Goal: Task Accomplishment & Management: Complete application form

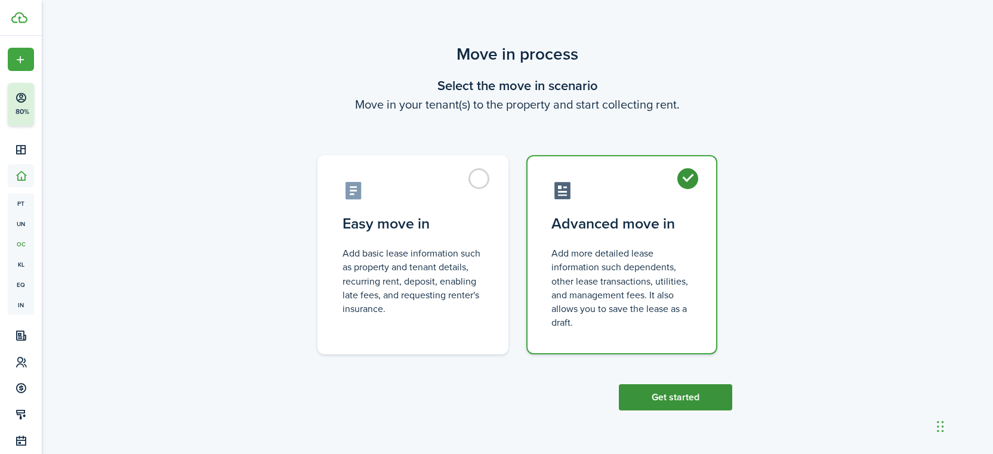
drag, startPoint x: 0, startPoint y: 0, endPoint x: 649, endPoint y: 397, distance: 760.9
click at [649, 397] on button "Get started" at bounding box center [675, 397] width 113 height 26
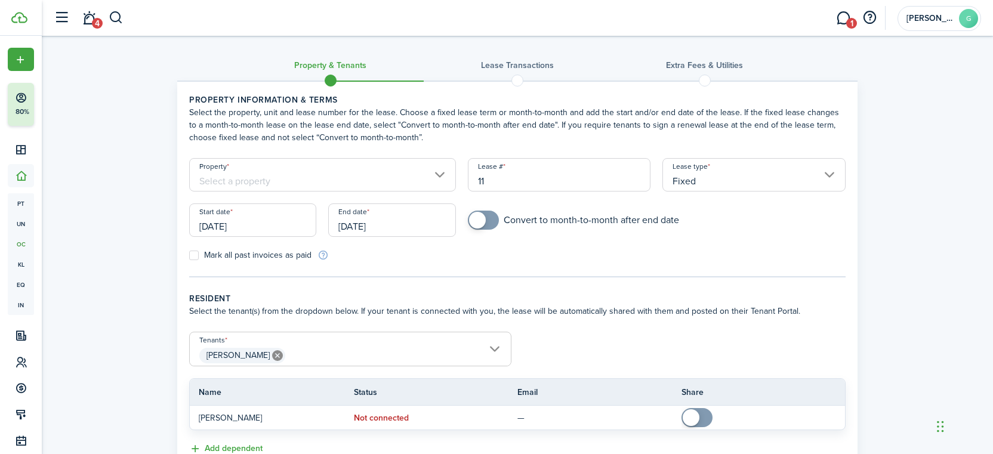
click at [235, 185] on input "Property" at bounding box center [322, 174] width 267 height 33
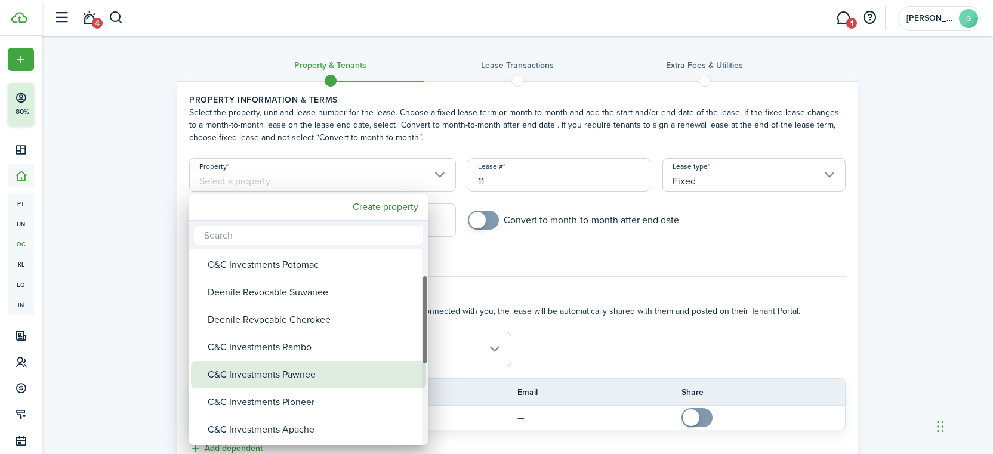
click at [279, 377] on div "C&C Investments Pawnee" at bounding box center [313, 374] width 211 height 27
type input "C&C Investments Pawnee"
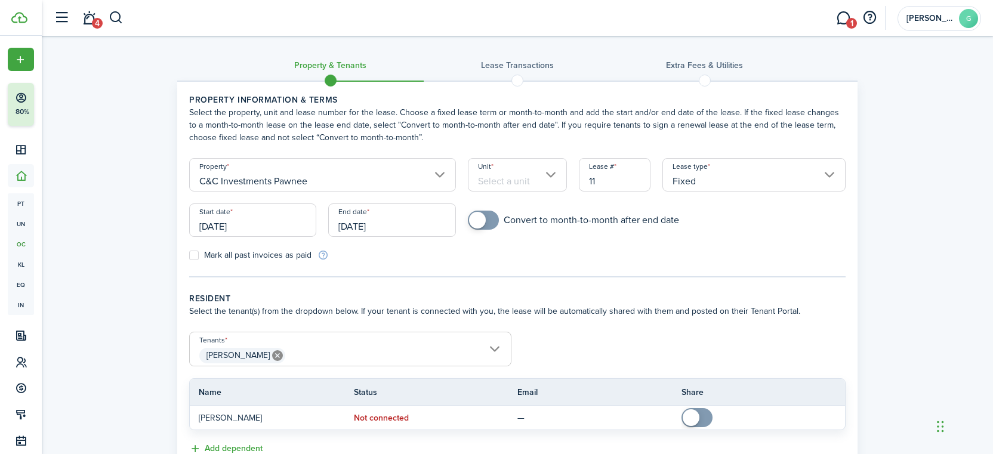
click at [543, 172] on input "Unit" at bounding box center [518, 174] width 100 height 33
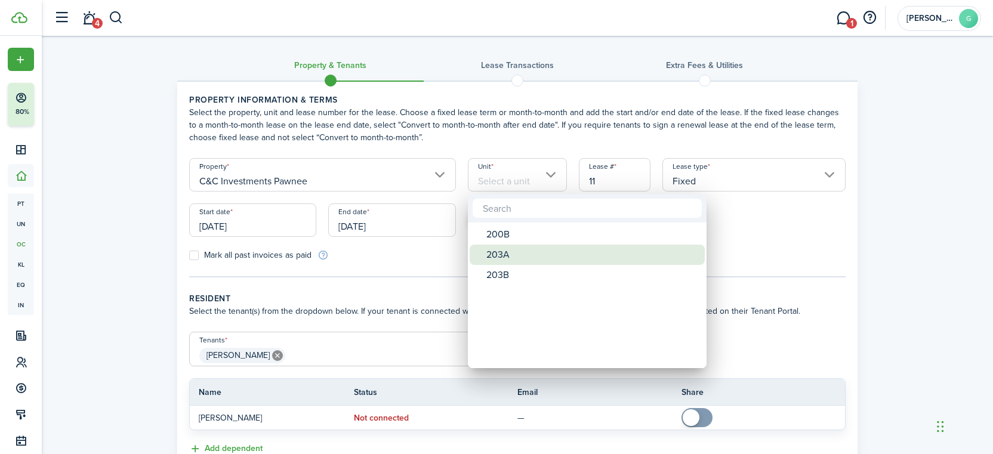
click at [514, 252] on div "203A" at bounding box center [591, 255] width 211 height 20
type input "203A"
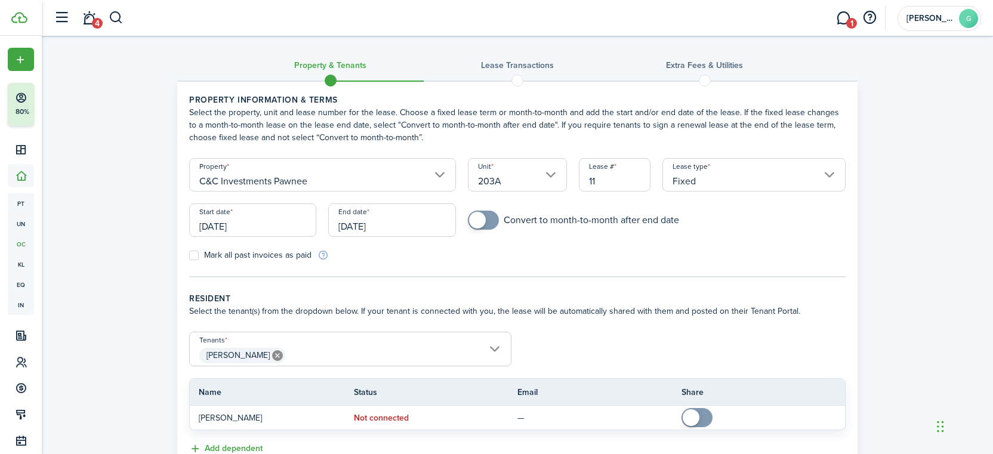
click at [261, 229] on input "[DATE]" at bounding box center [252, 219] width 127 height 33
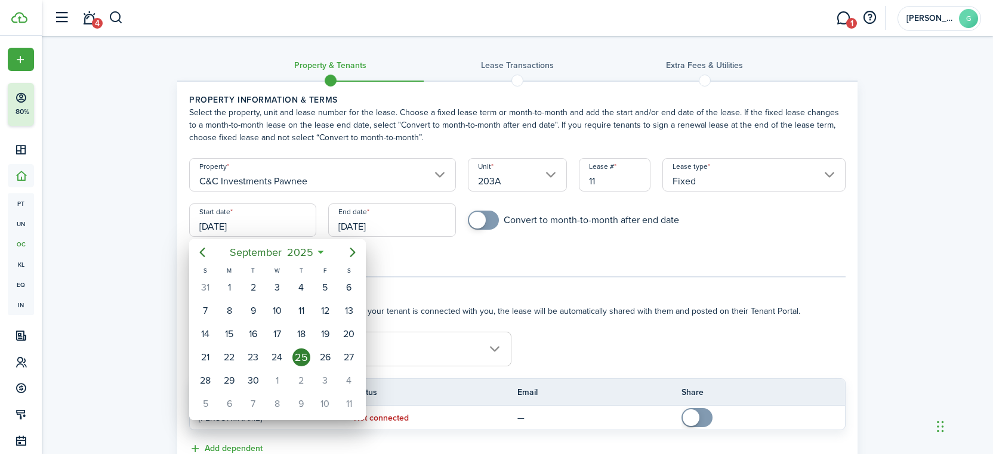
click at [289, 249] on span "2025" at bounding box center [300, 252] width 32 height 21
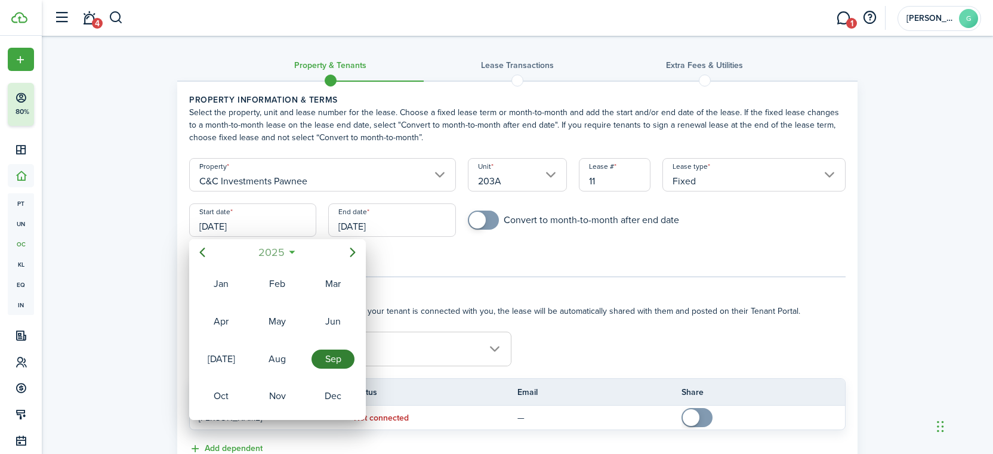
click at [280, 249] on span "2025" at bounding box center [271, 252] width 32 height 21
click at [325, 328] on div "2023" at bounding box center [332, 321] width 43 height 19
click at [316, 393] on div "Dec" at bounding box center [332, 396] width 43 height 19
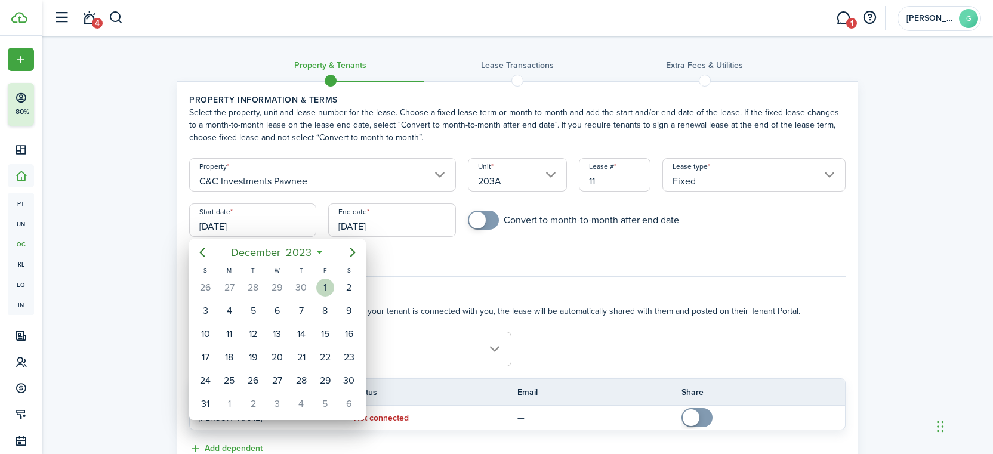
click at [328, 291] on div "1" at bounding box center [325, 288] width 18 height 18
type input "[DATE]"
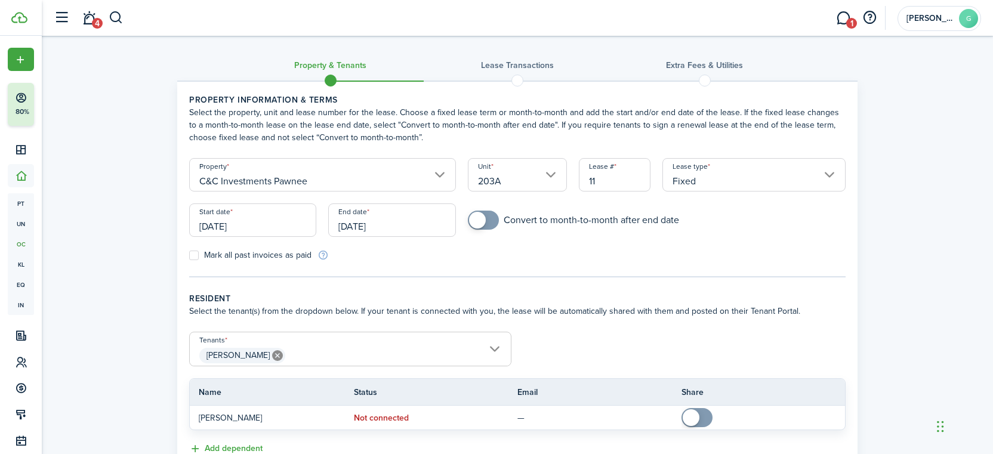
click at [489, 221] on span at bounding box center [483, 220] width 12 height 19
checkbox input "false"
click at [496, 221] on span at bounding box center [489, 220] width 17 height 17
click at [715, 189] on input "Fixed" at bounding box center [753, 174] width 183 height 33
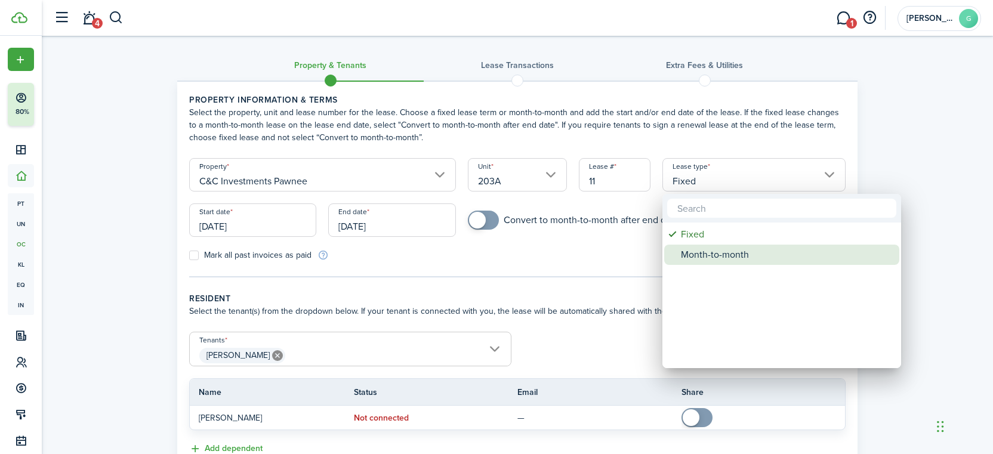
click at [712, 246] on div "Month-to-month" at bounding box center [786, 255] width 211 height 20
type input "Month-to-month"
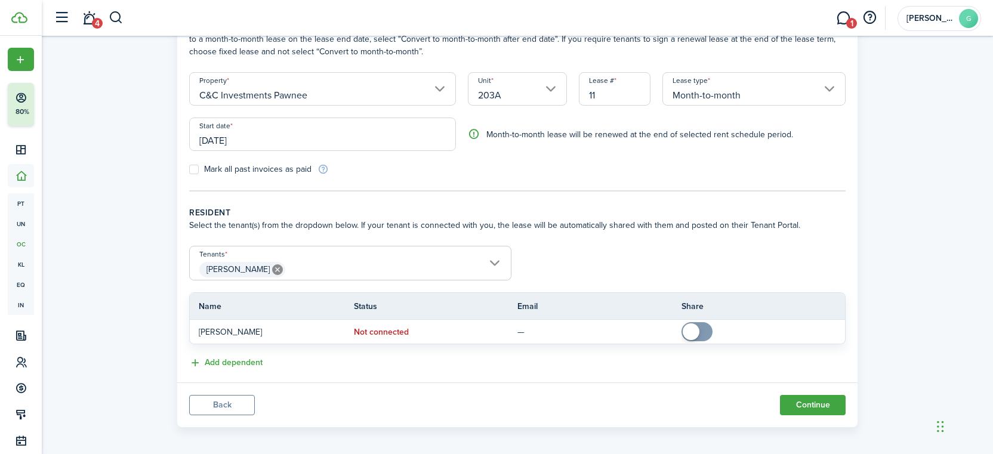
scroll to position [91, 0]
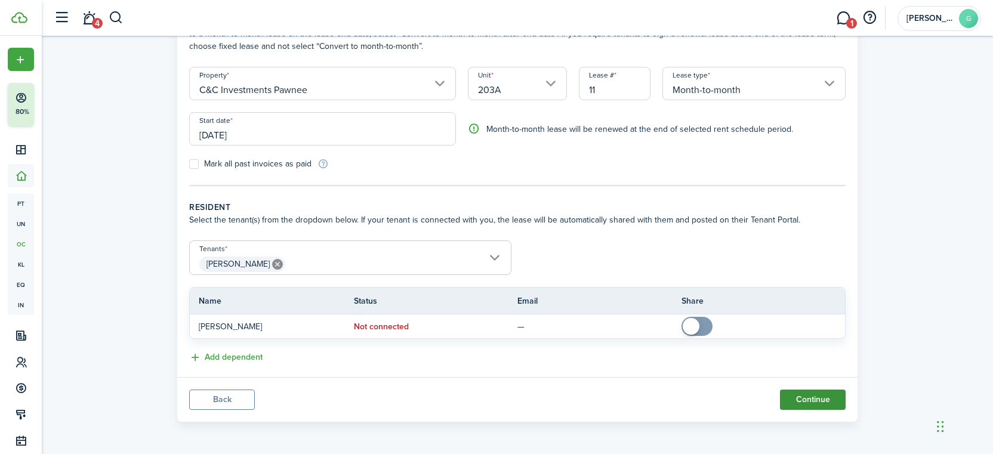
click at [798, 402] on button "Continue" at bounding box center [813, 400] width 66 height 20
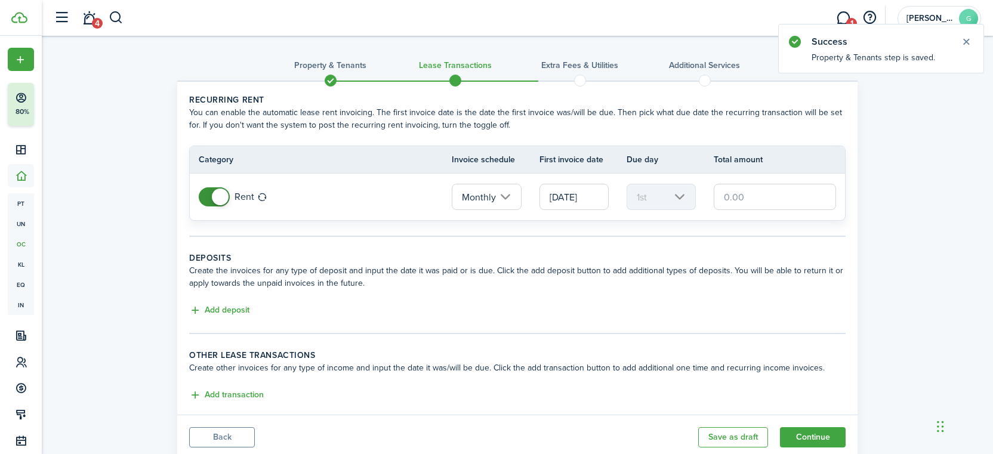
click at [581, 200] on input "[DATE]" at bounding box center [573, 197] width 69 height 26
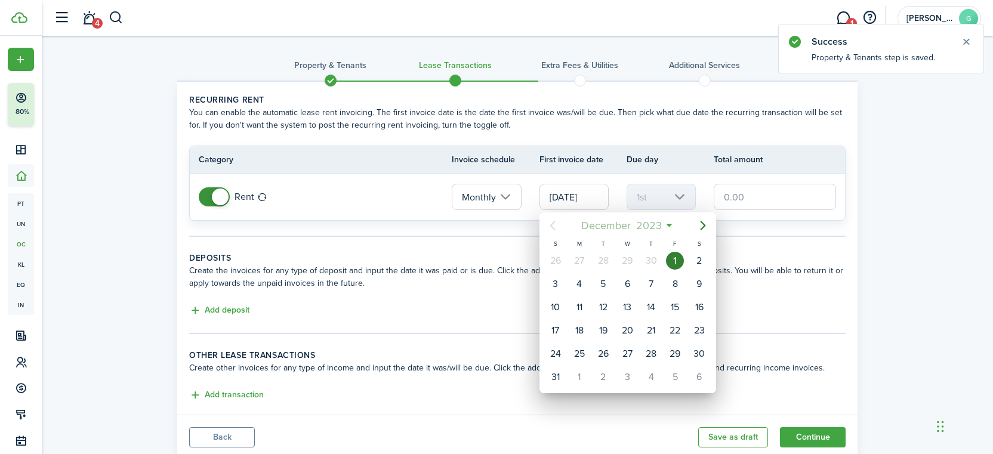
click at [610, 218] on span "December" at bounding box center [605, 225] width 55 height 21
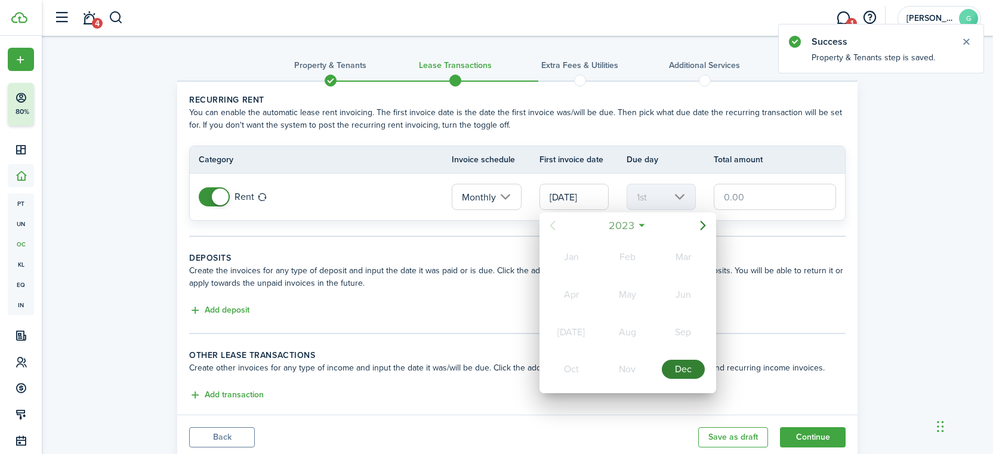
click at [610, 231] on span "2023" at bounding box center [621, 225] width 31 height 21
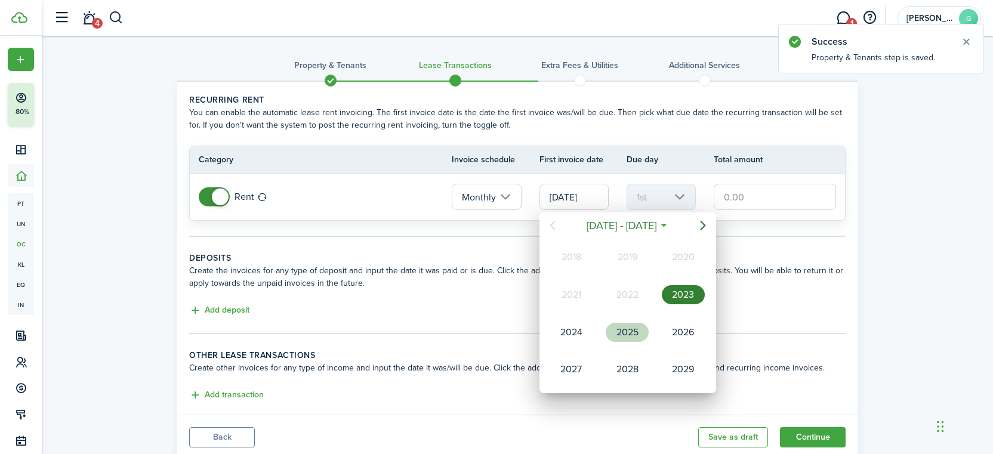
click at [633, 328] on div "2025" at bounding box center [627, 332] width 43 height 19
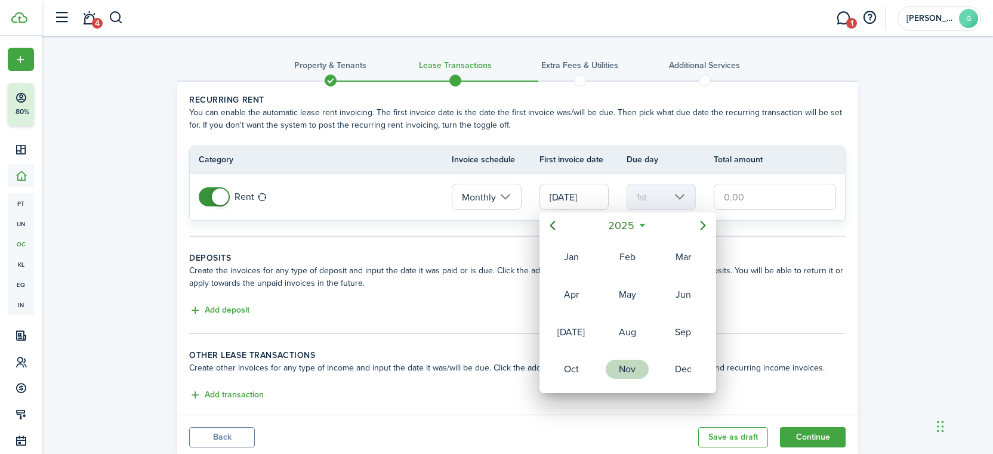
click at [626, 371] on div "Nov" at bounding box center [627, 369] width 43 height 19
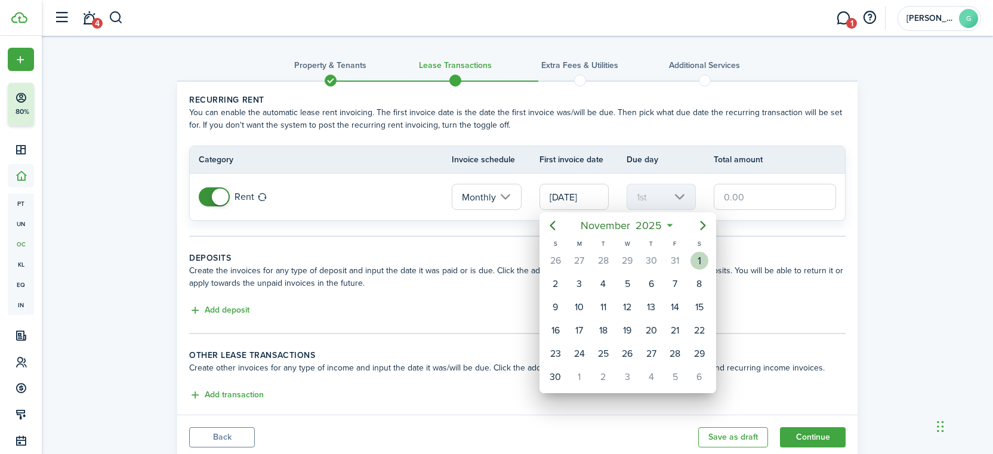
click at [694, 264] on div "1" at bounding box center [699, 261] width 18 height 18
type input "[DATE]"
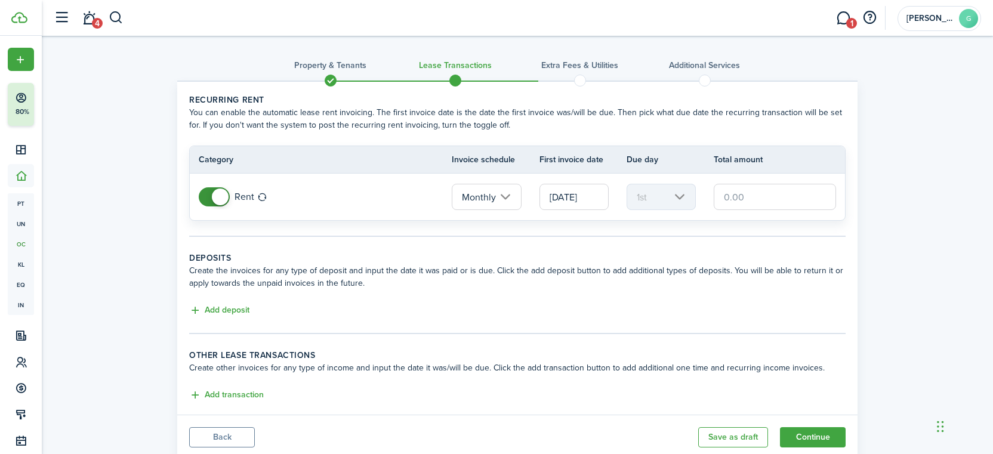
click at [745, 211] on td at bounding box center [779, 197] width 131 height 32
click at [745, 198] on input "text" at bounding box center [775, 197] width 122 height 26
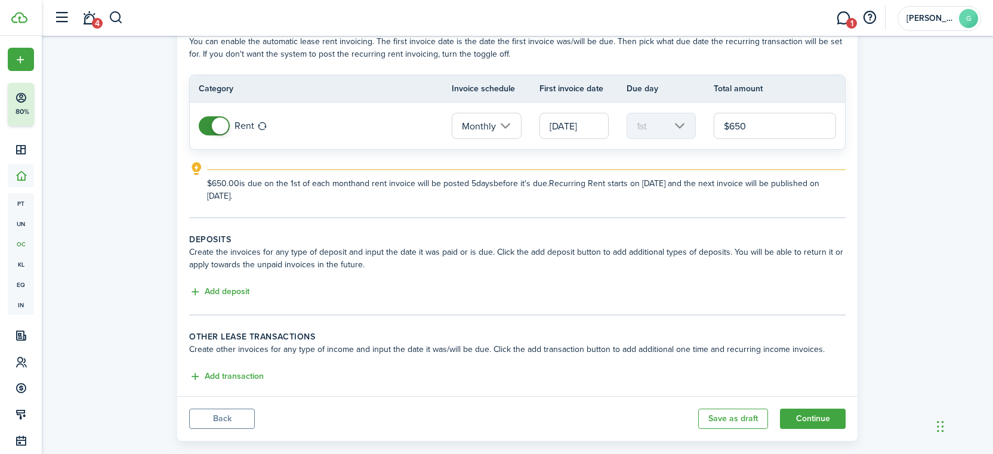
scroll to position [90, 0]
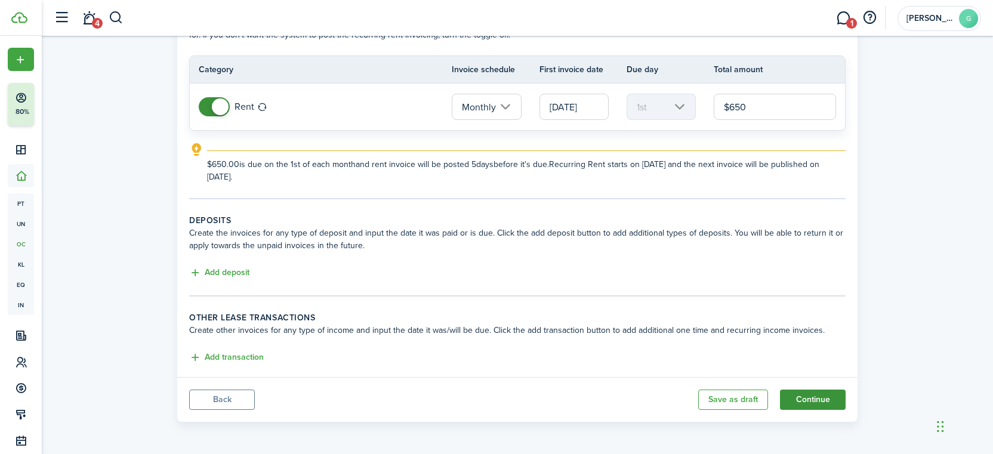
type input "$650.00"
click at [813, 396] on button "Continue" at bounding box center [813, 400] width 66 height 20
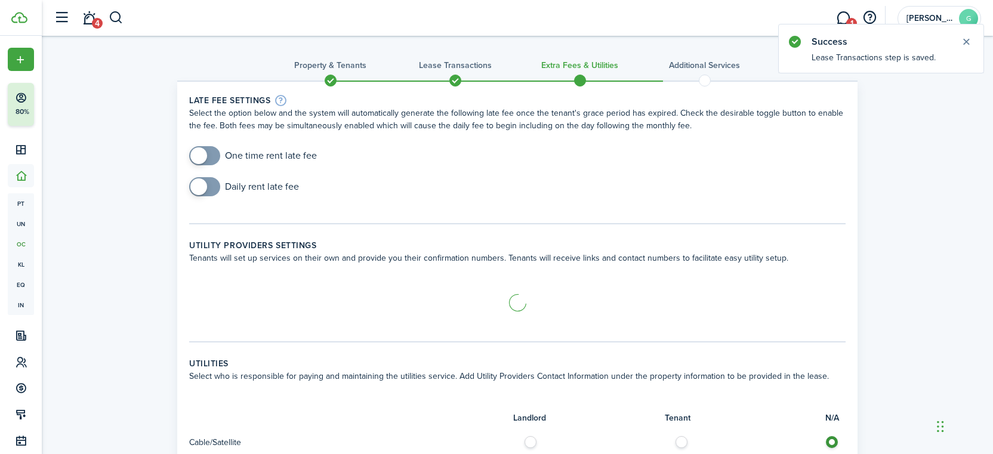
checkbox input "true"
click at [211, 154] on span at bounding box center [205, 155] width 12 height 19
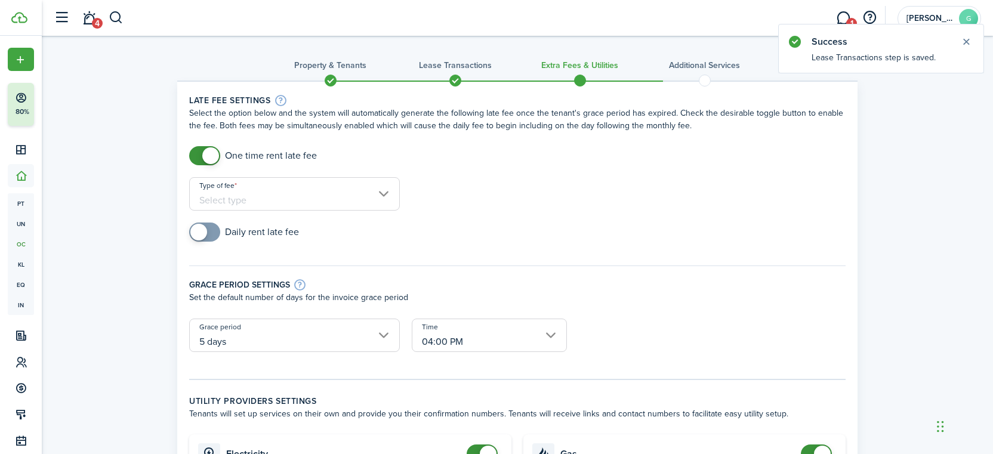
click at [242, 194] on input "Type of fee" at bounding box center [294, 193] width 211 height 33
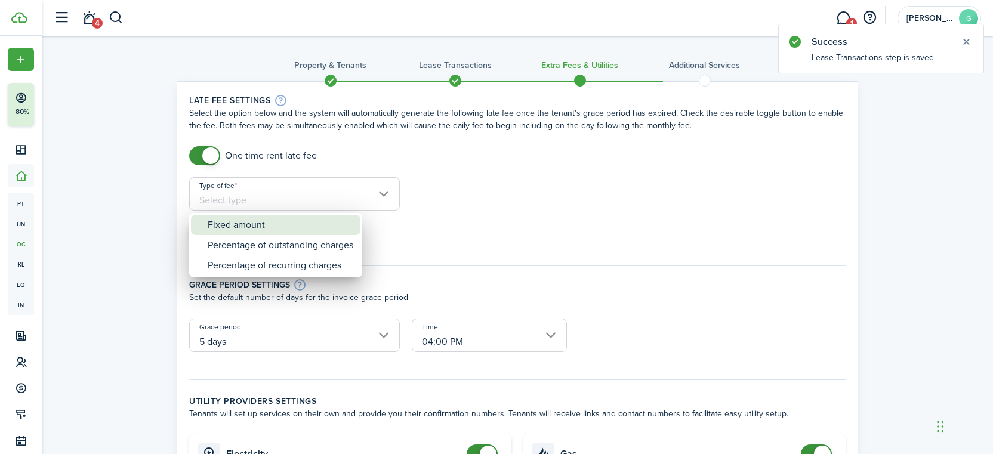
click at [250, 222] on div "Fixed amount" at bounding box center [281, 225] width 146 height 20
type input "Fixed amount"
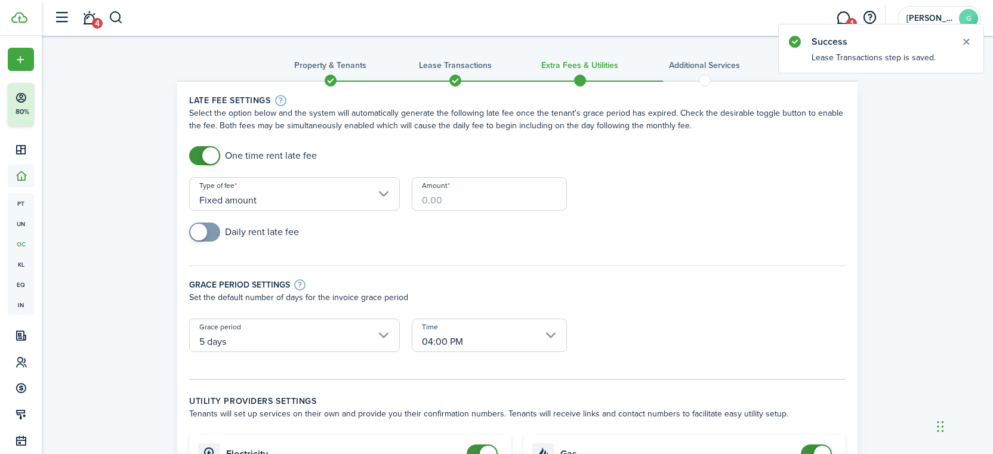
click at [441, 199] on input "Amount" at bounding box center [489, 193] width 155 height 33
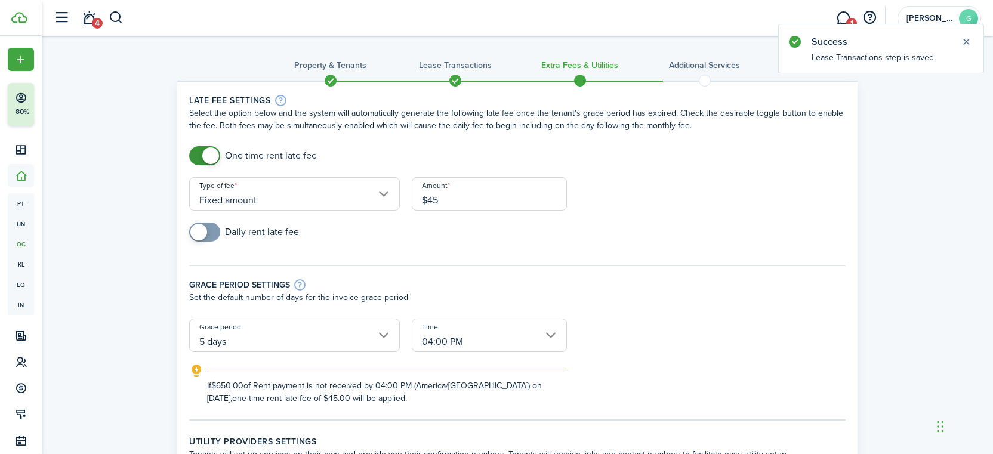
type input "$45.00"
click at [501, 264] on div "Grace period settings Set the default number of days for the invoice grace peri…" at bounding box center [517, 286] width 668 height 65
click at [313, 336] on input "5 days" at bounding box center [294, 335] width 211 height 33
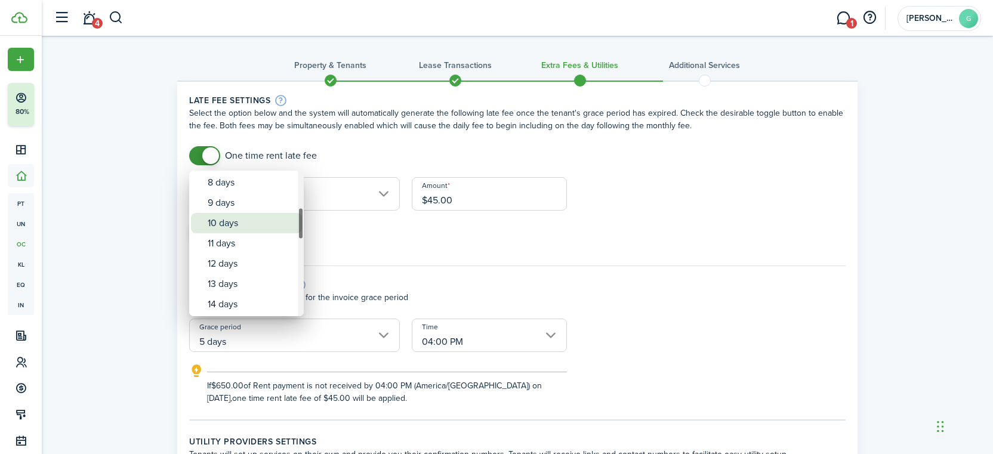
click at [245, 233] on div "10 days" at bounding box center [251, 223] width 87 height 20
click at [243, 223] on div "10 days" at bounding box center [251, 223] width 87 height 20
type input "10 days"
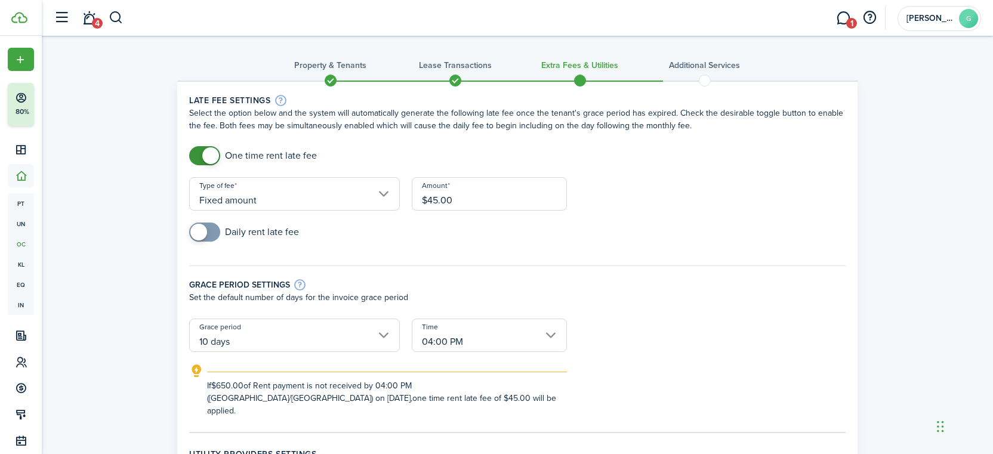
click at [458, 278] on div "Grace period settings" at bounding box center [517, 284] width 656 height 13
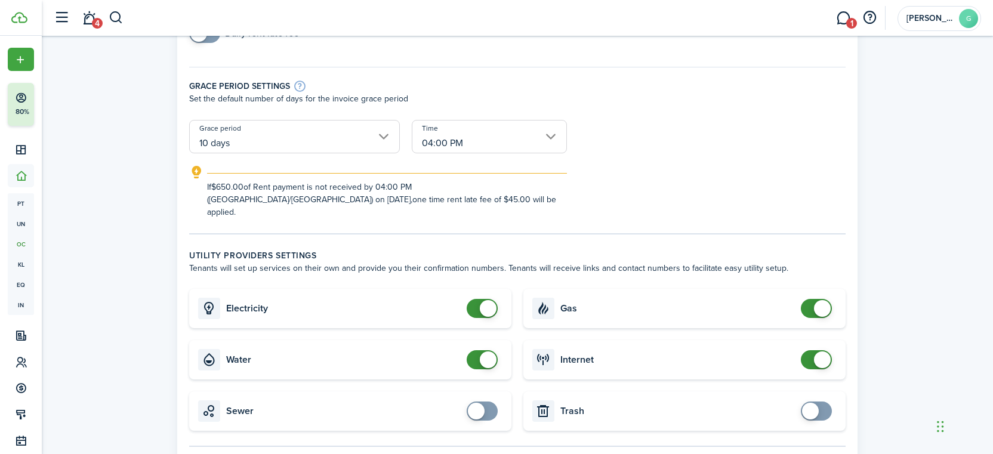
scroll to position [406, 0]
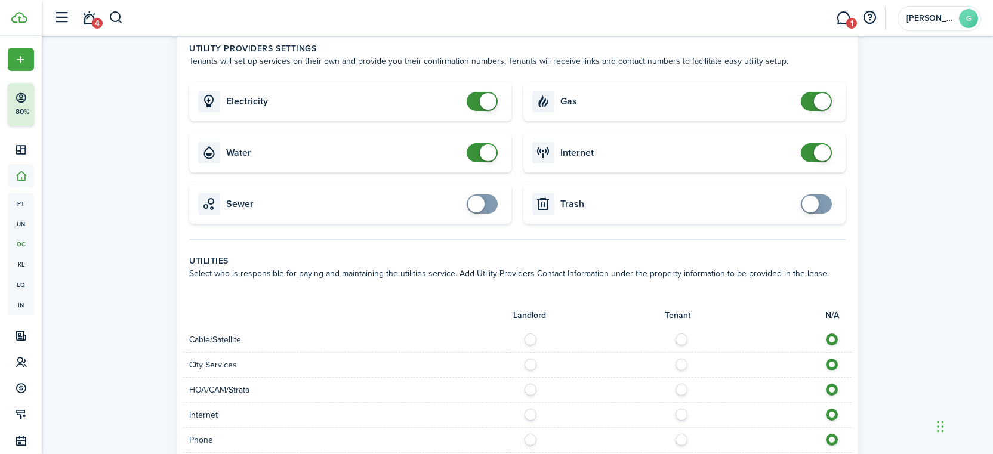
checkbox input "false"
click at [492, 144] on span at bounding box center [488, 152] width 17 height 17
checkbox input "false"
click at [482, 93] on span at bounding box center [488, 101] width 17 height 17
checkbox input "false"
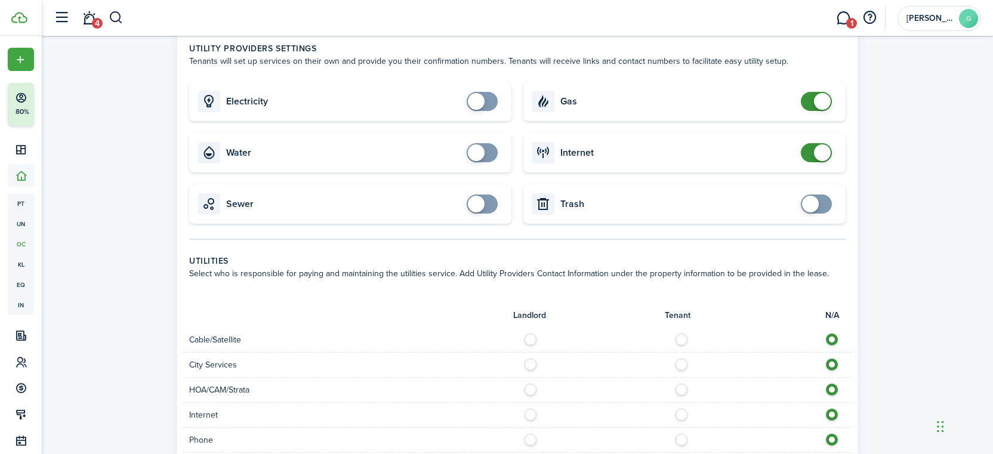
click at [815, 95] on span at bounding box center [816, 101] width 12 height 19
checkbox input "false"
click at [810, 143] on span at bounding box center [816, 152] width 12 height 19
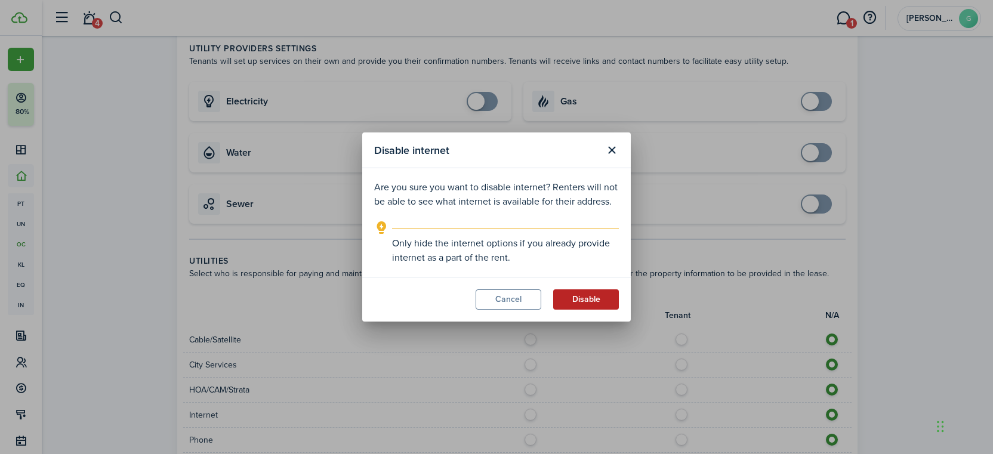
click at [569, 301] on button "Disable" at bounding box center [586, 299] width 66 height 20
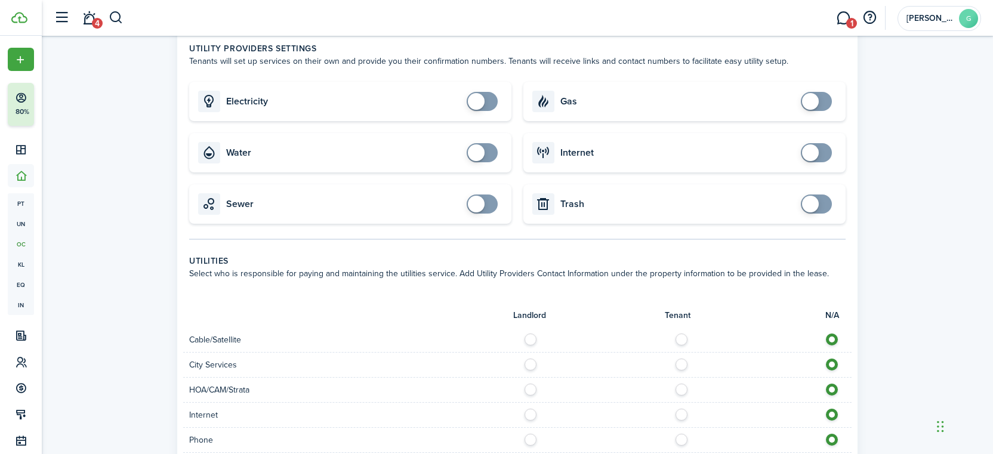
scroll to position [782, 0]
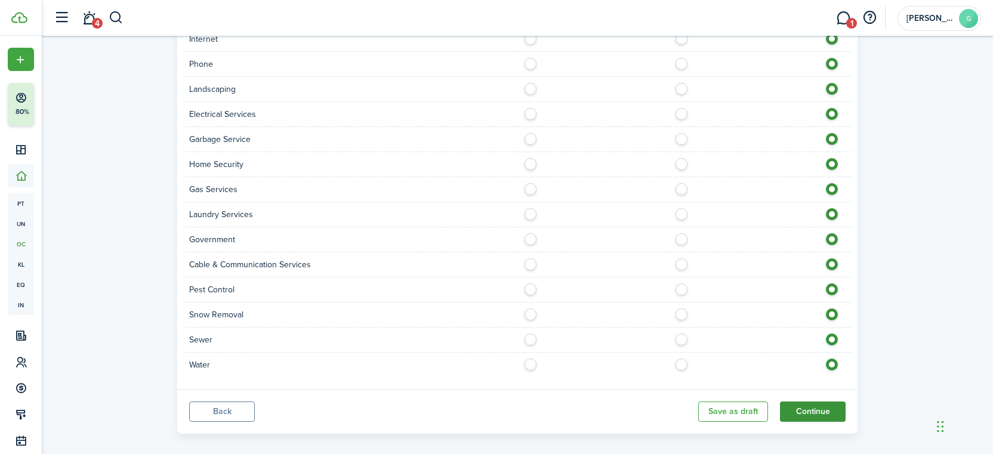
click at [795, 402] on button "Continue" at bounding box center [813, 412] width 66 height 20
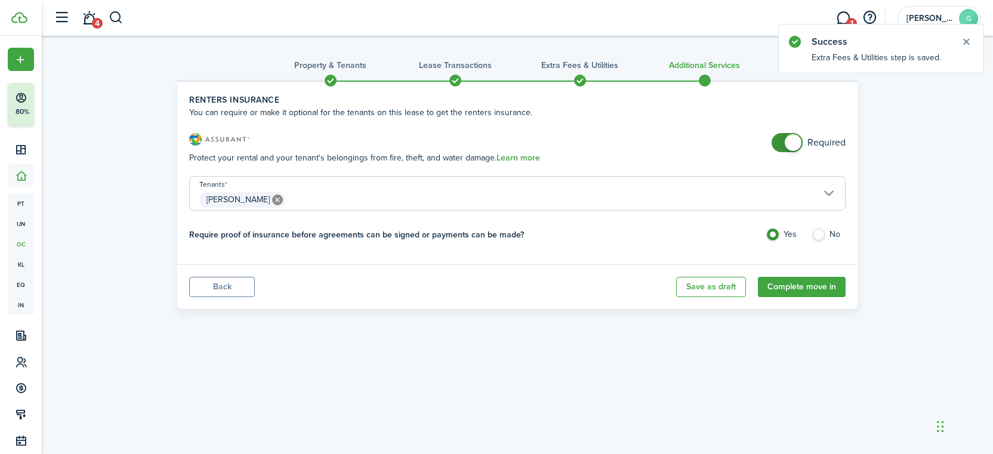
checkbox input "false"
click at [795, 145] on span at bounding box center [793, 142] width 17 height 17
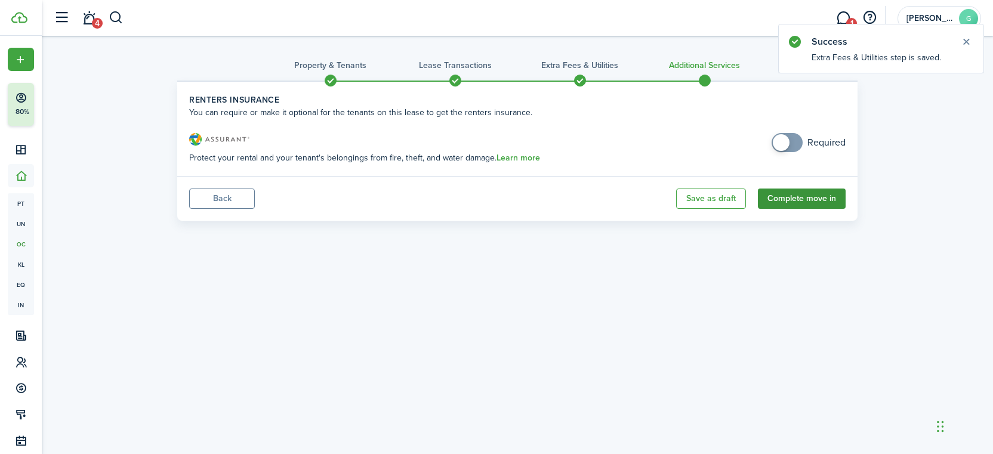
click at [792, 199] on button "Complete move in" at bounding box center [802, 199] width 88 height 20
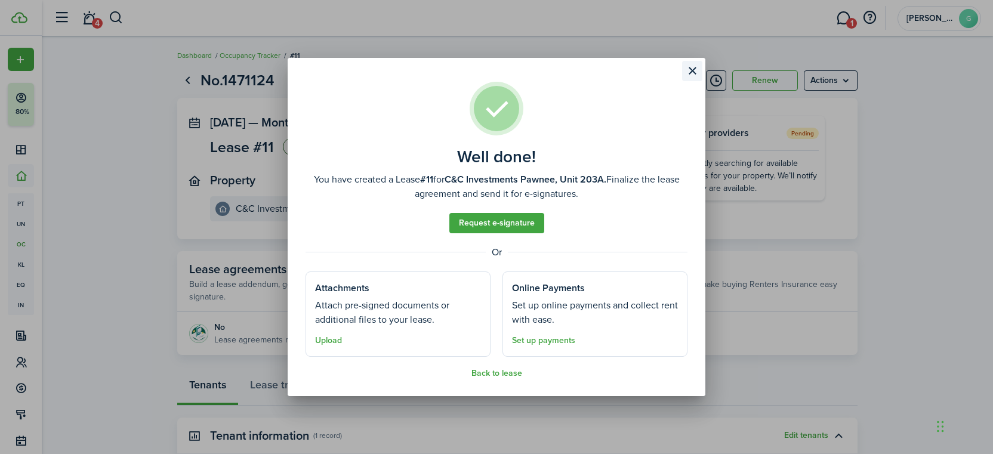
click at [689, 72] on button "Close modal" at bounding box center [692, 71] width 20 height 20
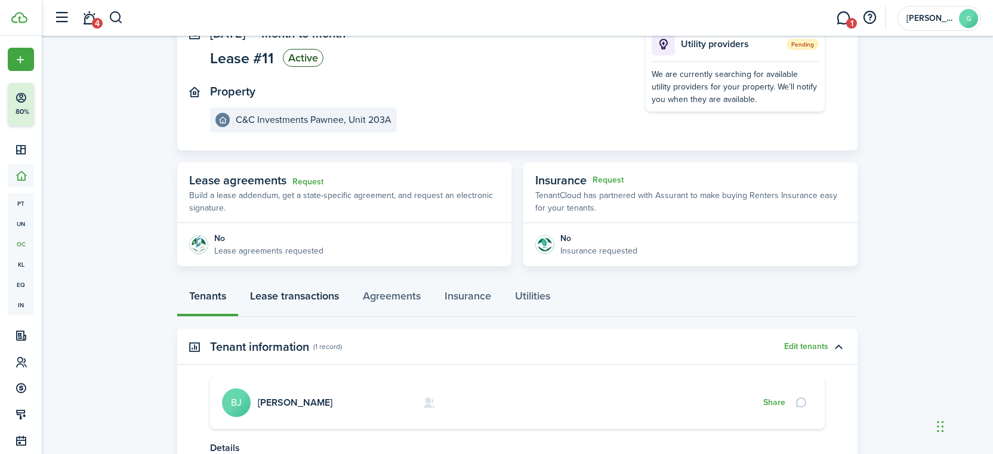
scroll to position [203, 0]
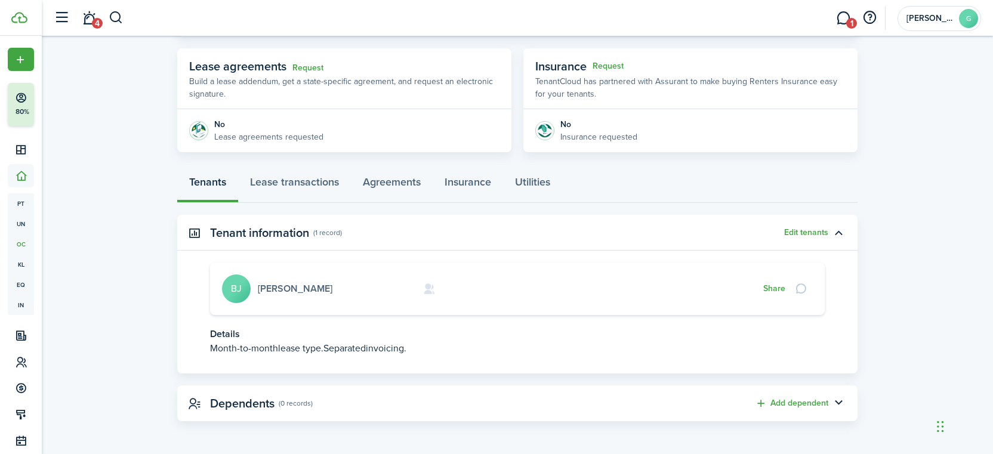
click at [286, 292] on link "[PERSON_NAME]" at bounding box center [295, 289] width 75 height 14
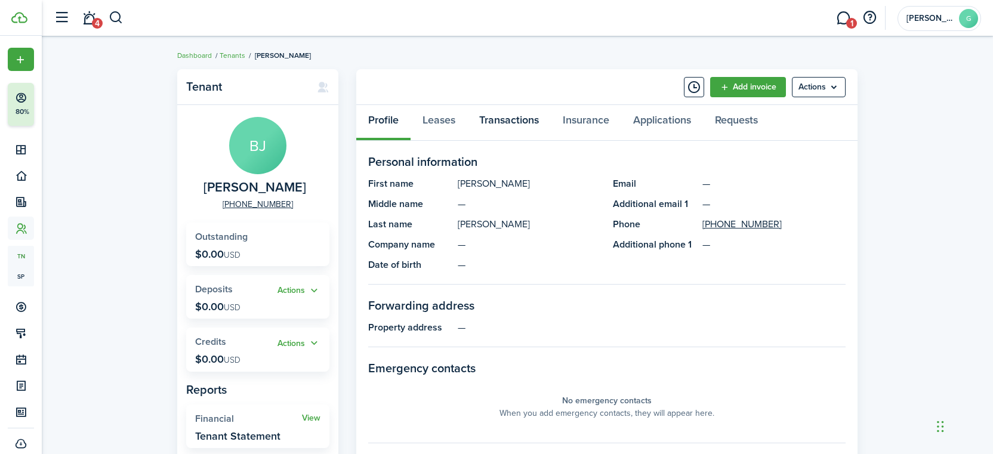
click at [496, 121] on link "Transactions" at bounding box center [509, 123] width 84 height 36
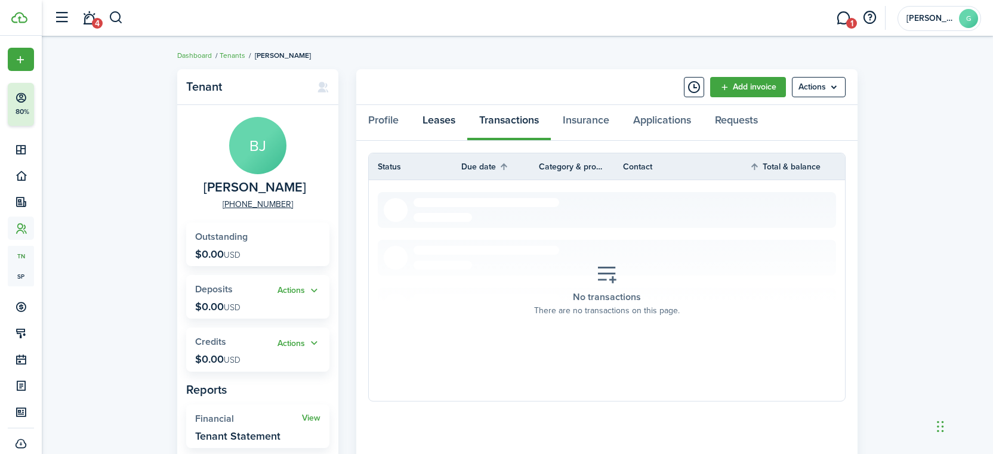
click at [424, 131] on link "Leases" at bounding box center [439, 123] width 57 height 36
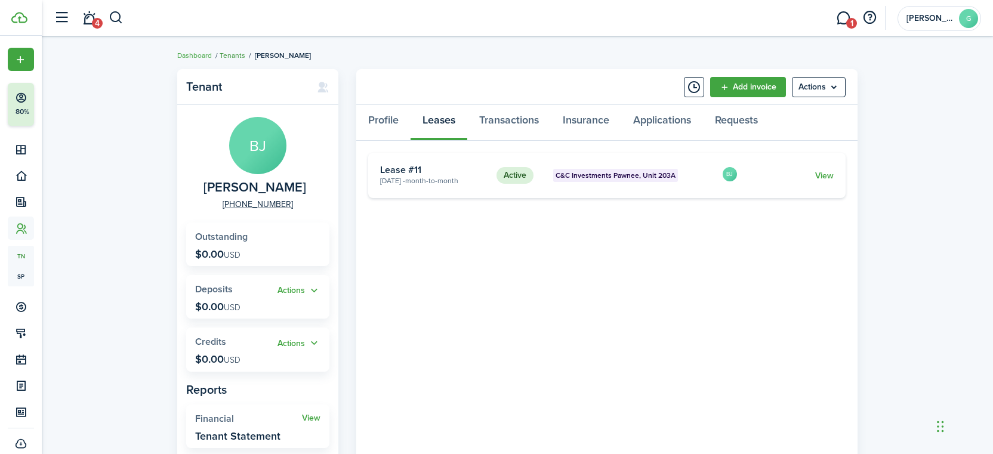
click at [242, 52] on link "Tenants" at bounding box center [233, 55] width 26 height 11
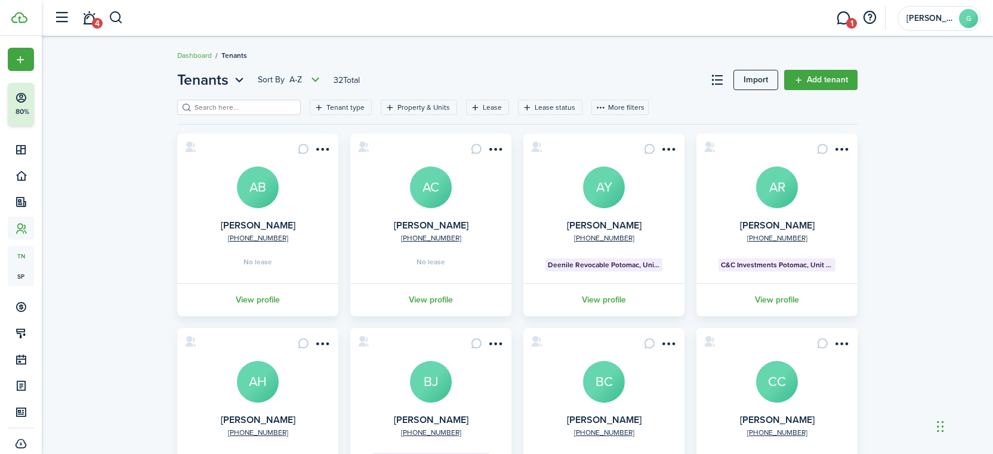
click at [240, 105] on input "search" at bounding box center [244, 107] width 105 height 11
type input "[PERSON_NAME]"
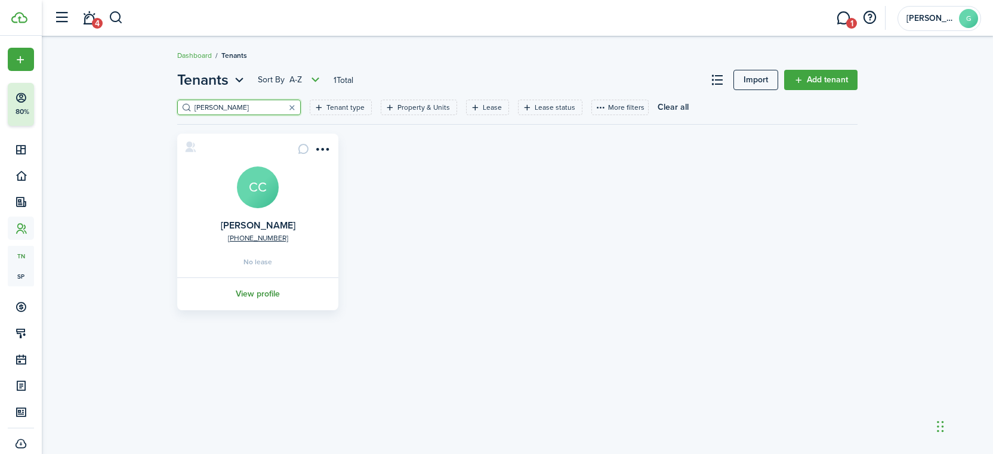
click at [257, 299] on link "View profile" at bounding box center [257, 293] width 165 height 33
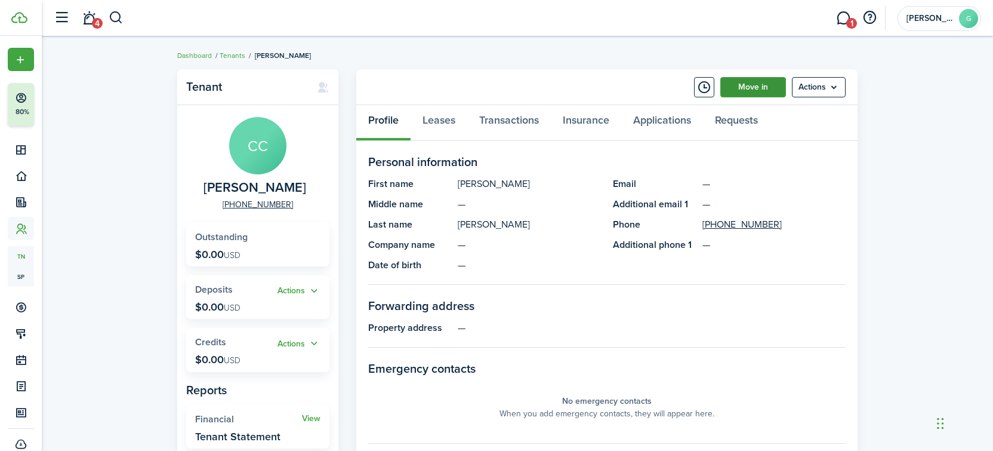
click at [752, 85] on link "Move in" at bounding box center [753, 87] width 66 height 20
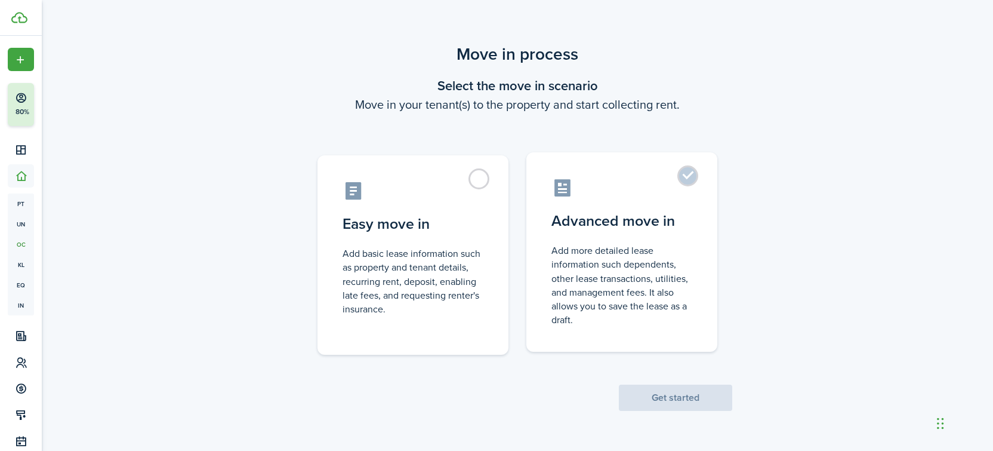
click at [569, 241] on label "Advanced move in Add more detailed lease information such dependents, other lea…" at bounding box center [621, 251] width 191 height 199
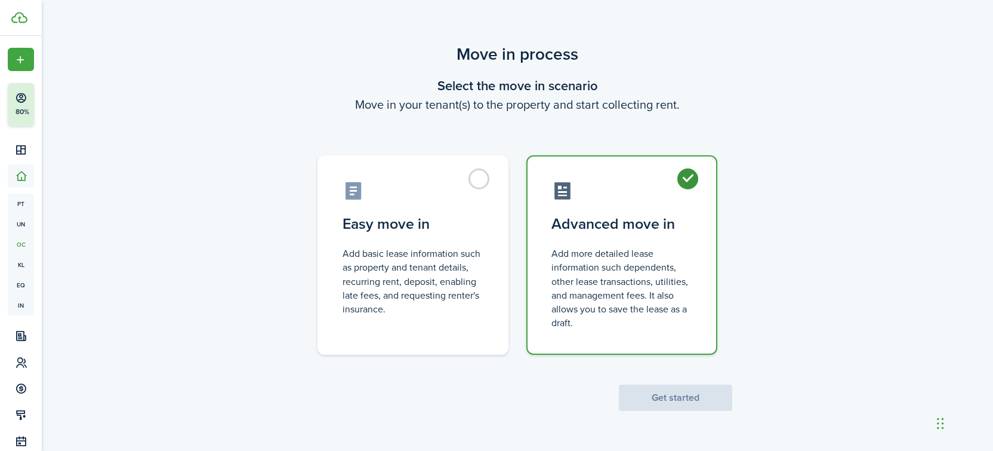
radio input "true"
click at [666, 394] on button "Get started" at bounding box center [675, 397] width 113 height 26
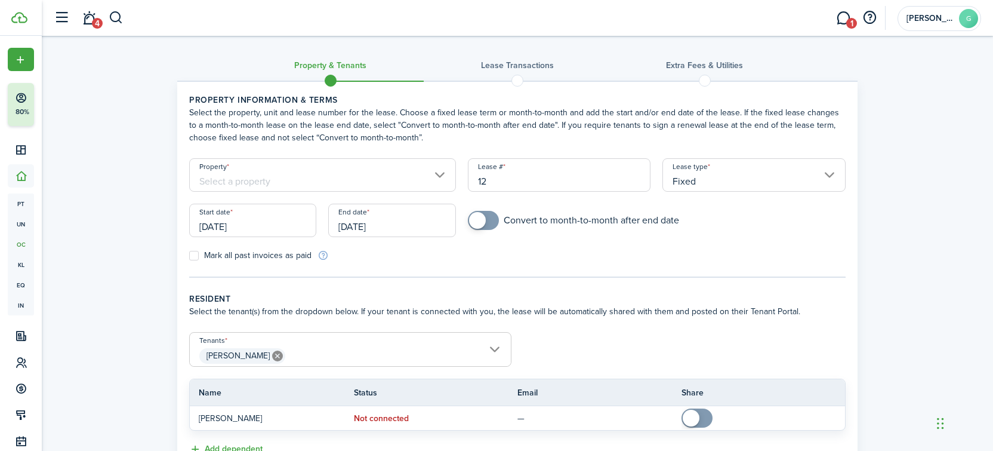
click at [304, 166] on input "Property" at bounding box center [322, 174] width 267 height 33
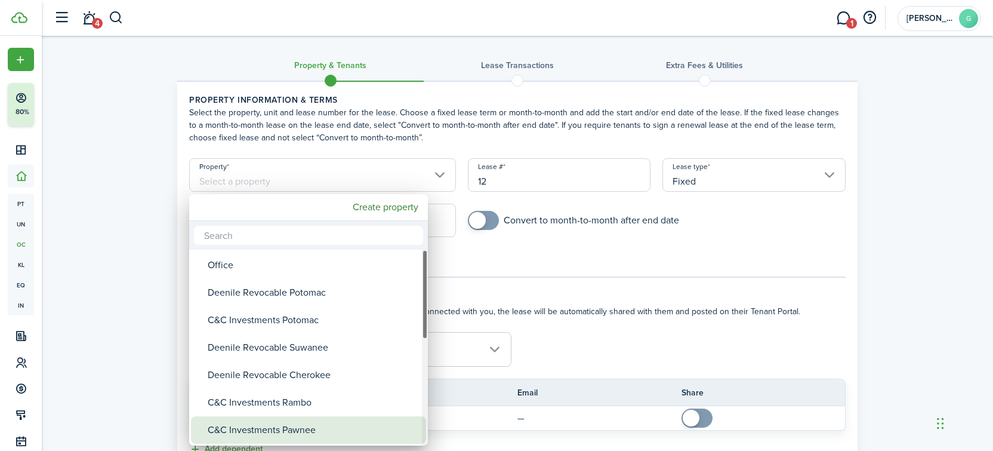
click at [314, 425] on div "C&C Investments Pawnee" at bounding box center [313, 429] width 211 height 27
type input "C&C Investments Pawnee"
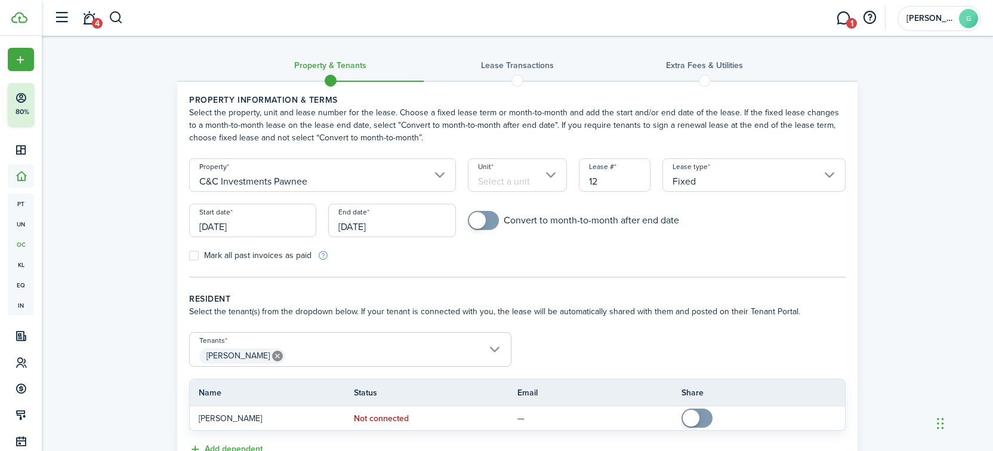
click at [495, 166] on input "Unit" at bounding box center [518, 174] width 100 height 33
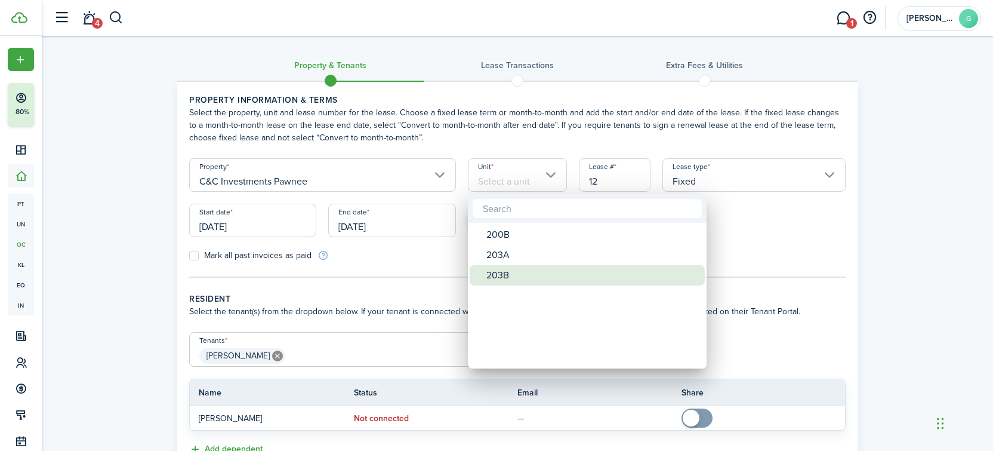
click at [508, 280] on div "203B" at bounding box center [591, 275] width 211 height 20
type input "203B"
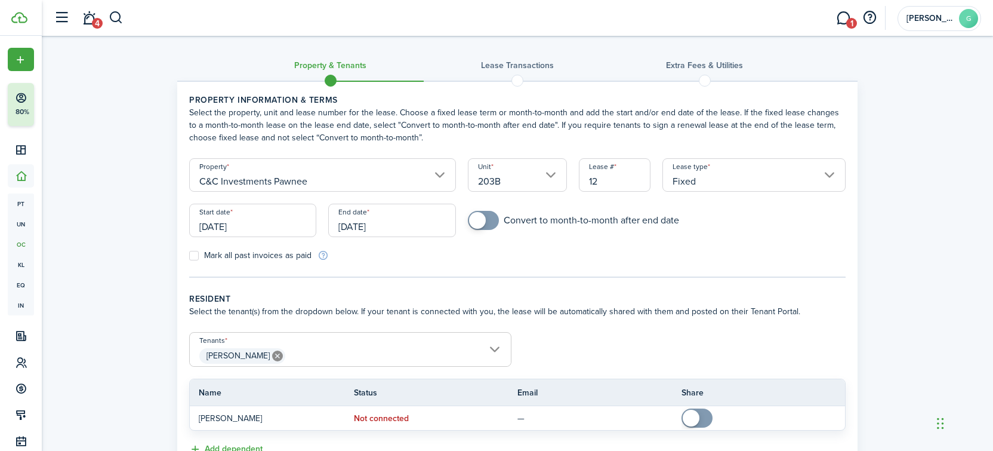
click at [261, 224] on input "[DATE]" at bounding box center [252, 219] width 127 height 33
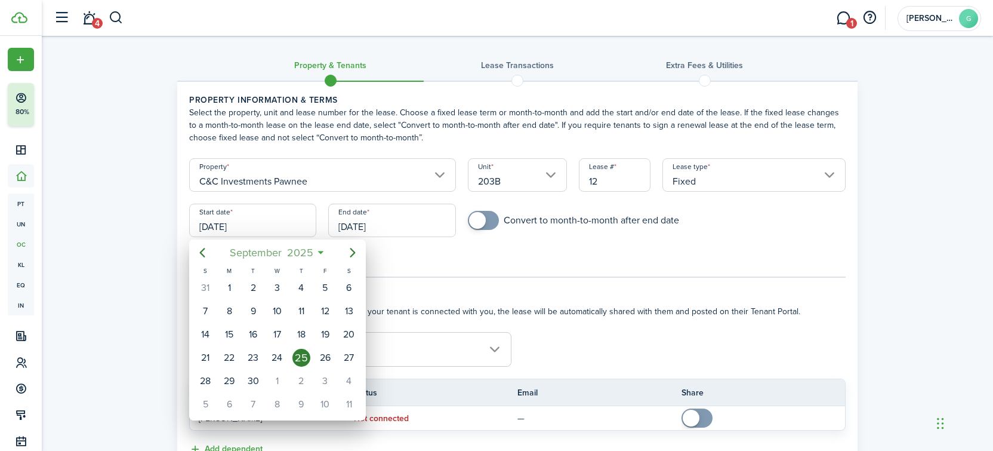
click at [295, 258] on span "2025" at bounding box center [300, 252] width 32 height 21
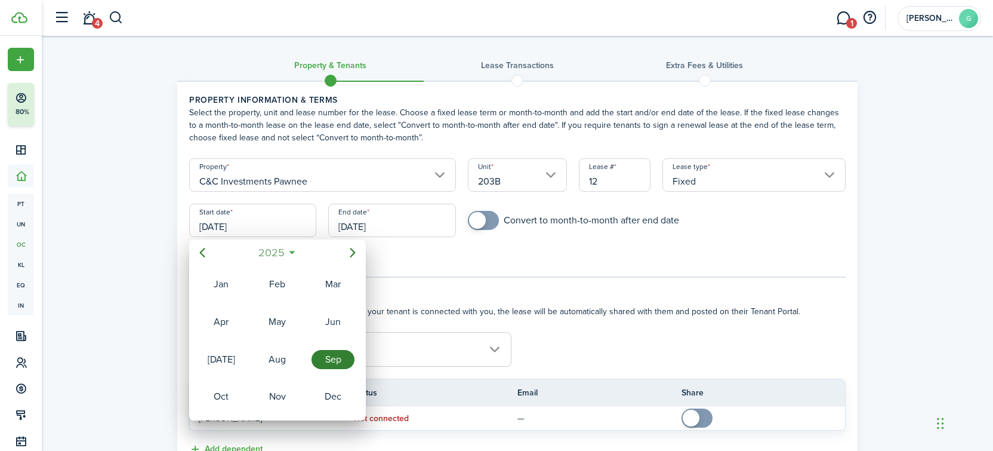
click at [282, 253] on span "2025" at bounding box center [271, 252] width 32 height 21
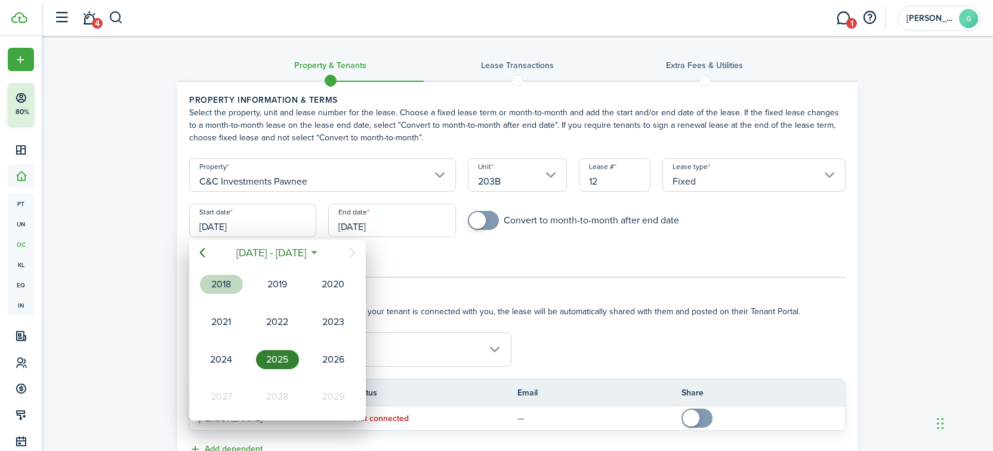
click at [226, 283] on div "2018" at bounding box center [221, 283] width 43 height 19
click at [285, 362] on div "Aug" at bounding box center [277, 359] width 43 height 19
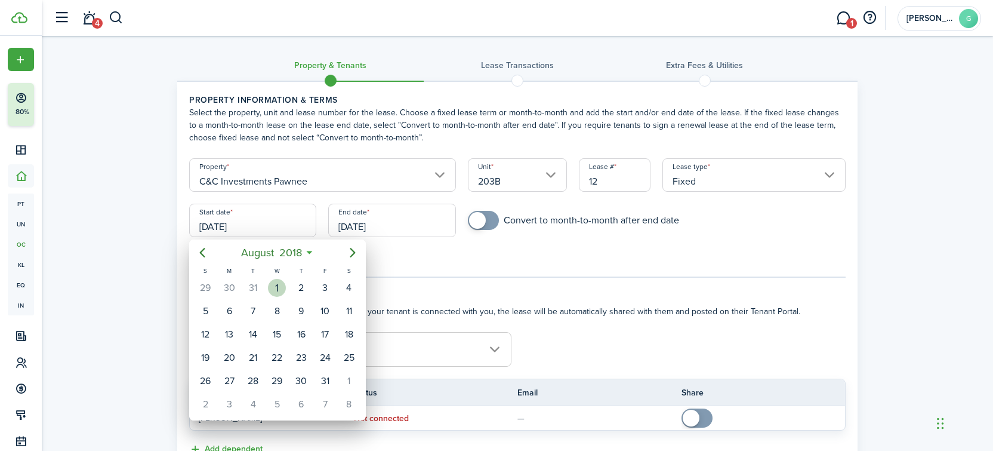
click at [273, 288] on div "1" at bounding box center [277, 288] width 18 height 18
type input "[DATE]"
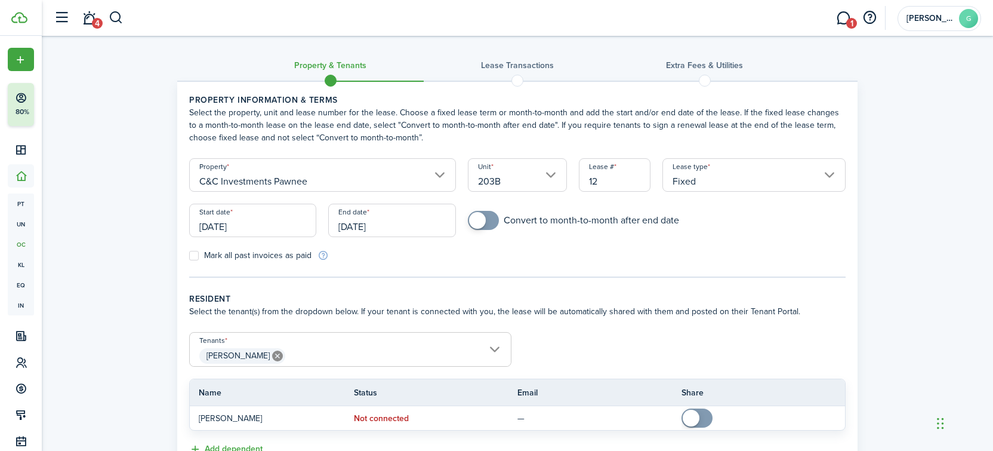
click at [725, 181] on input "Fixed" at bounding box center [753, 174] width 183 height 33
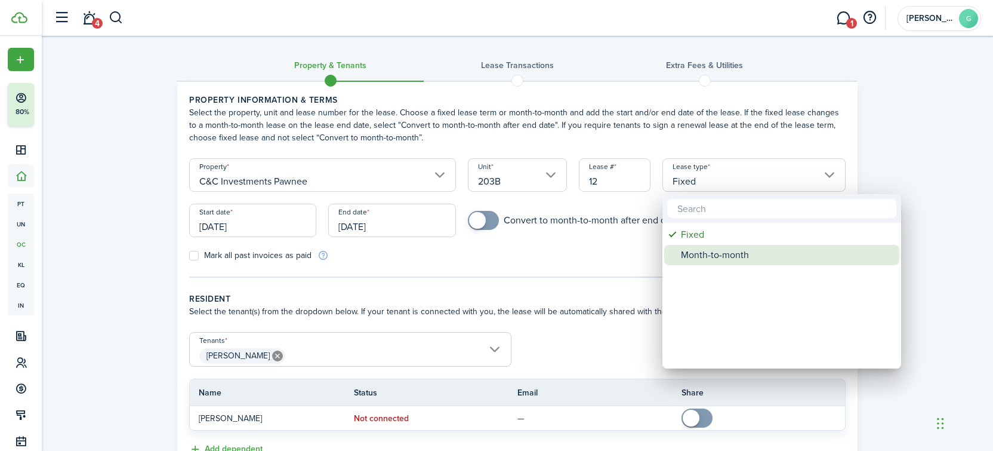
click at [711, 252] on div "Month-to-month" at bounding box center [786, 255] width 211 height 20
type input "Month-to-month"
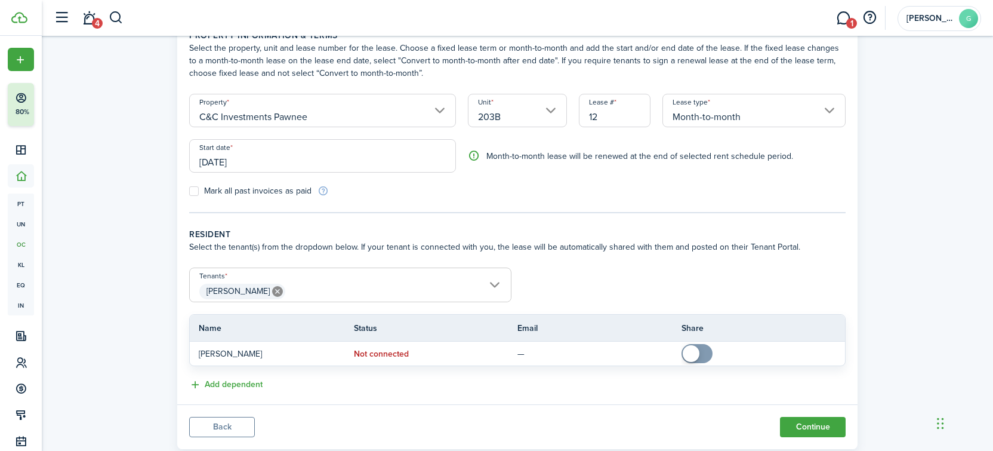
scroll to position [95, 0]
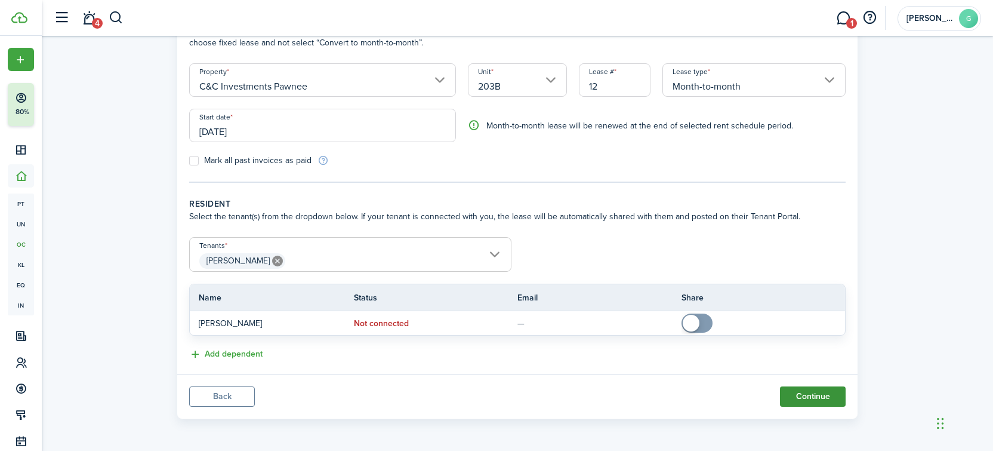
click at [810, 400] on button "Continue" at bounding box center [813, 396] width 66 height 20
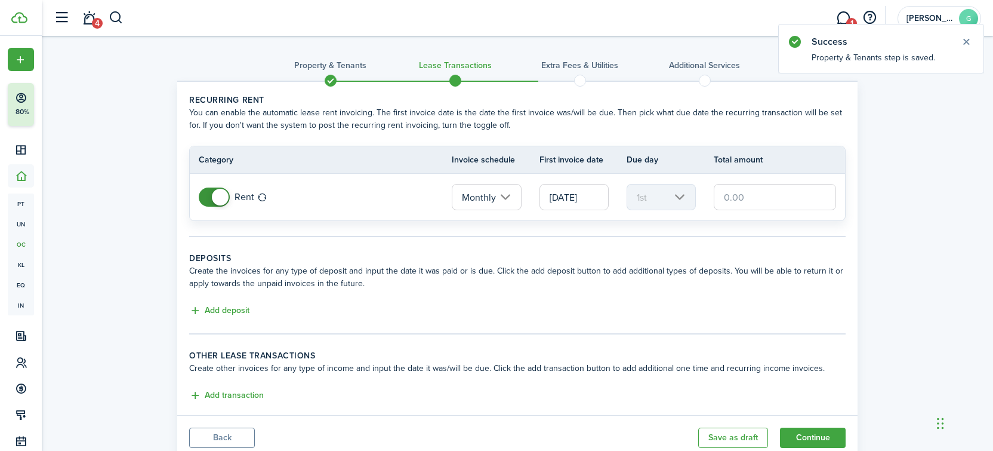
click at [585, 196] on input "[DATE]" at bounding box center [573, 197] width 69 height 26
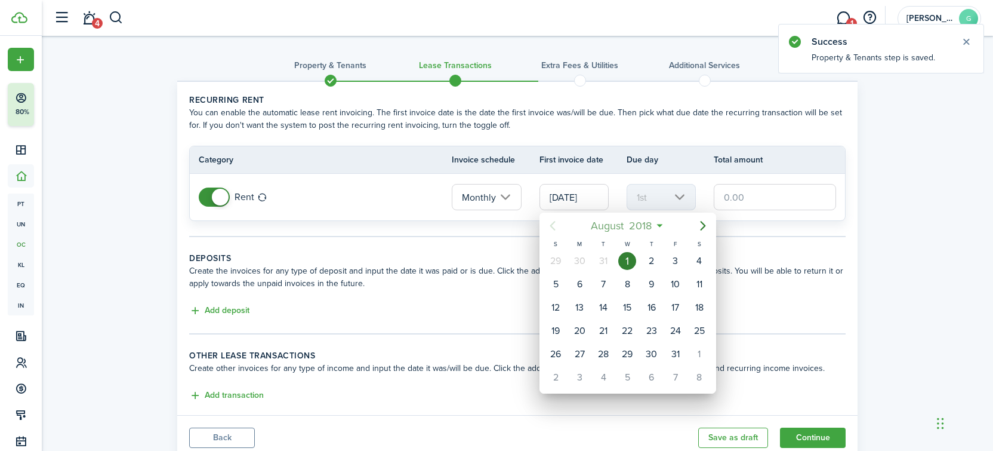
click at [614, 220] on span "August" at bounding box center [607, 225] width 38 height 21
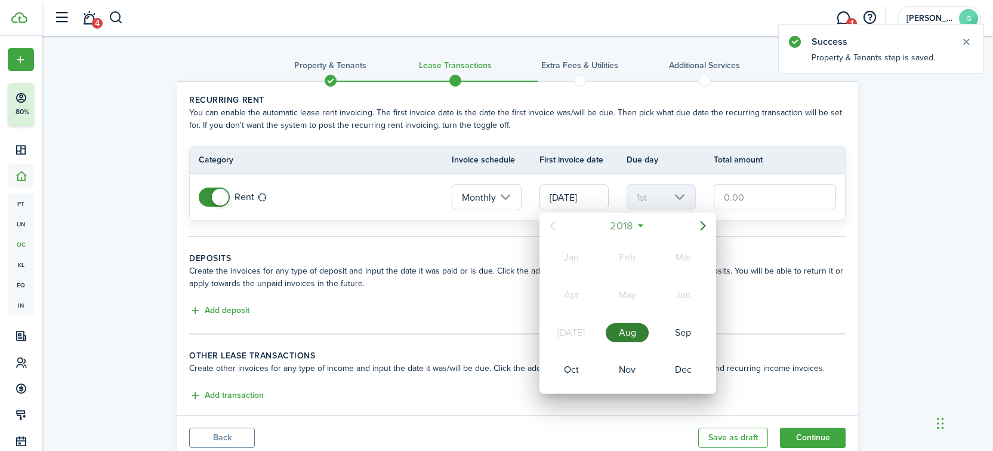
click at [614, 220] on span "2018" at bounding box center [621, 225] width 28 height 21
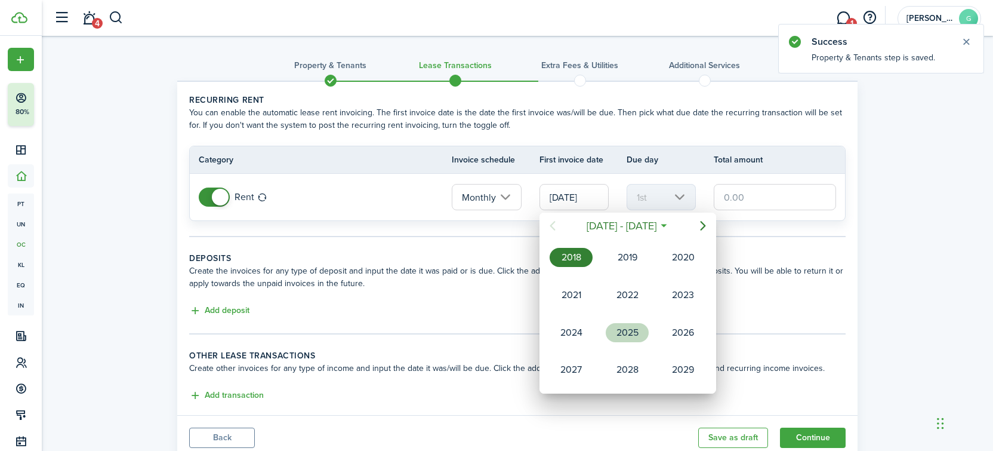
click at [630, 335] on div "2025" at bounding box center [627, 332] width 43 height 19
click at [637, 367] on div "Nov" at bounding box center [627, 369] width 43 height 19
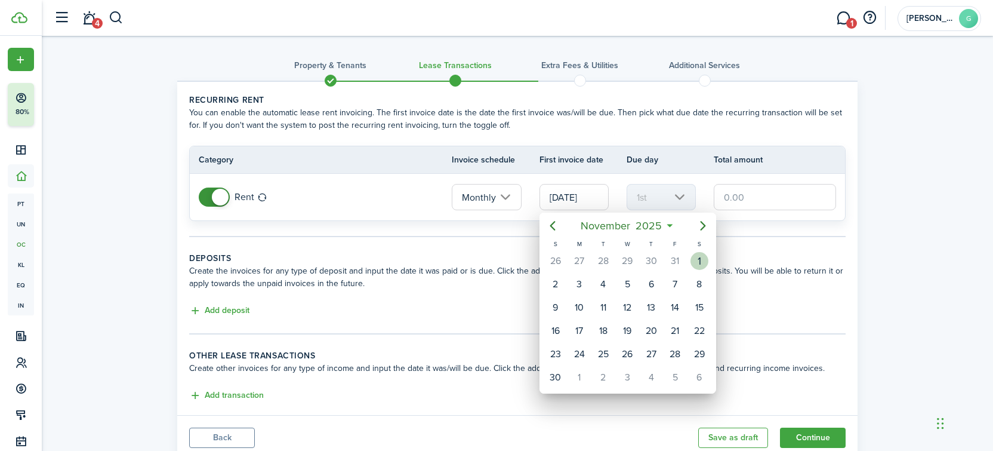
click at [699, 264] on div "1" at bounding box center [699, 261] width 18 height 18
type input "[DATE]"
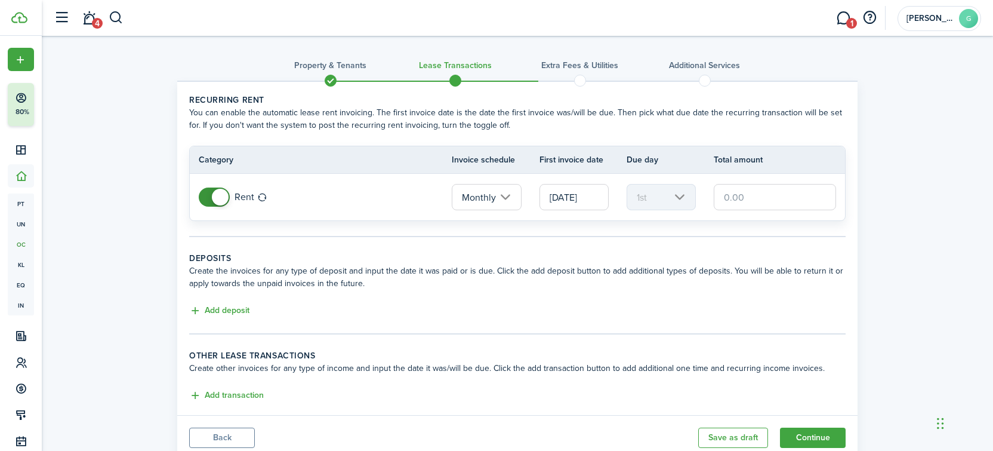
click at [767, 202] on input "text" at bounding box center [775, 197] width 122 height 26
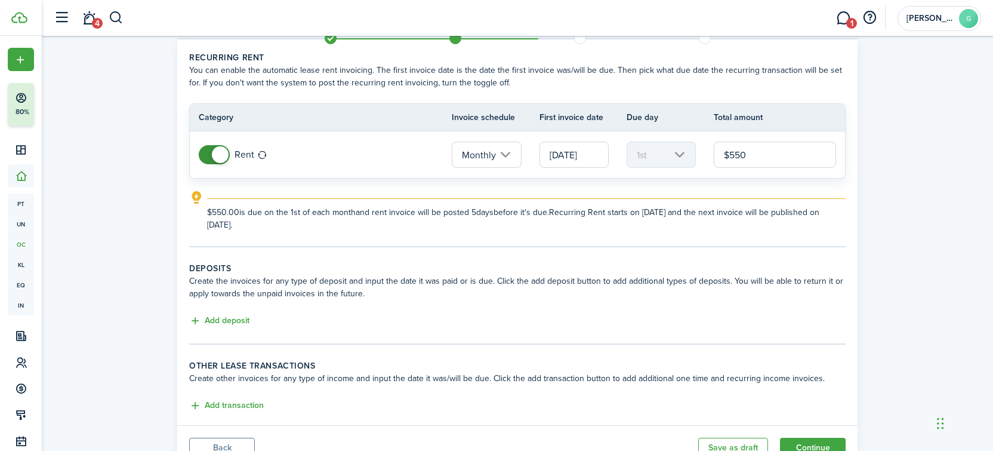
scroll to position [94, 0]
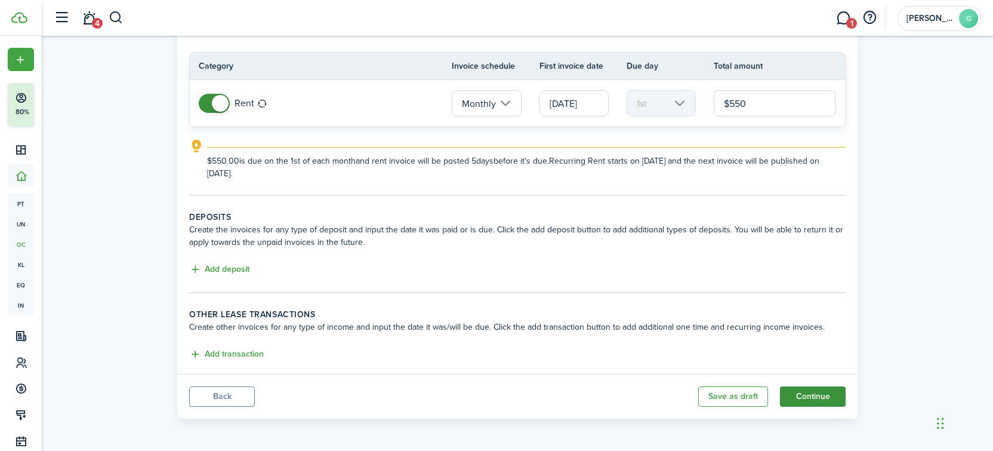
type input "$550.00"
click at [801, 390] on button "Continue" at bounding box center [813, 396] width 66 height 20
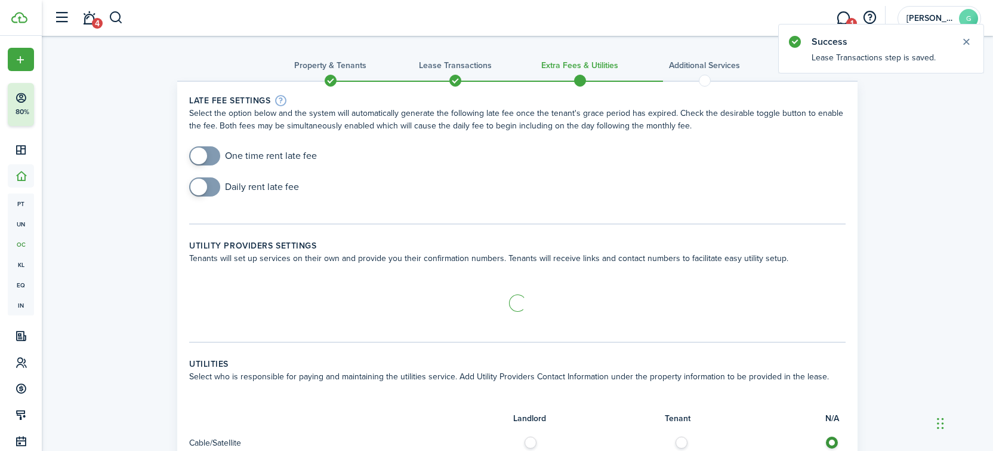
checkbox input "true"
click at [211, 157] on span at bounding box center [205, 155] width 12 height 19
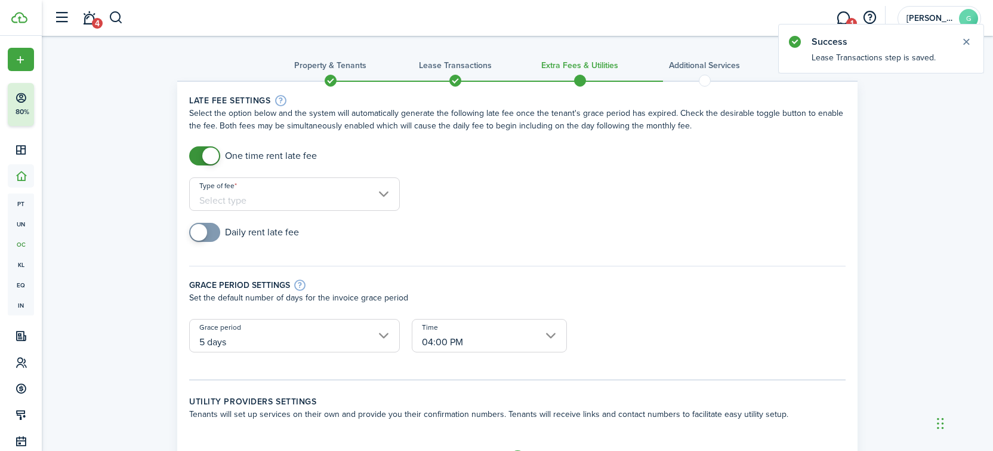
click at [254, 203] on input "Type of fee" at bounding box center [294, 193] width 211 height 33
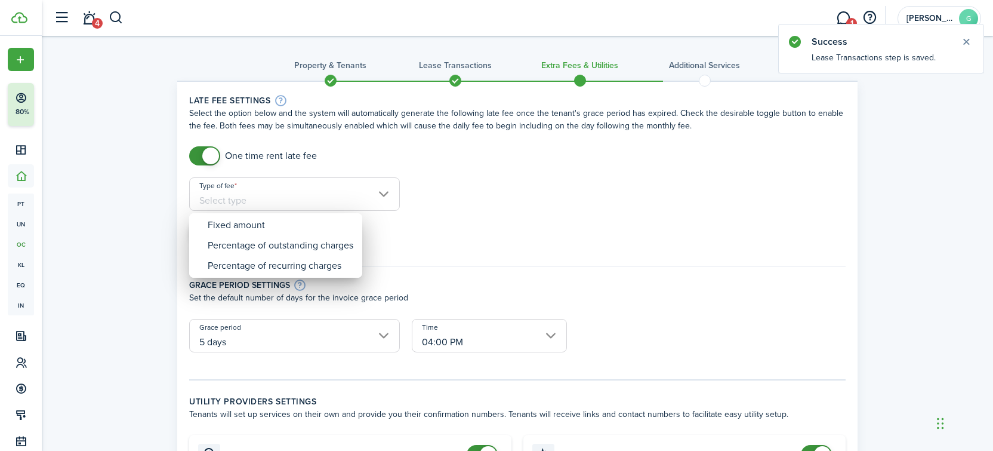
click at [254, 203] on div at bounding box center [497, 225] width 1184 height 641
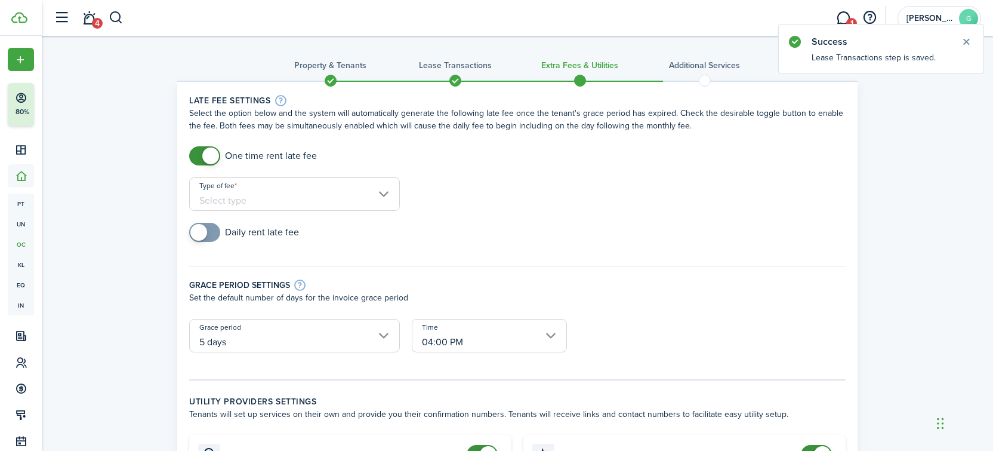
click at [252, 200] on input "Type of fee" at bounding box center [294, 193] width 211 height 33
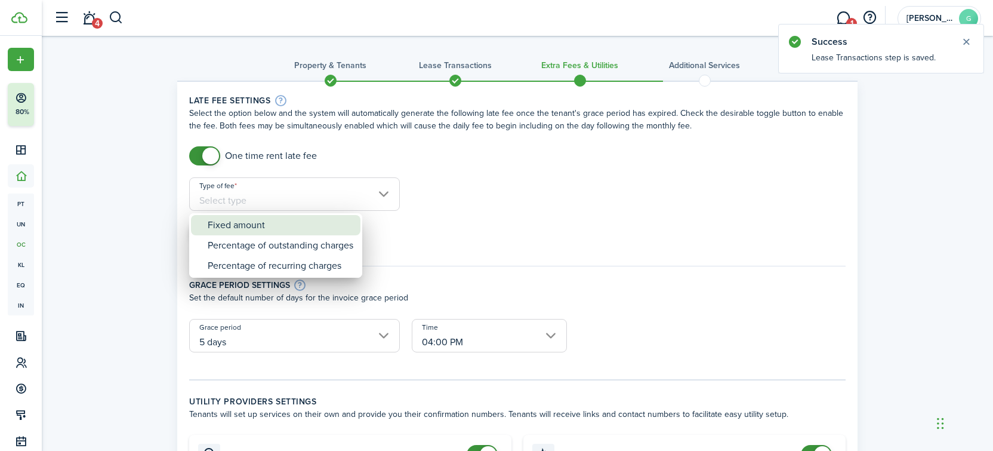
click at [252, 218] on div "Fixed amount" at bounding box center [281, 225] width 146 height 20
type input "Fixed amount"
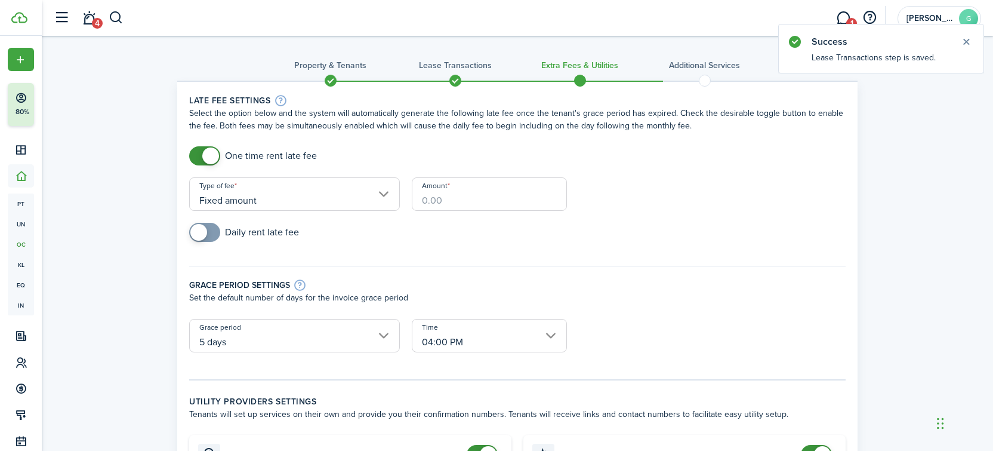
click at [443, 210] on input "Amount" at bounding box center [489, 193] width 155 height 33
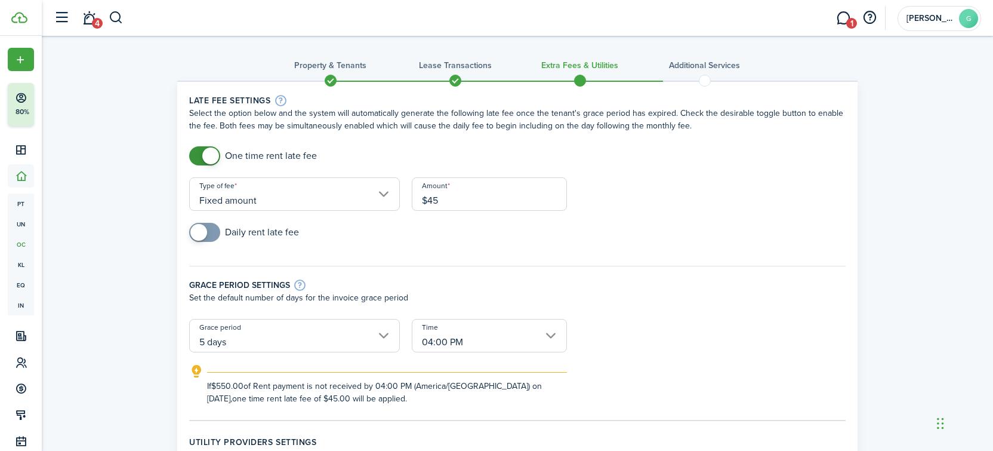
type input "$45.00"
click at [460, 234] on div "Daily rent late fee" at bounding box center [517, 238] width 668 height 31
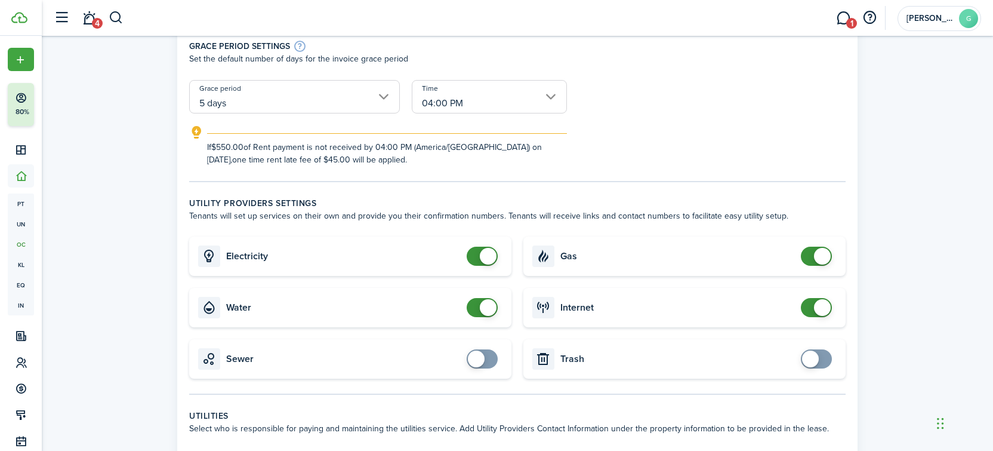
scroll to position [218, 0]
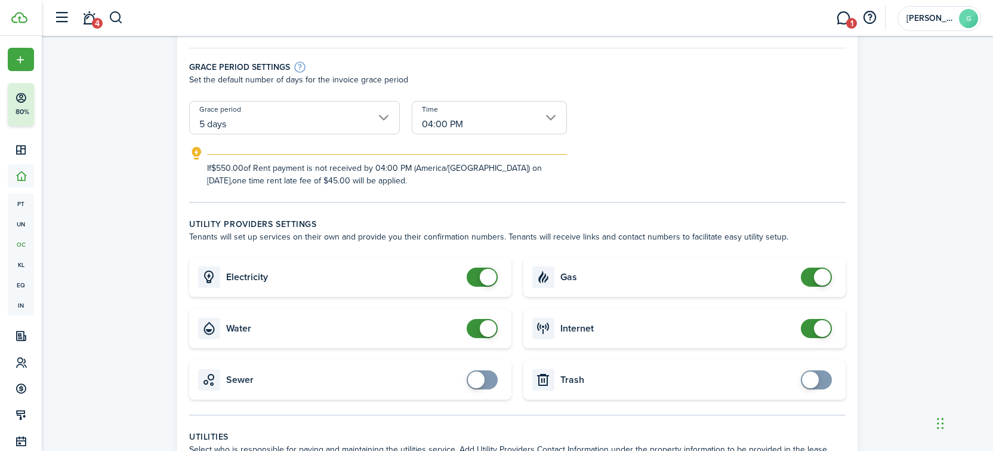
click at [329, 122] on input "5 days" at bounding box center [294, 117] width 211 height 33
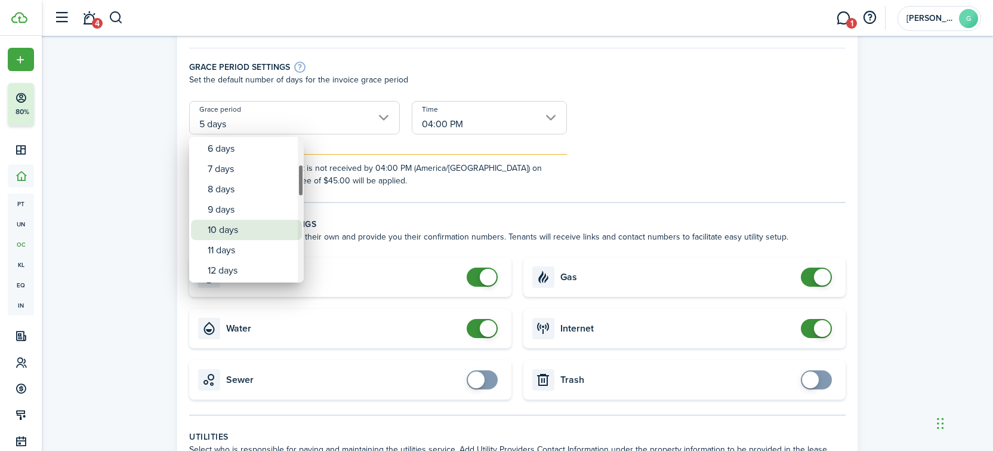
click at [240, 237] on div "10 days" at bounding box center [251, 230] width 87 height 20
type input "10 days"
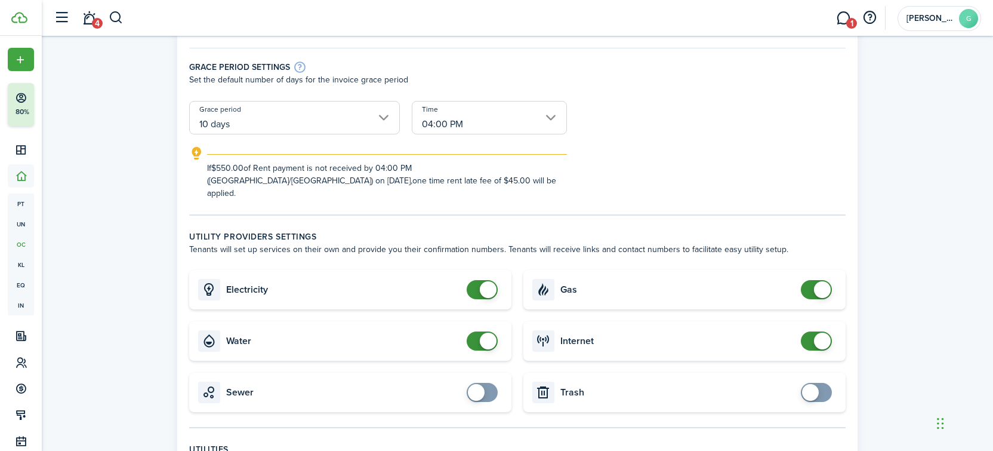
checkbox input "false"
click at [477, 280] on span at bounding box center [482, 289] width 12 height 19
checkbox input "false"
click at [480, 332] on span at bounding box center [488, 340] width 17 height 17
checkbox input "false"
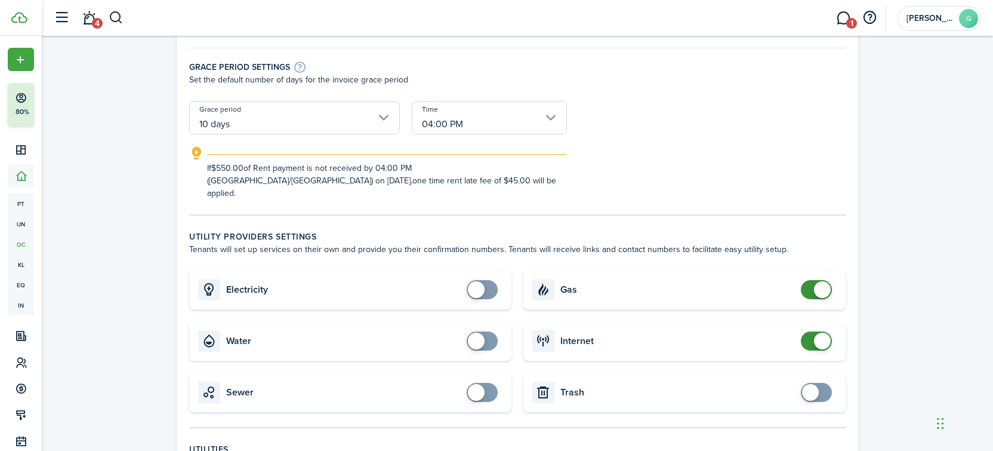
click at [819, 281] on span at bounding box center [822, 289] width 17 height 17
checkbox input "false"
click at [819, 332] on span at bounding box center [822, 340] width 17 height 17
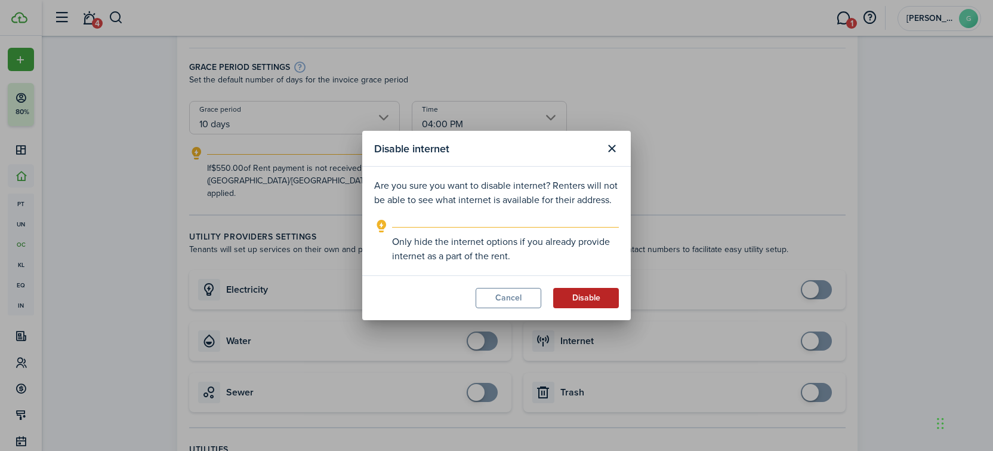
click at [600, 289] on button "Disable" at bounding box center [586, 298] width 66 height 20
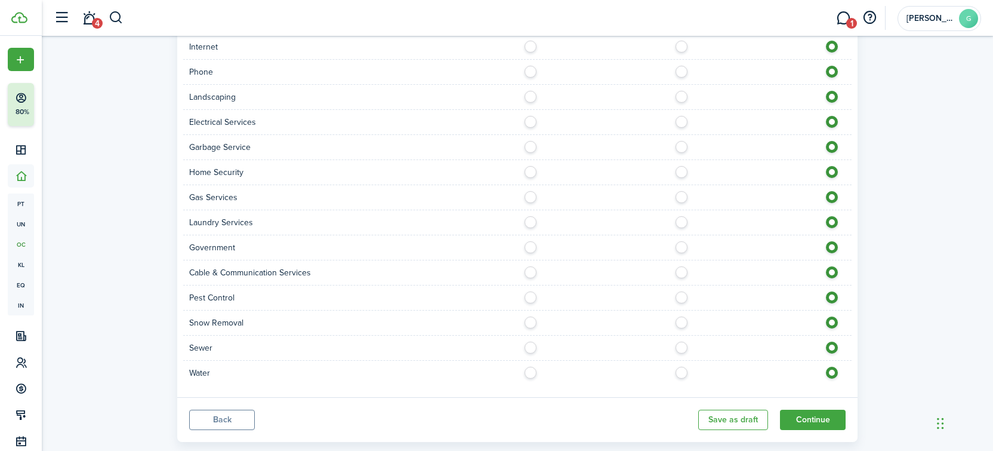
scroll to position [785, 0]
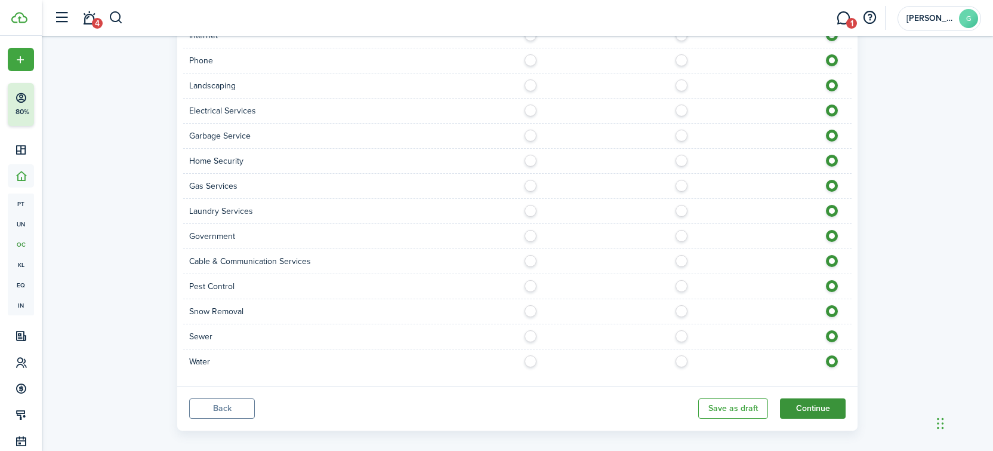
click at [790, 398] on button "Continue" at bounding box center [813, 408] width 66 height 20
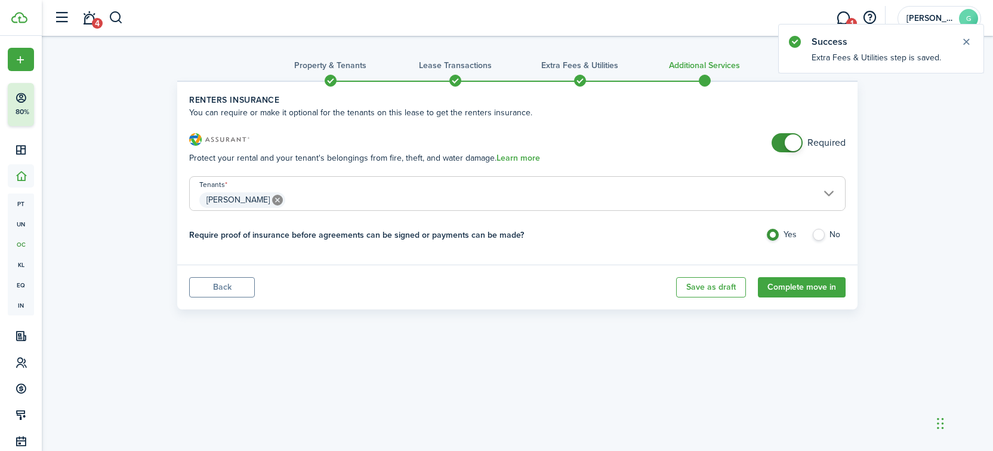
checkbox input "false"
click at [783, 140] on span at bounding box center [787, 142] width 12 height 19
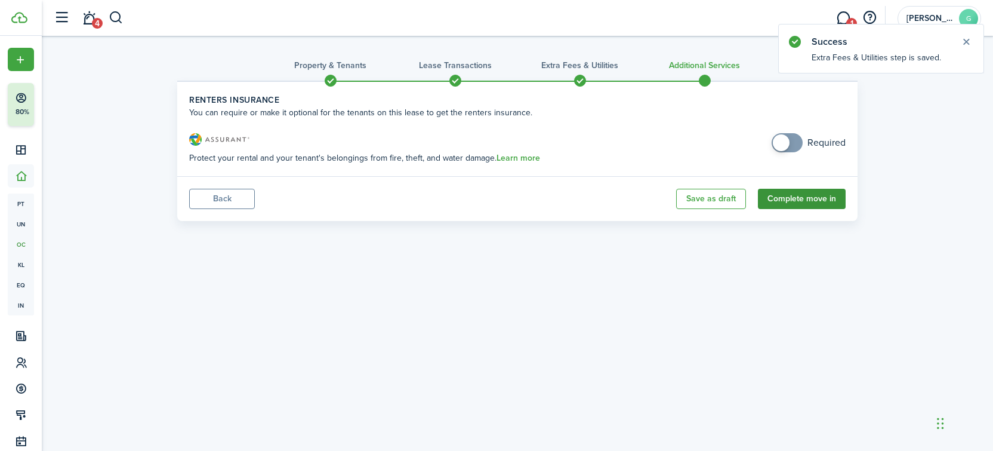
click at [812, 199] on button "Complete move in" at bounding box center [802, 199] width 88 height 20
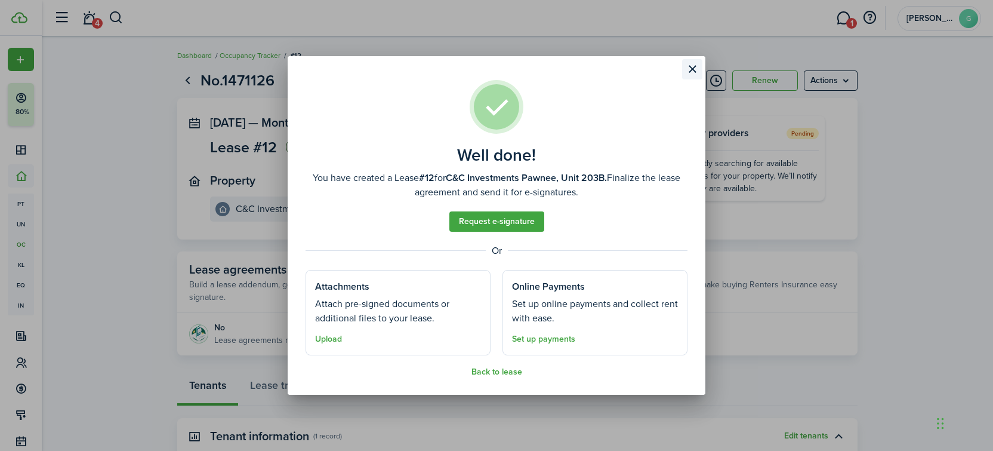
click at [691, 70] on button "Close modal" at bounding box center [692, 69] width 20 height 20
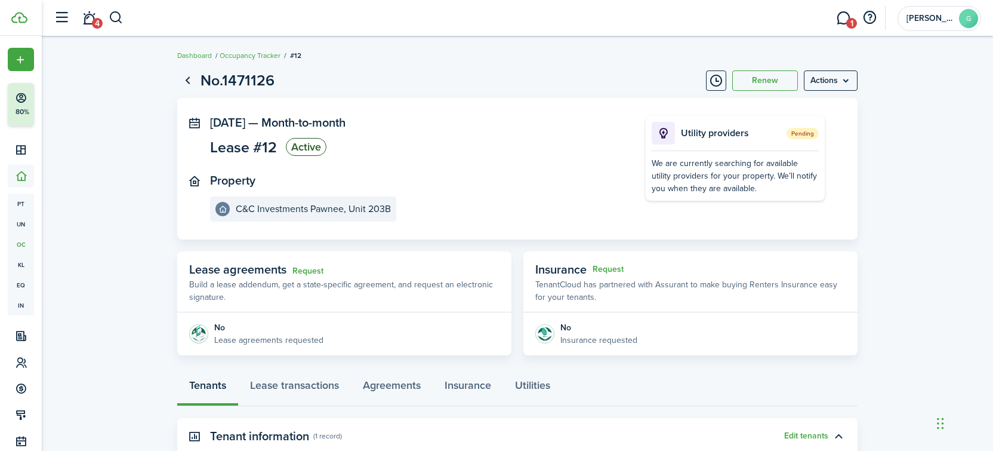
scroll to position [206, 0]
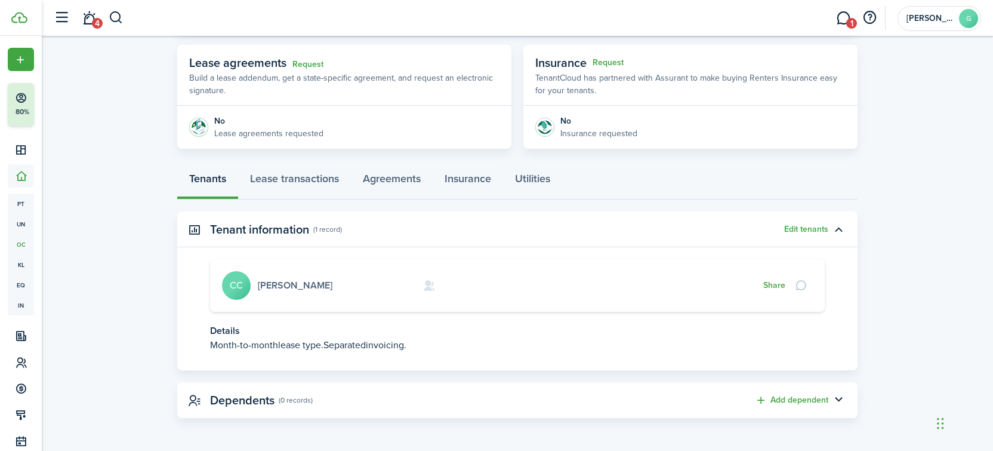
click at [279, 286] on link "[PERSON_NAME]" at bounding box center [295, 285] width 75 height 14
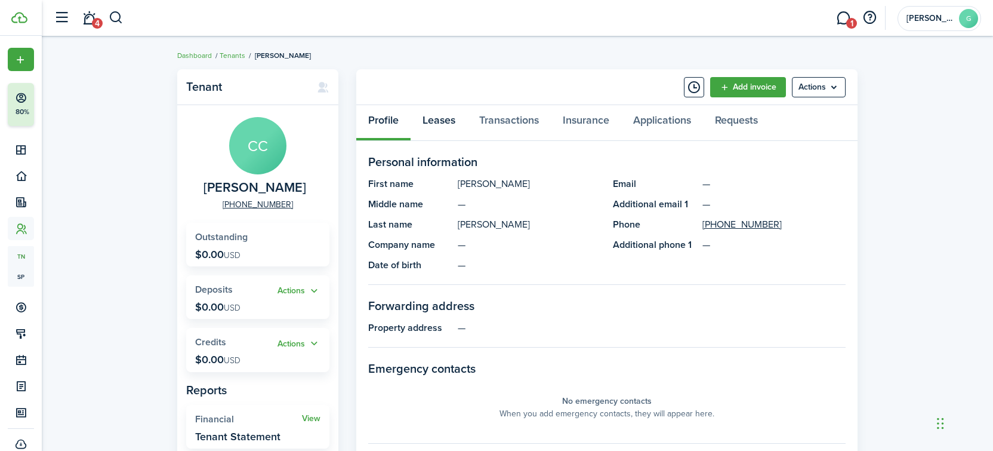
click at [436, 122] on link "Leases" at bounding box center [439, 123] width 57 height 36
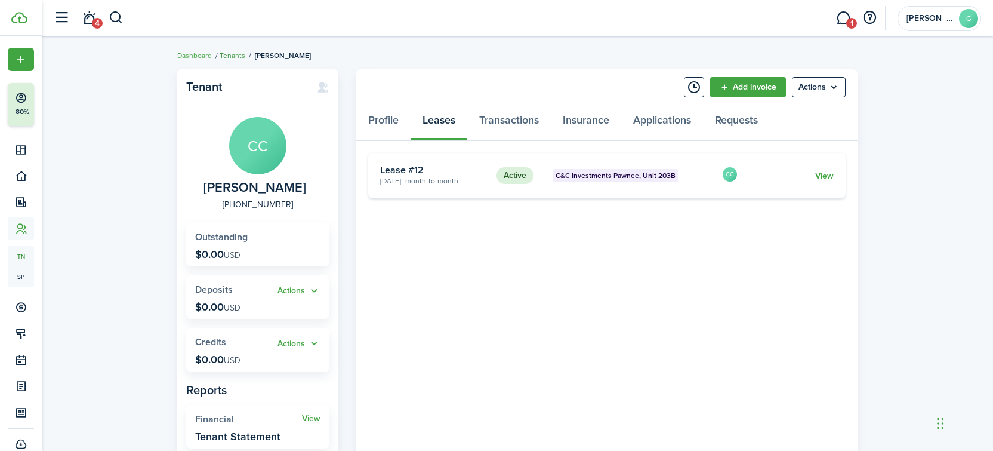
click at [234, 55] on link "Tenants" at bounding box center [233, 55] width 26 height 11
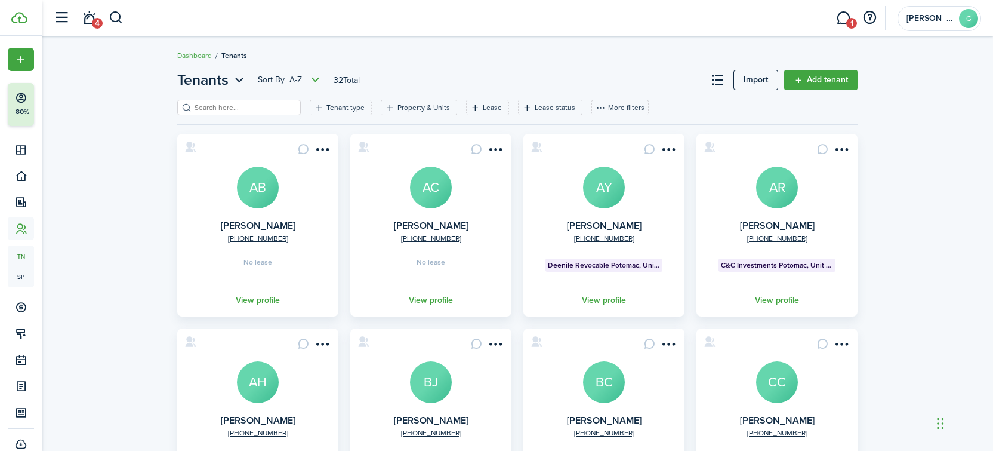
click at [239, 108] on input "search" at bounding box center [244, 107] width 105 height 11
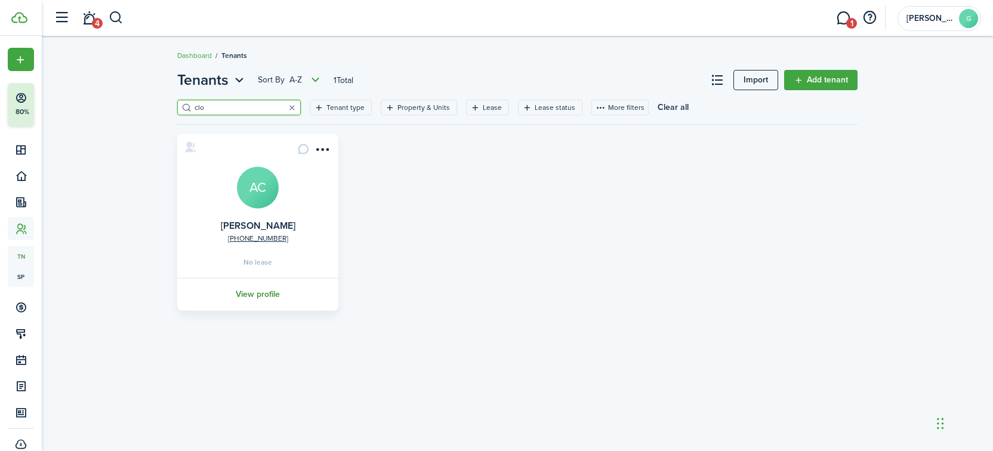
type input "clo"
click at [260, 298] on link "View profile" at bounding box center [257, 293] width 165 height 33
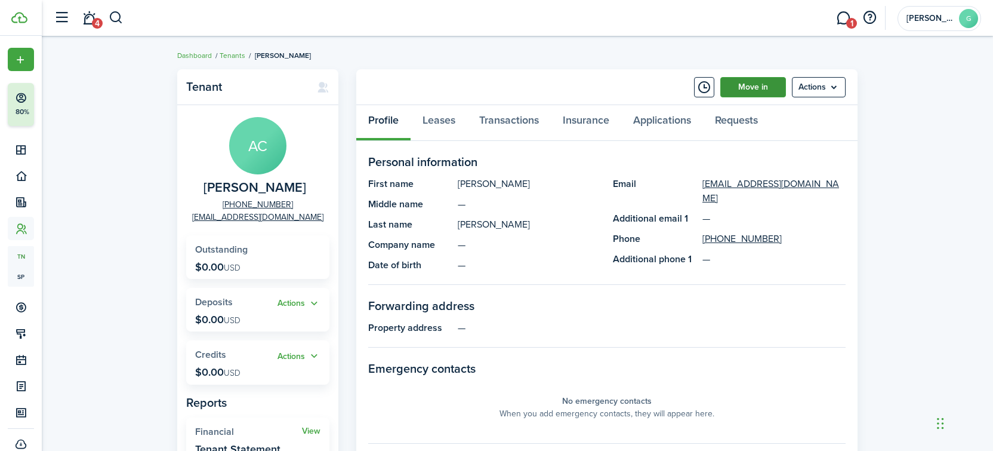
click at [748, 90] on link "Move in" at bounding box center [753, 87] width 66 height 20
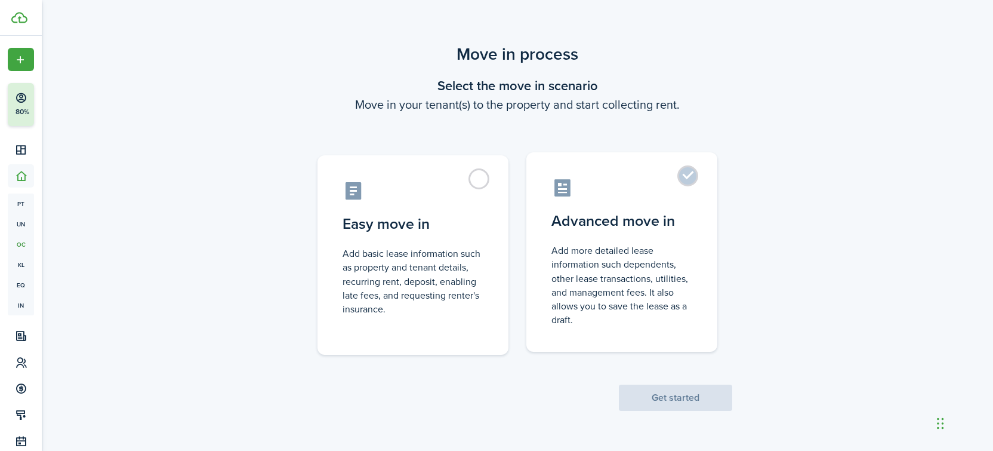
click at [647, 212] on control-radio-card-title "Advanced move in" at bounding box center [621, 220] width 141 height 21
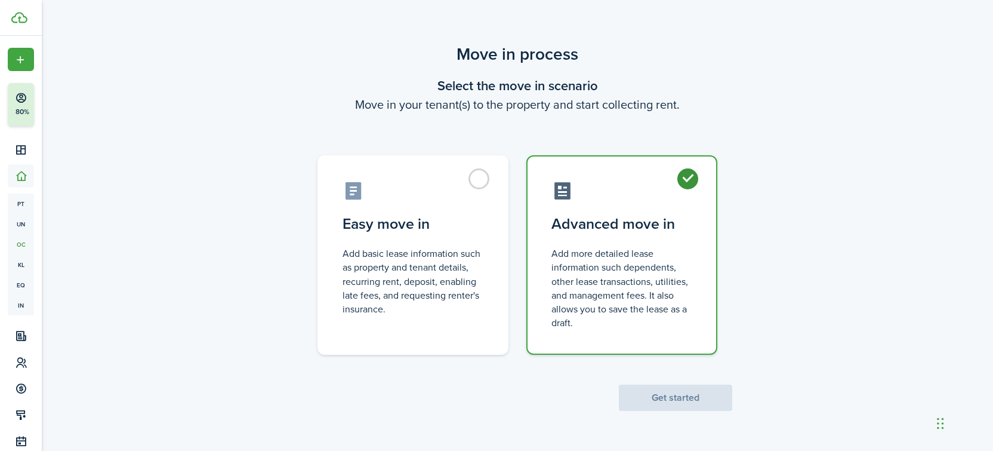
radio input "true"
click at [647, 213] on control-radio-card-title "Advanced move in" at bounding box center [621, 223] width 141 height 21
click at [674, 395] on button "Get started" at bounding box center [675, 397] width 113 height 26
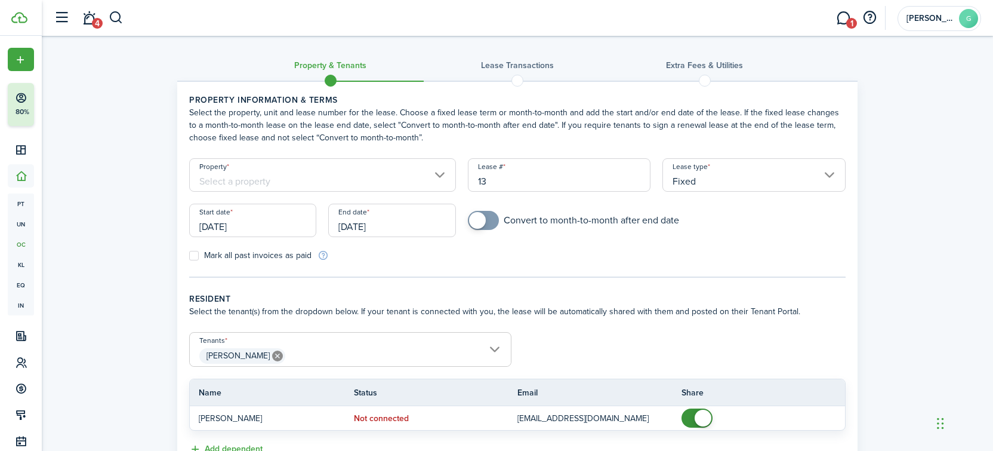
click at [289, 137] on wizard-step-header-description "Select the property, unit and lease number for the lease. Choose a fixed lease …" at bounding box center [517, 125] width 656 height 38
click at [285, 175] on input "Property" at bounding box center [322, 174] width 267 height 33
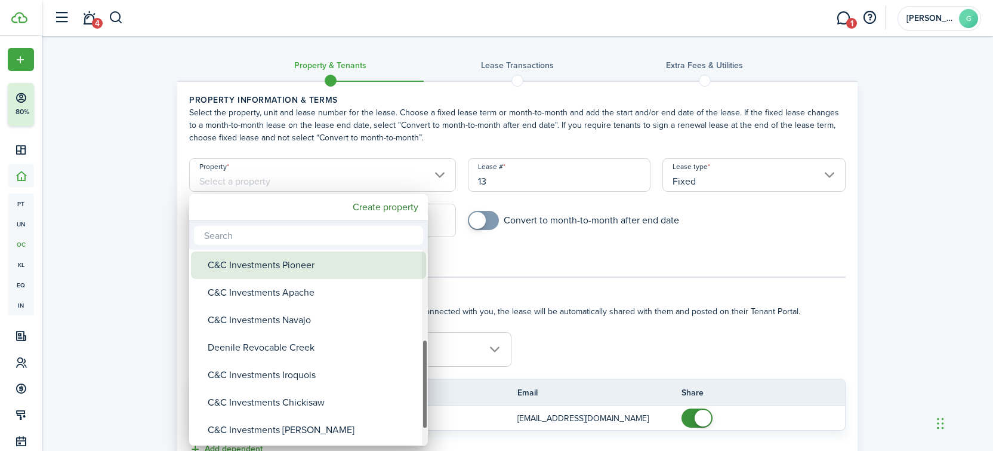
click at [292, 265] on div "C&C Investments Pioneer" at bounding box center [313, 264] width 211 height 27
type input "C&C Investments Pioneer"
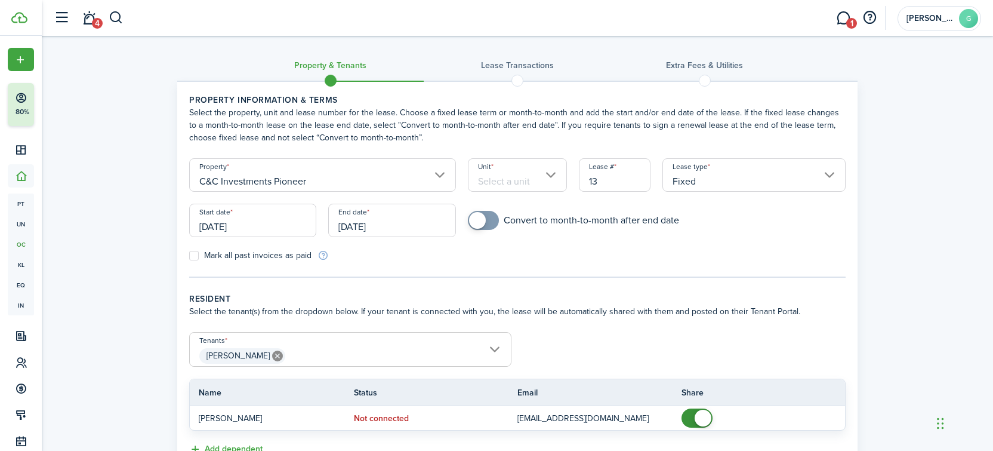
click at [551, 184] on input "Unit" at bounding box center [518, 174] width 100 height 33
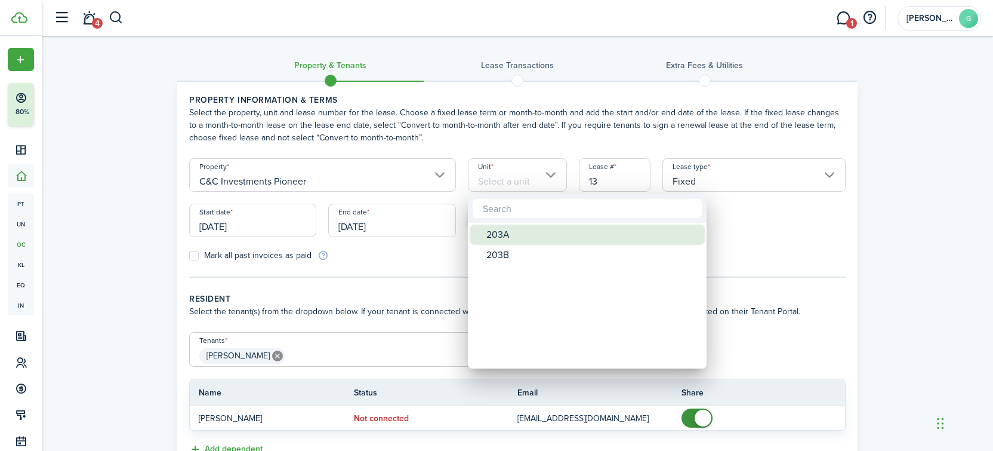
click at [508, 236] on div "203A" at bounding box center [591, 234] width 211 height 20
type input "203A"
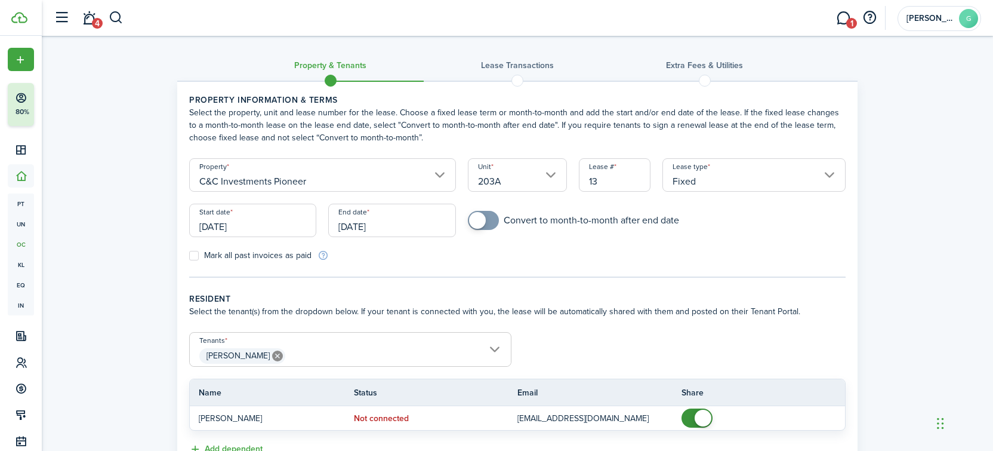
click at [248, 230] on input "[DATE]" at bounding box center [252, 219] width 127 height 33
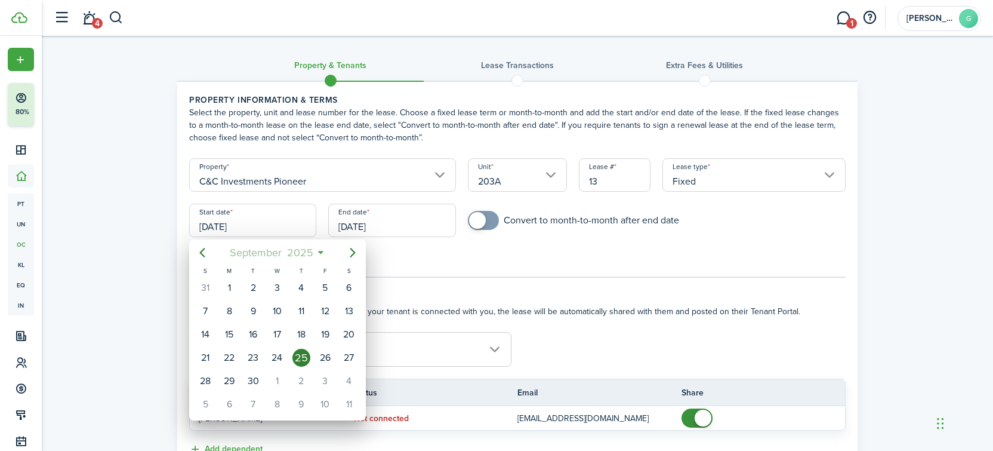
click at [300, 259] on span "2025" at bounding box center [300, 252] width 32 height 21
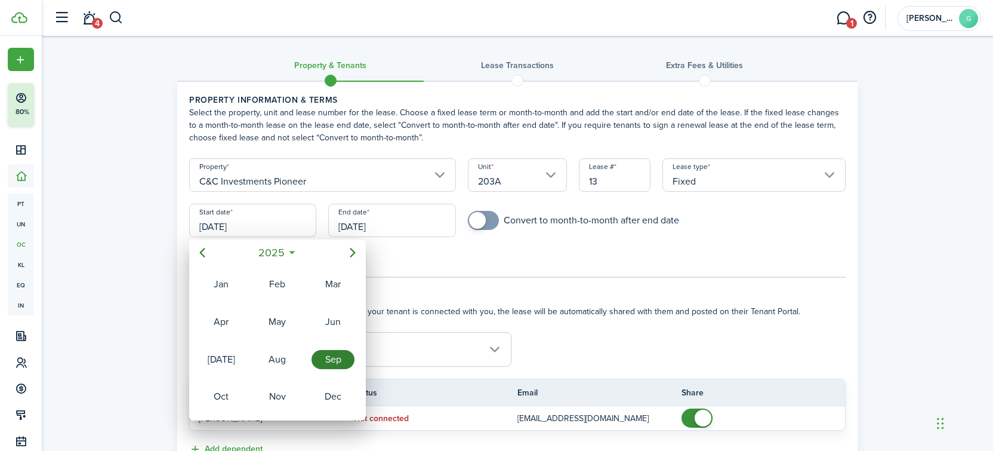
click at [285, 255] on span "2025" at bounding box center [271, 252] width 32 height 21
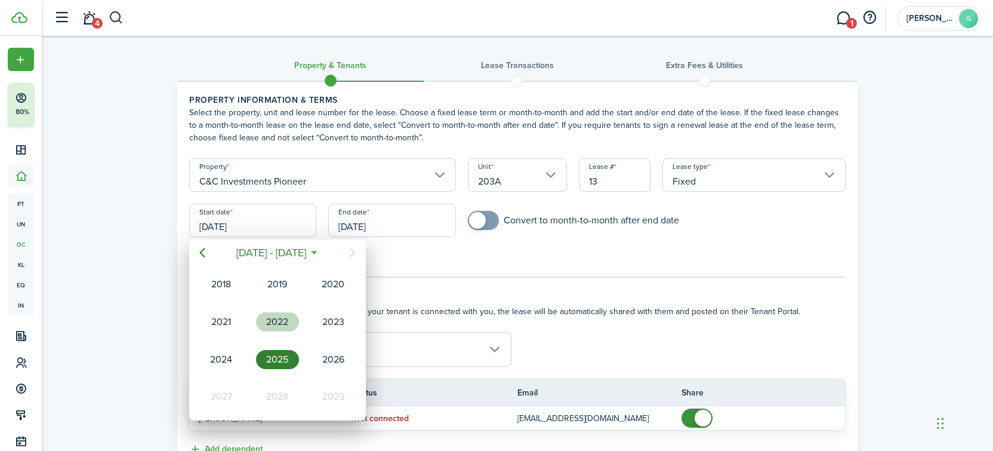
click at [280, 314] on div "2022" at bounding box center [277, 321] width 43 height 19
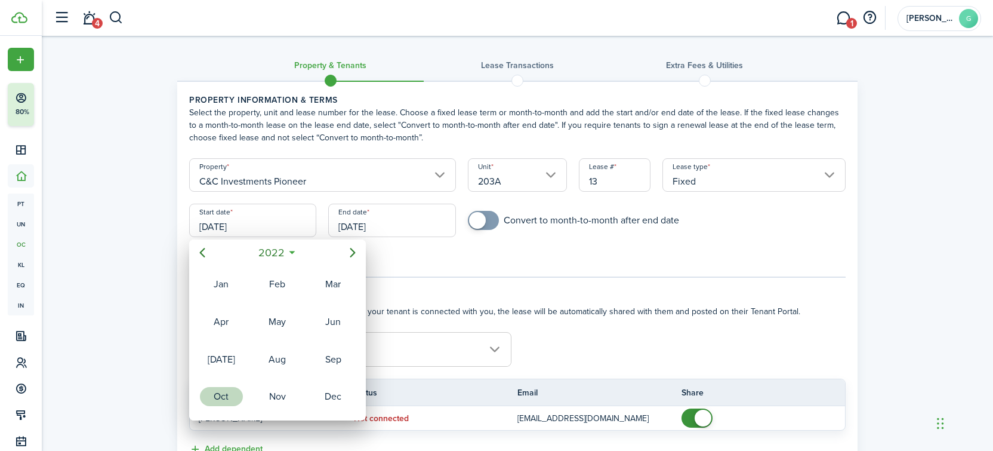
click at [219, 399] on div "Oct" at bounding box center [221, 396] width 43 height 19
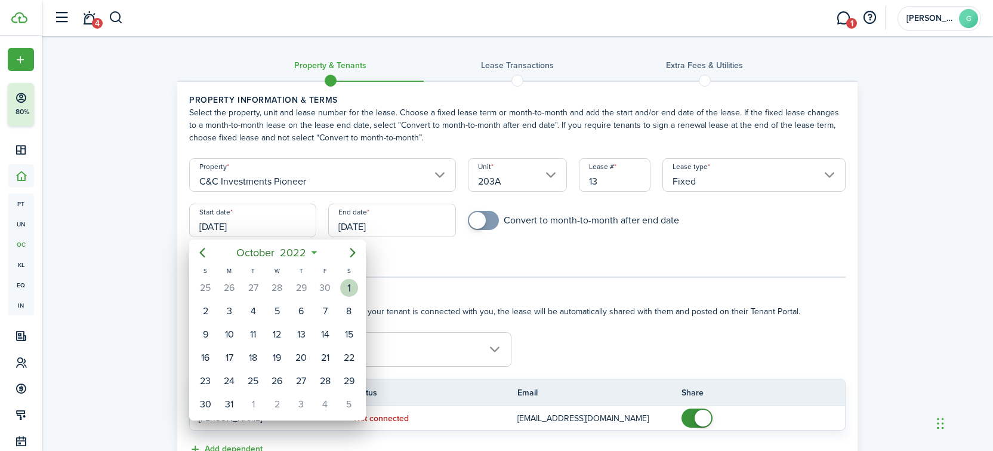
click at [355, 289] on div "1" at bounding box center [349, 288] width 18 height 18
type input "[DATE]"
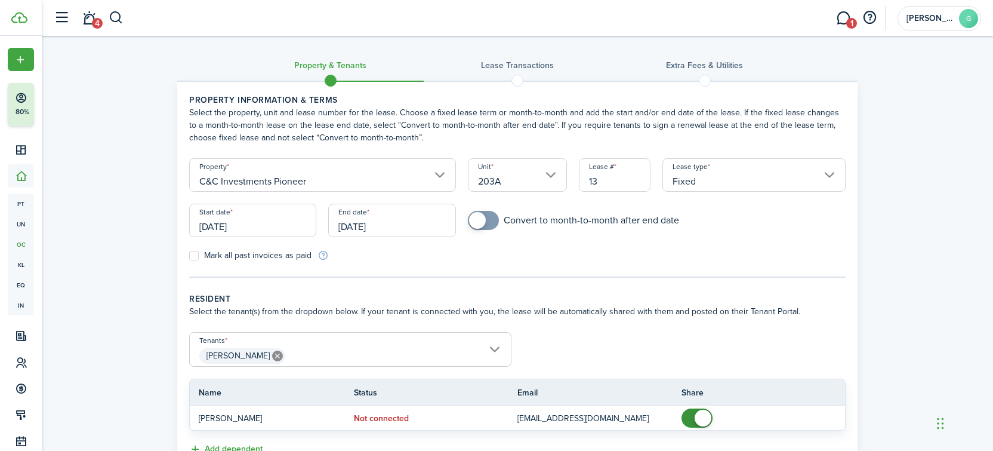
click at [717, 177] on input "Fixed" at bounding box center [753, 174] width 183 height 33
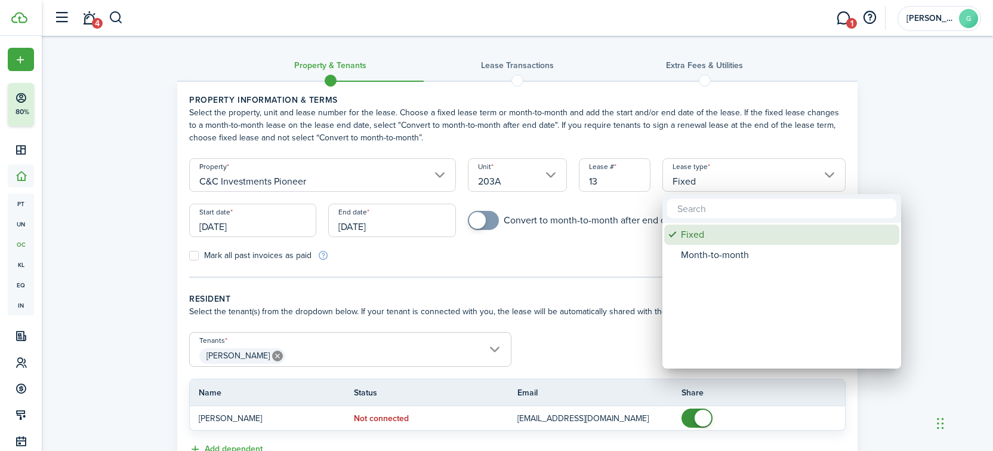
click at [698, 251] on div "Month-to-month" at bounding box center [786, 255] width 211 height 20
type input "Month-to-month"
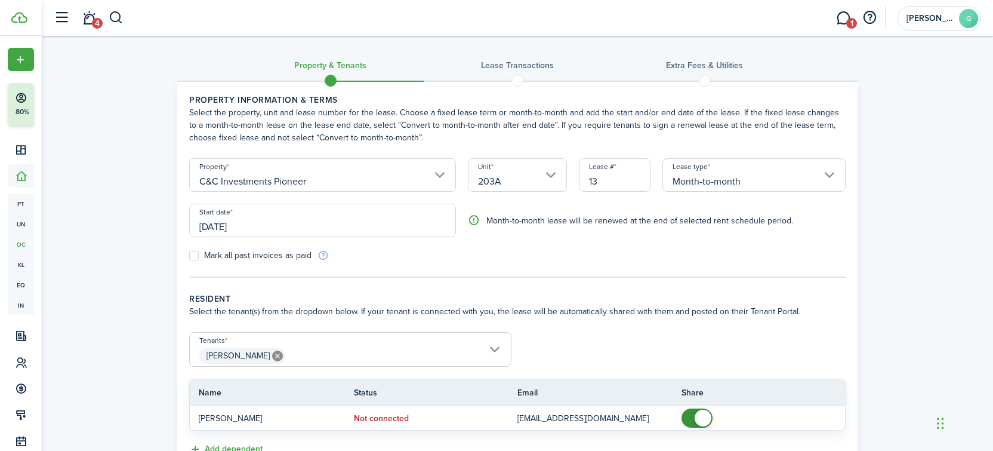
scroll to position [95, 0]
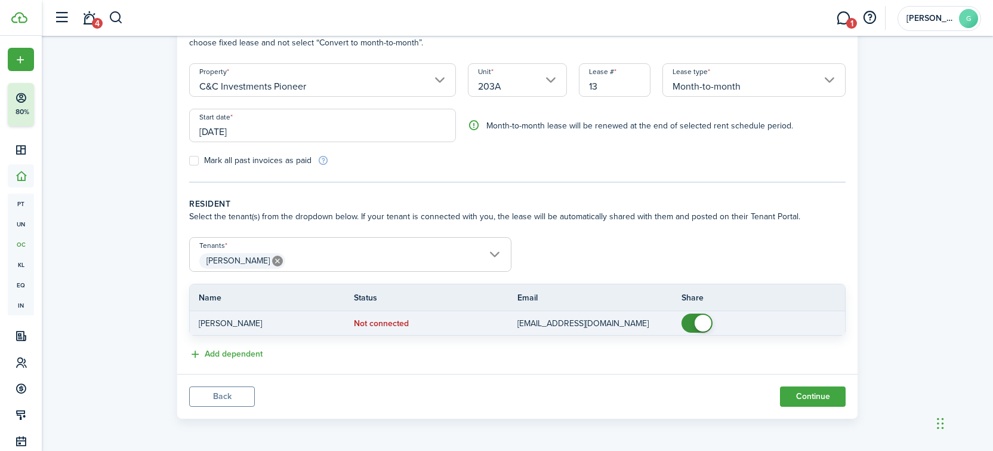
checkbox input "false"
click at [698, 318] on span at bounding box center [703, 322] width 17 height 17
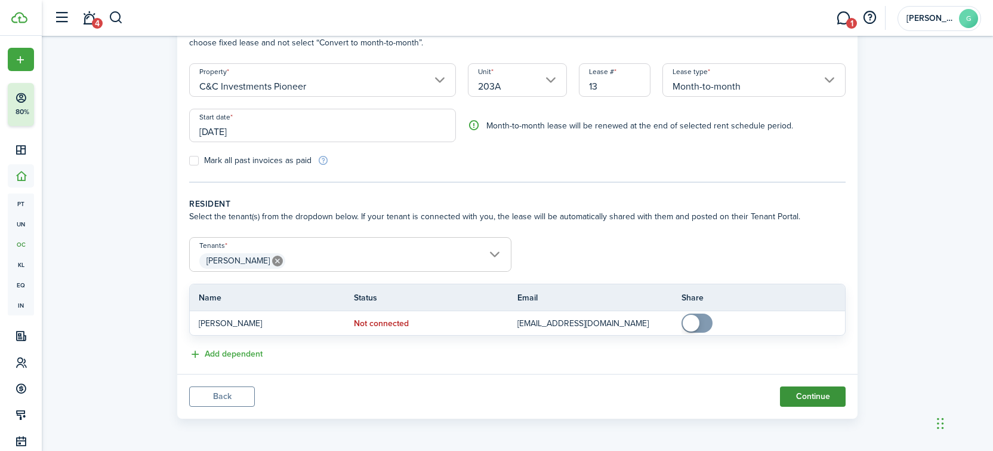
click at [804, 394] on button "Continue" at bounding box center [813, 396] width 66 height 20
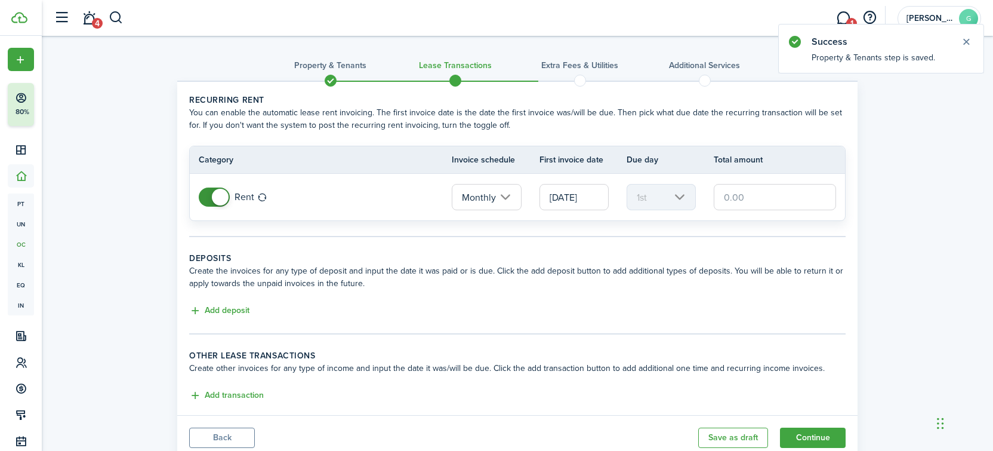
click at [597, 193] on input "[DATE]" at bounding box center [573, 197] width 69 height 26
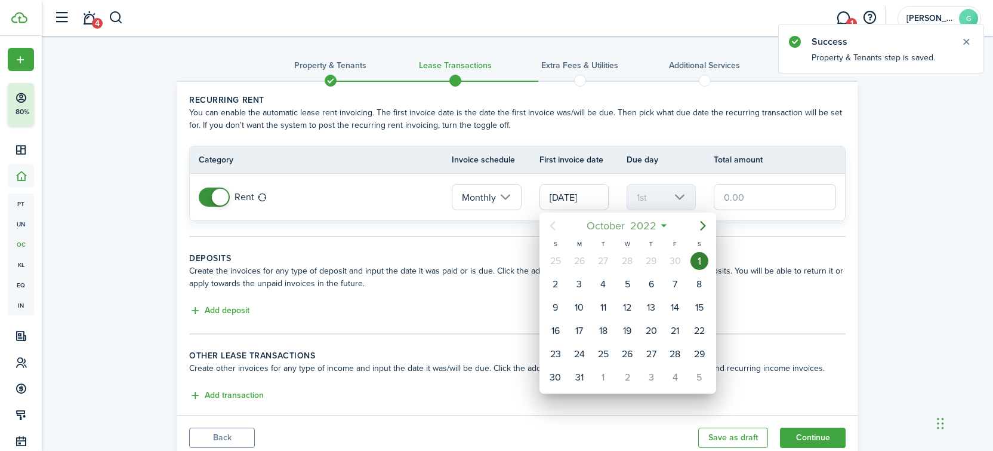
click at [609, 232] on span "October" at bounding box center [606, 225] width 44 height 21
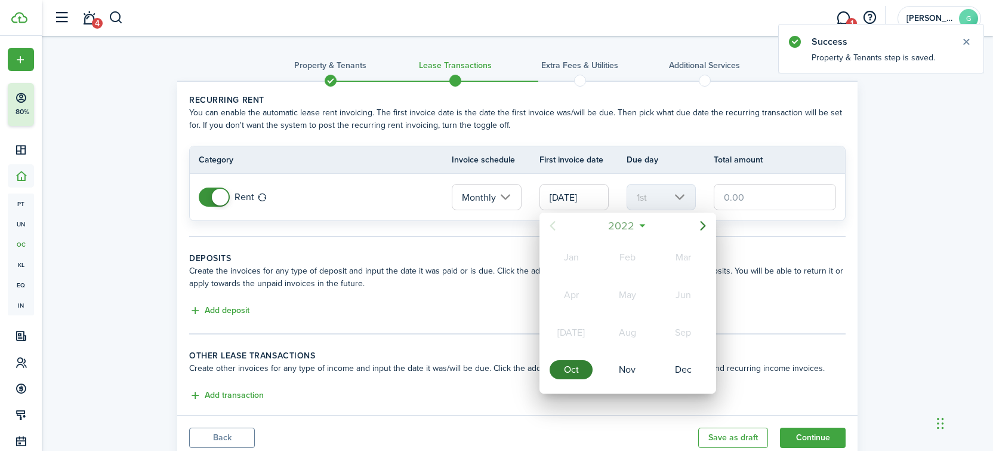
click at [609, 232] on span "2022" at bounding box center [622, 225] width 32 height 21
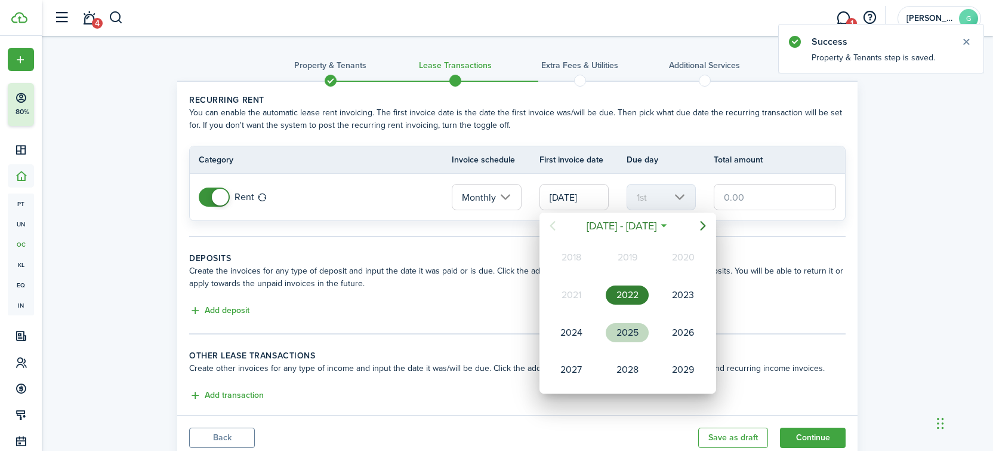
click at [616, 350] on mbsc-calendar-day "2025" at bounding box center [627, 333] width 56 height 38
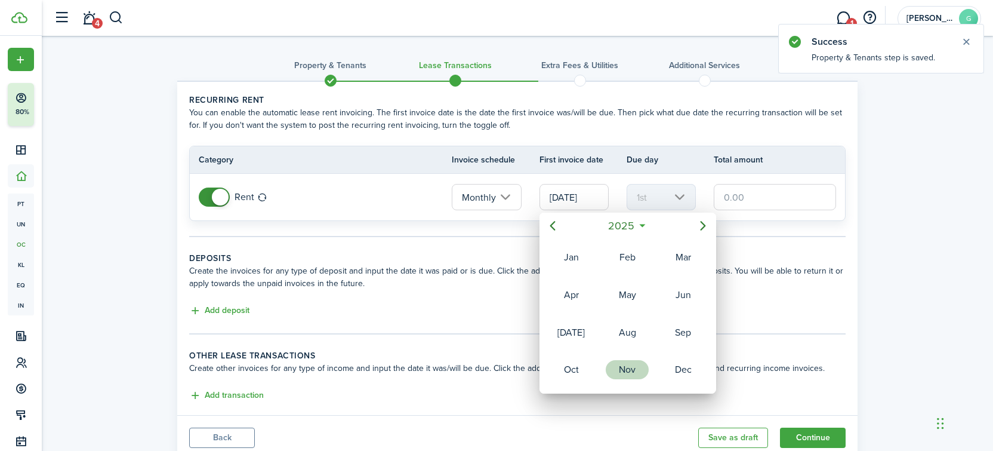
click at [631, 378] on div "Nov" at bounding box center [627, 369] width 43 height 19
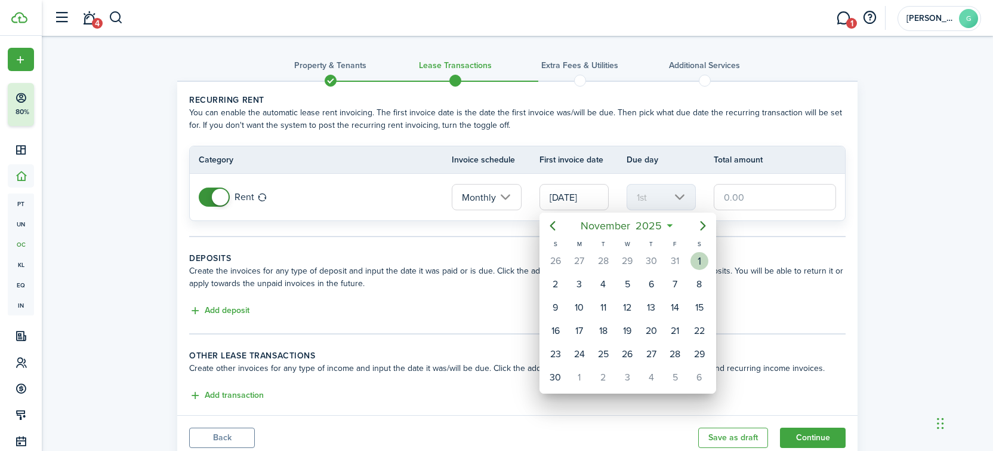
click at [698, 264] on div "1" at bounding box center [699, 261] width 18 height 18
type input "[DATE]"
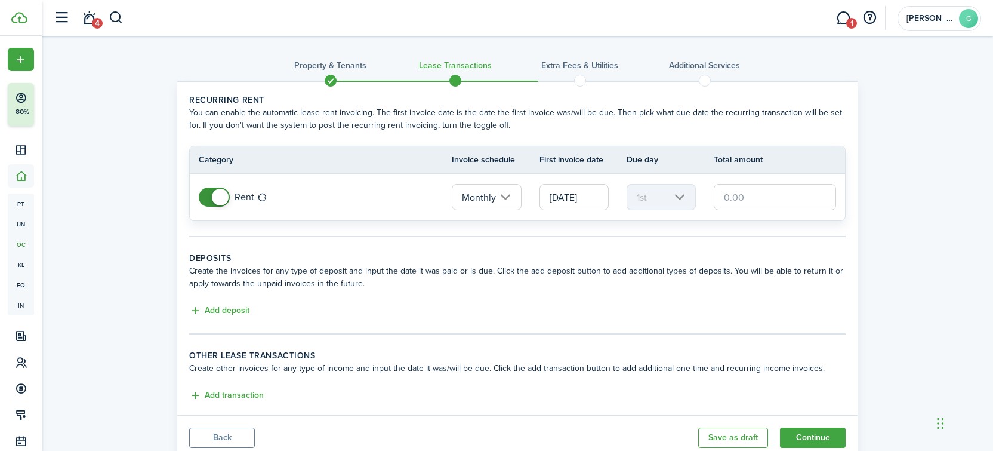
click at [744, 196] on input "text" at bounding box center [775, 197] width 122 height 26
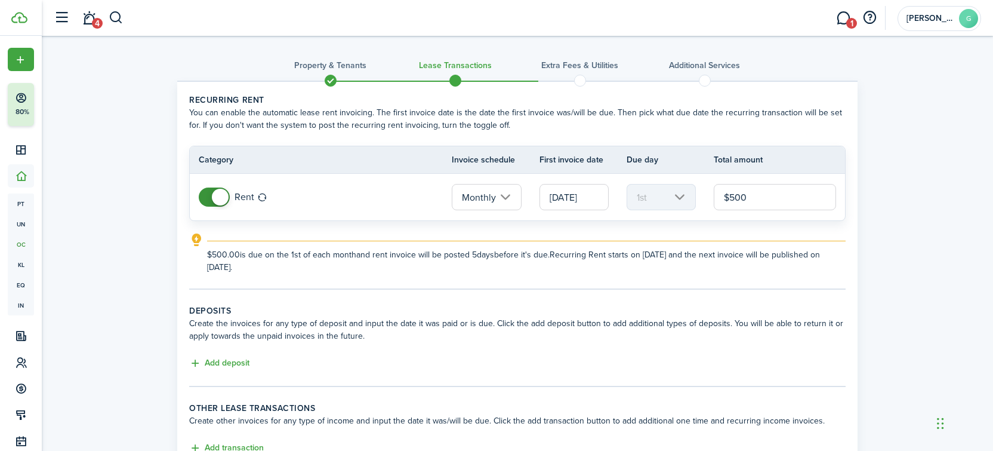
type input "$500.00"
click at [900, 273] on div "Property & Tenants Lease Transactions Extra fees & Utilities Additional Service…" at bounding box center [517, 277] width 951 height 482
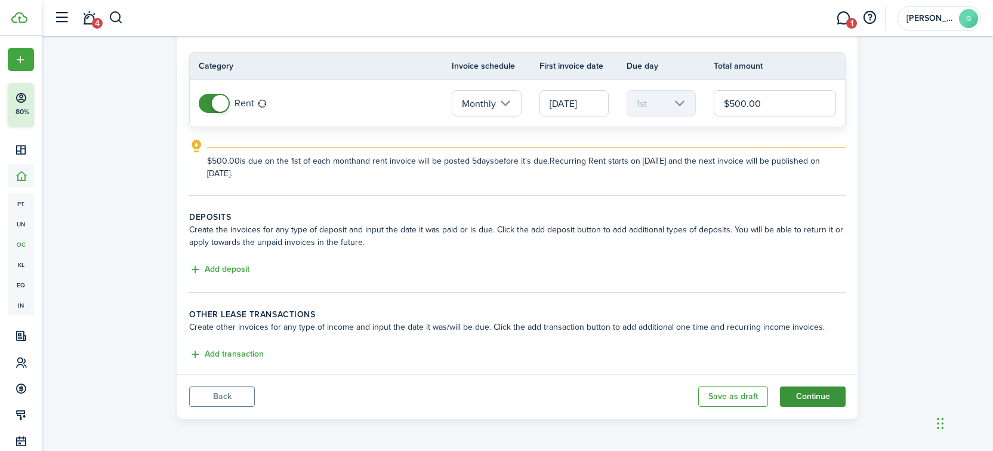
click at [807, 400] on button "Continue" at bounding box center [813, 396] width 66 height 20
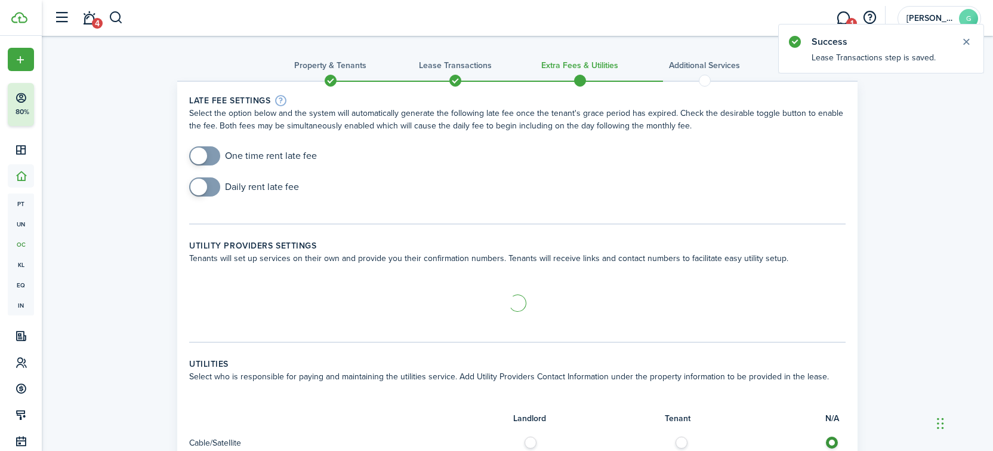
checkbox input "true"
click at [211, 154] on span at bounding box center [205, 155] width 12 height 19
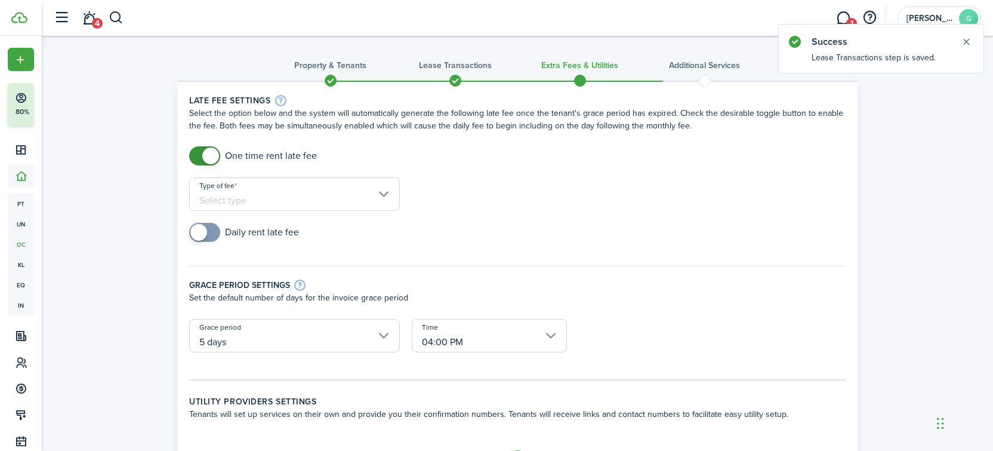
click at [277, 205] on input "Type of fee" at bounding box center [294, 193] width 211 height 33
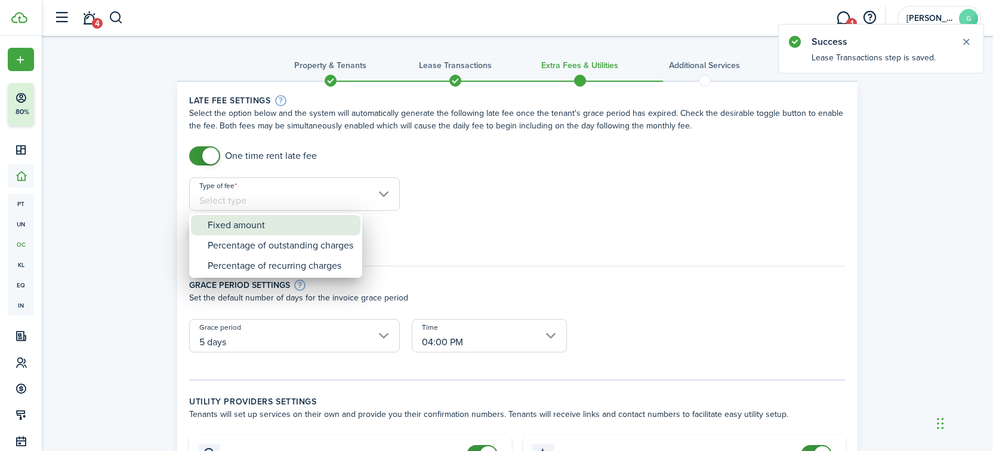
click at [272, 224] on div "Fixed amount" at bounding box center [281, 225] width 146 height 20
type input "Fixed amount"
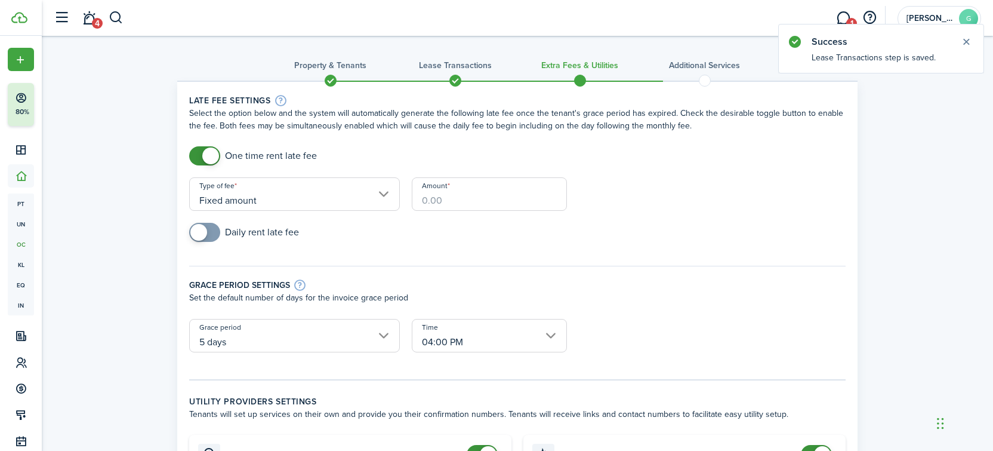
click at [458, 197] on input "Amount" at bounding box center [489, 193] width 155 height 33
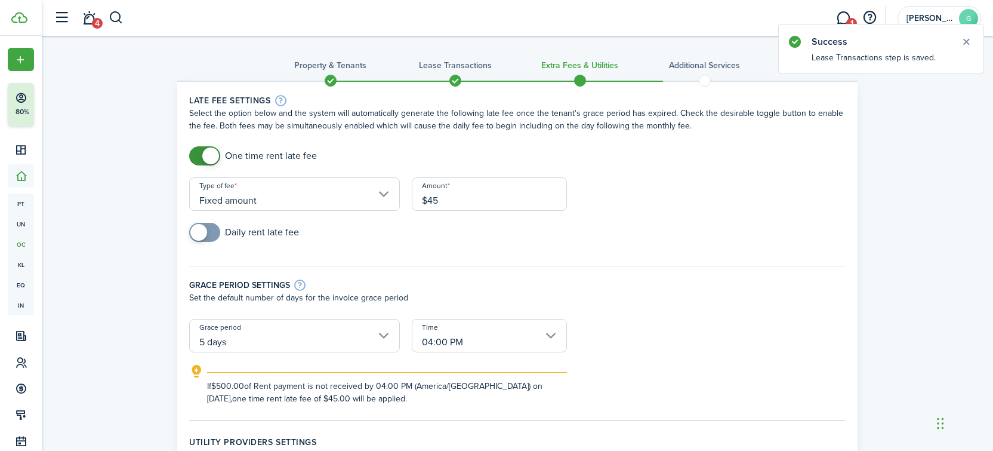
type input "$45.00"
click at [431, 226] on div "Daily rent late fee" at bounding box center [517, 238] width 668 height 31
click at [308, 338] on input "5 days" at bounding box center [294, 335] width 211 height 33
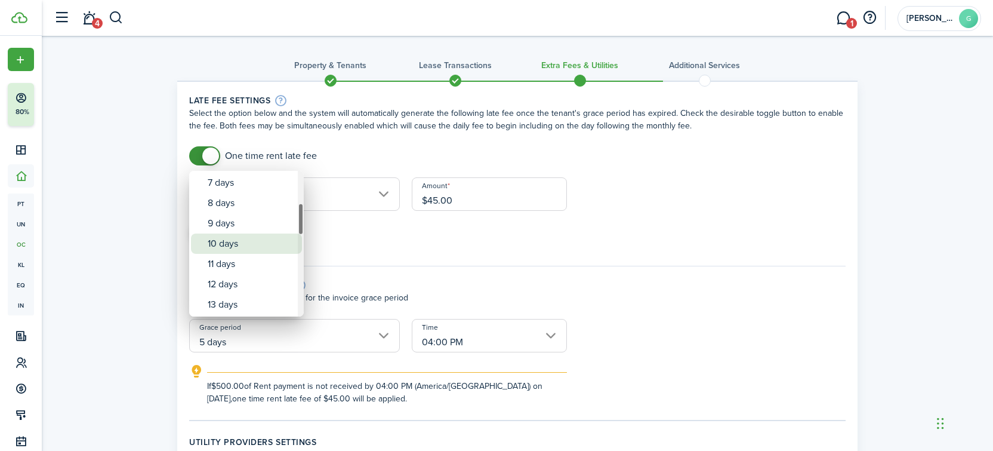
click at [232, 246] on div "10 days" at bounding box center [251, 243] width 87 height 20
type input "10 days"
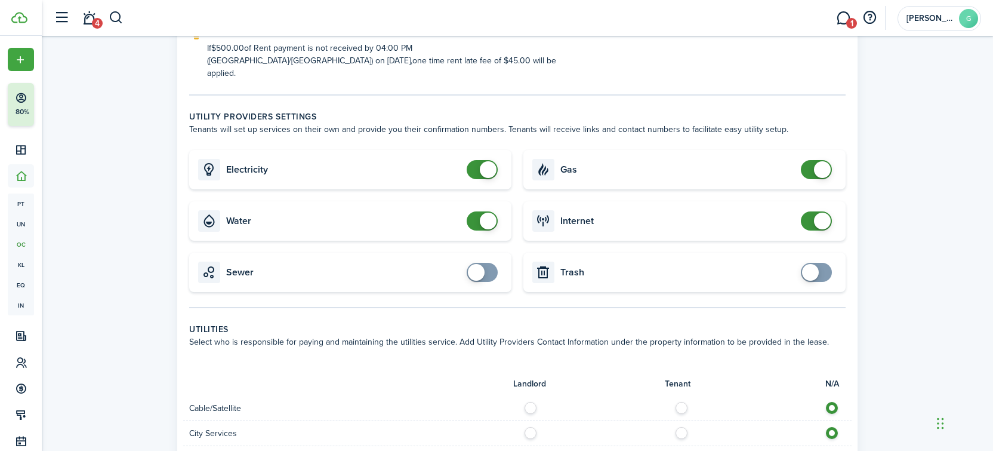
scroll to position [363, 0]
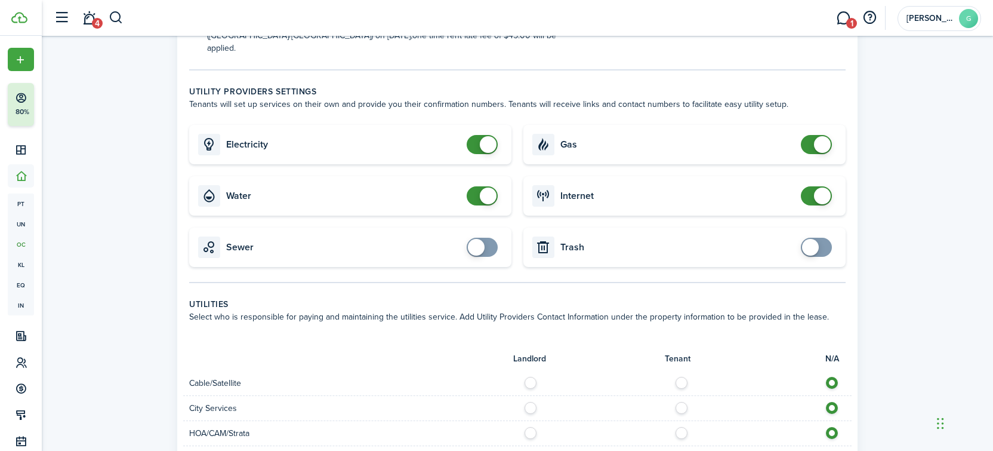
checkbox input "false"
click at [487, 136] on span at bounding box center [488, 144] width 17 height 17
checkbox input "false"
click at [483, 187] on span at bounding box center [488, 195] width 17 height 17
checkbox input "false"
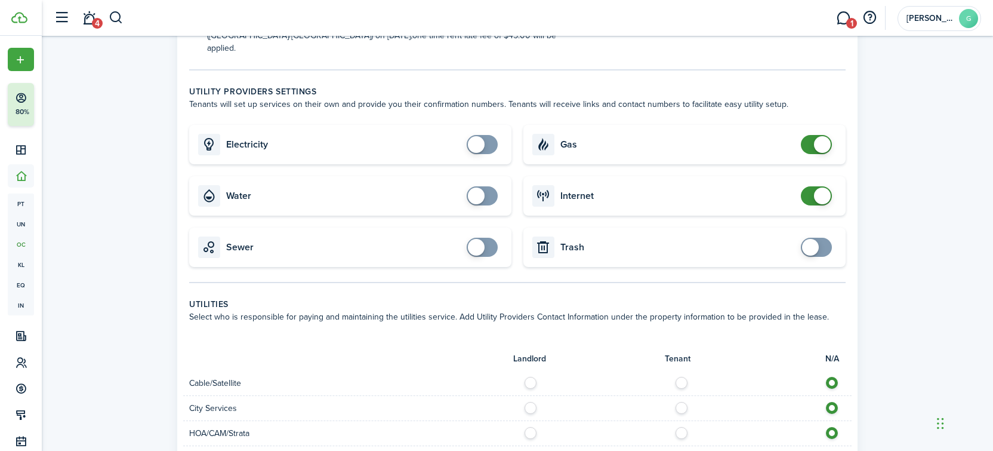
click at [816, 136] on span at bounding box center [822, 144] width 17 height 17
checkbox input "false"
click at [819, 187] on span at bounding box center [822, 195] width 17 height 17
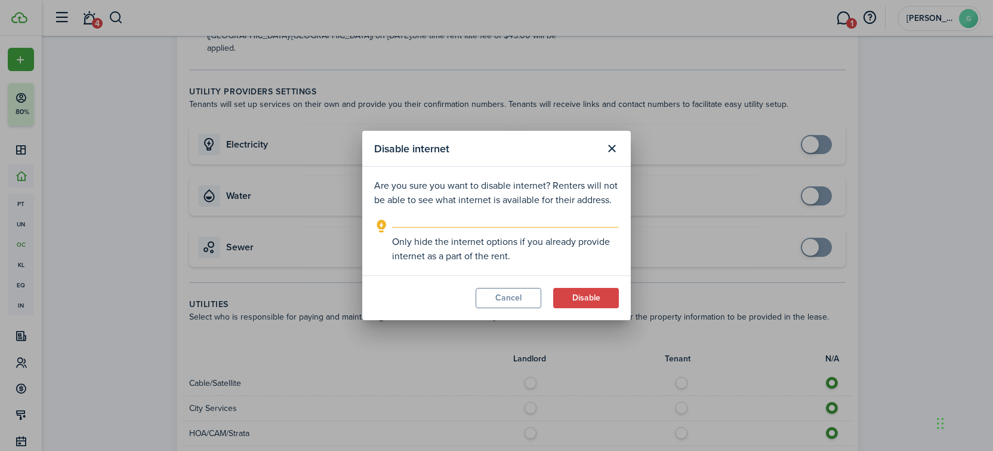
click at [592, 285] on modal-footer "Cancel Disable" at bounding box center [496, 297] width 269 height 45
click at [592, 292] on button "Disable" at bounding box center [586, 298] width 66 height 20
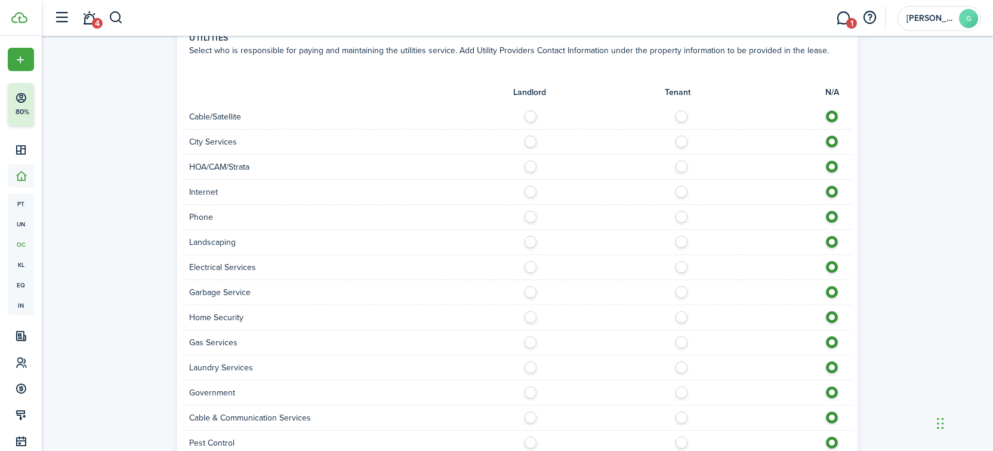
scroll to position [763, 0]
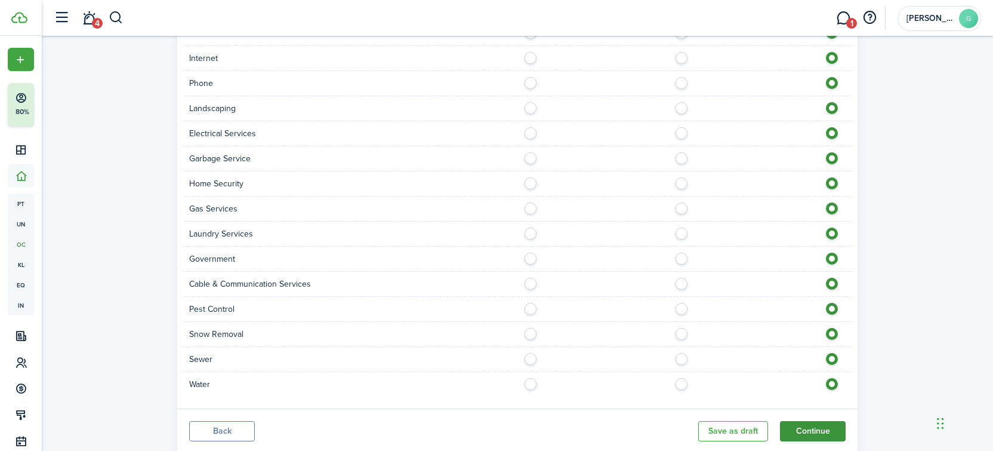
click at [818, 421] on button "Continue" at bounding box center [813, 431] width 66 height 20
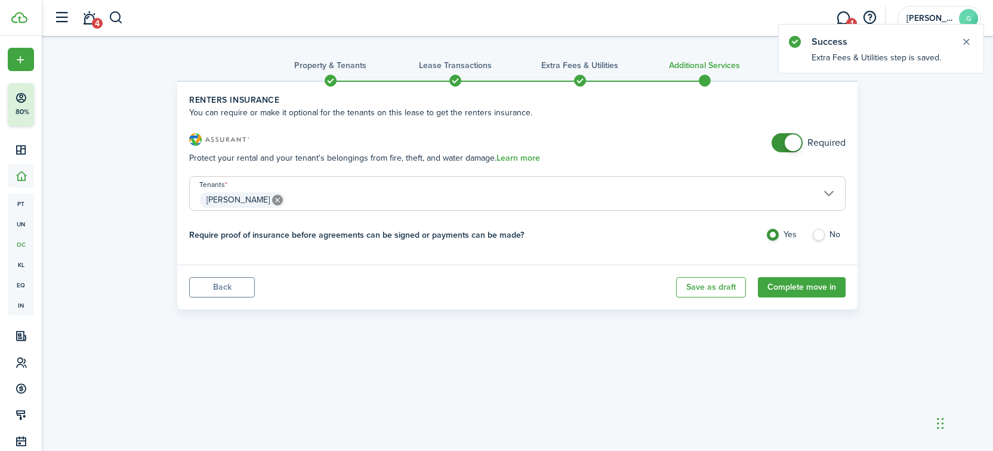
checkbox input "false"
click at [798, 146] on span at bounding box center [793, 142] width 17 height 17
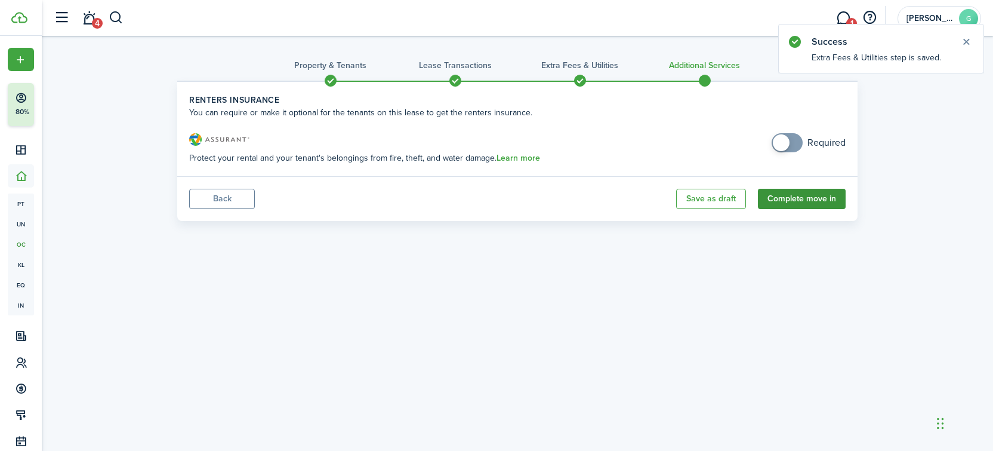
click at [796, 201] on button "Complete move in" at bounding box center [802, 199] width 88 height 20
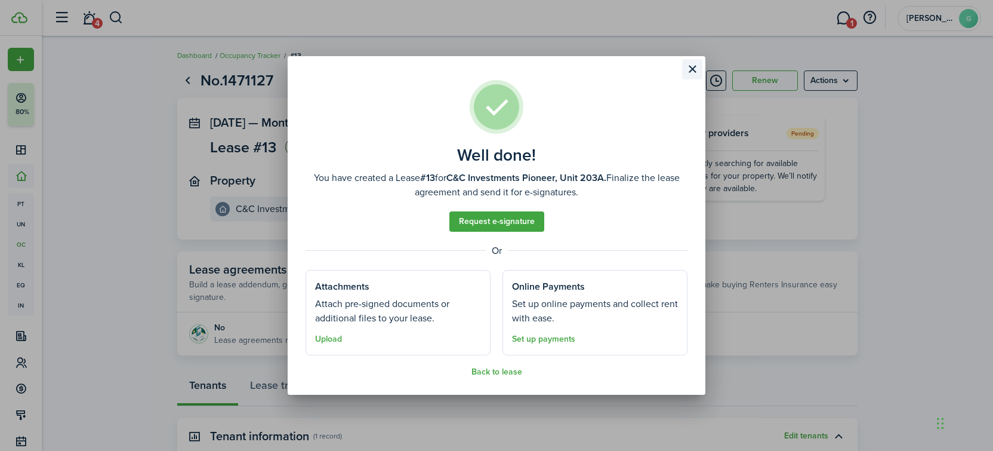
click at [686, 67] on button "Close modal" at bounding box center [692, 69] width 20 height 20
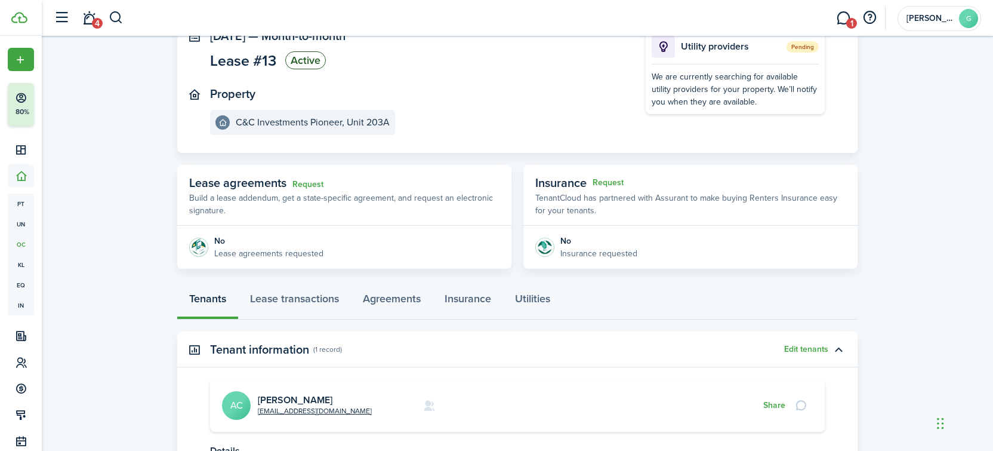
scroll to position [206, 0]
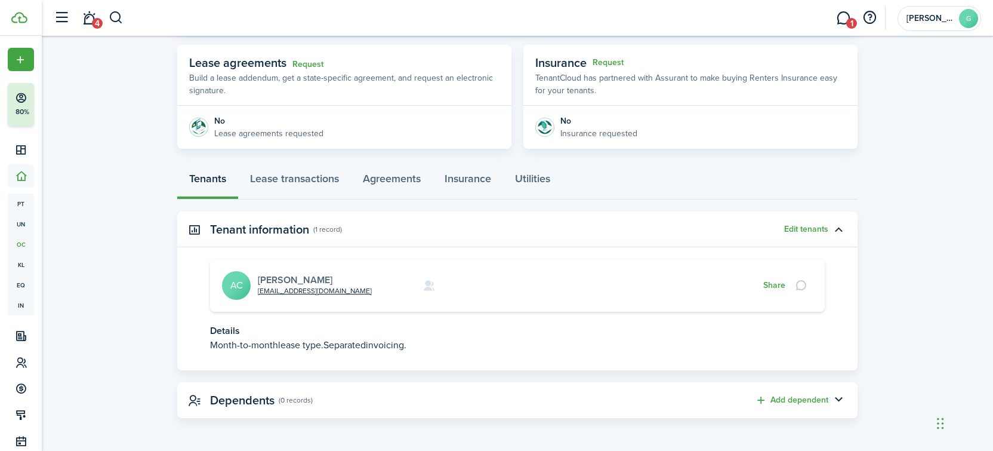
click at [300, 278] on link "[PERSON_NAME]" at bounding box center [295, 280] width 75 height 14
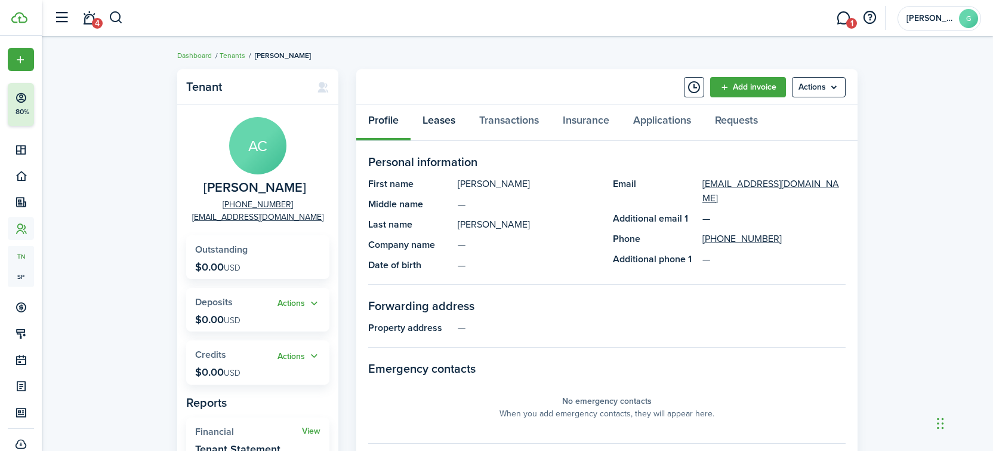
click at [438, 126] on link "Leases" at bounding box center [439, 123] width 57 height 36
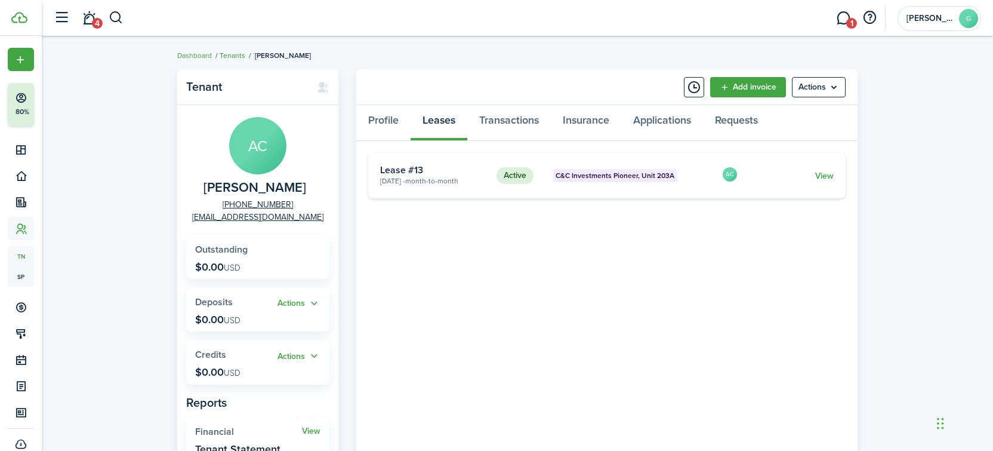
click at [233, 54] on link "Tenants" at bounding box center [233, 55] width 26 height 11
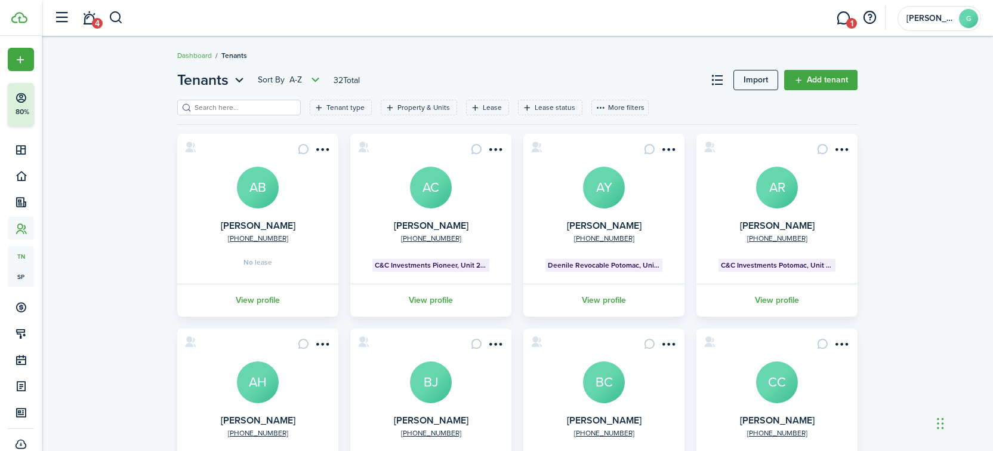
click at [235, 101] on filter-search at bounding box center [239, 108] width 124 height 16
click at [235, 113] on input "search" at bounding box center [244, 107] width 105 height 11
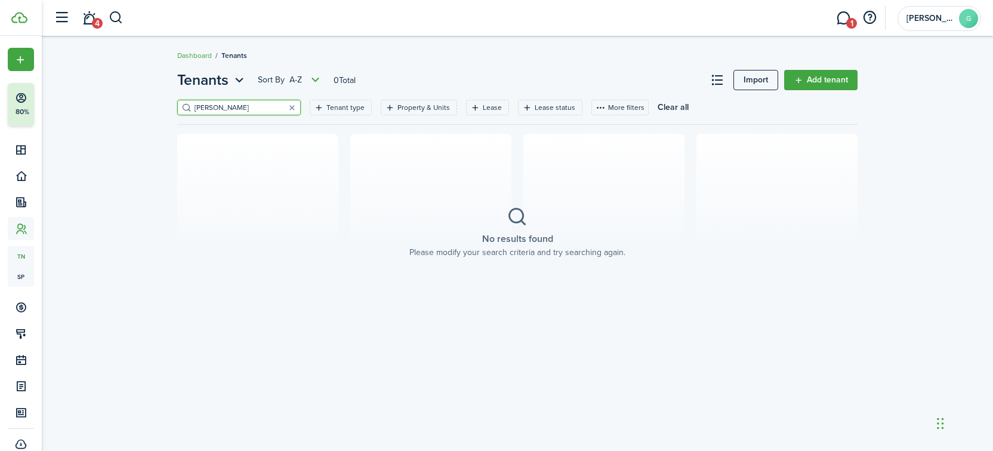
click at [224, 106] on input "[PERSON_NAME]" at bounding box center [244, 107] width 105 height 11
click at [200, 107] on input "dnielle" at bounding box center [244, 107] width 105 height 11
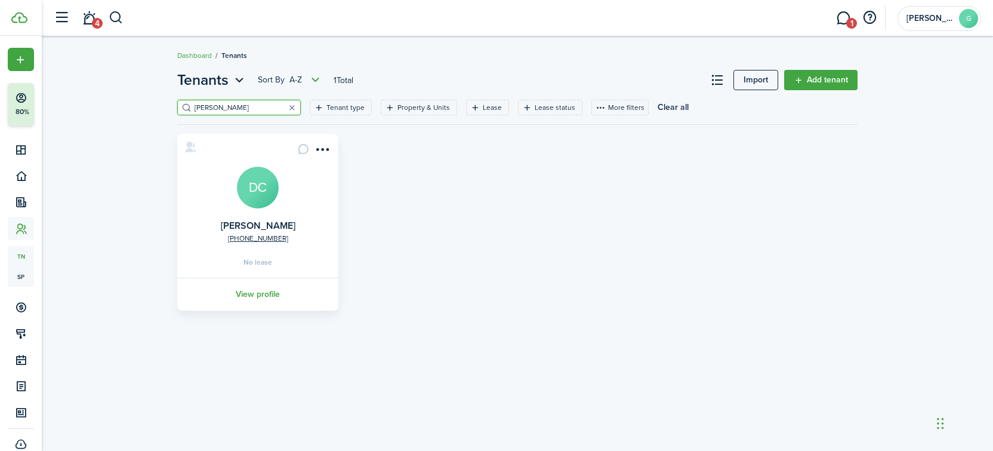
click at [229, 109] on input "[PERSON_NAME]" at bounding box center [244, 107] width 105 height 11
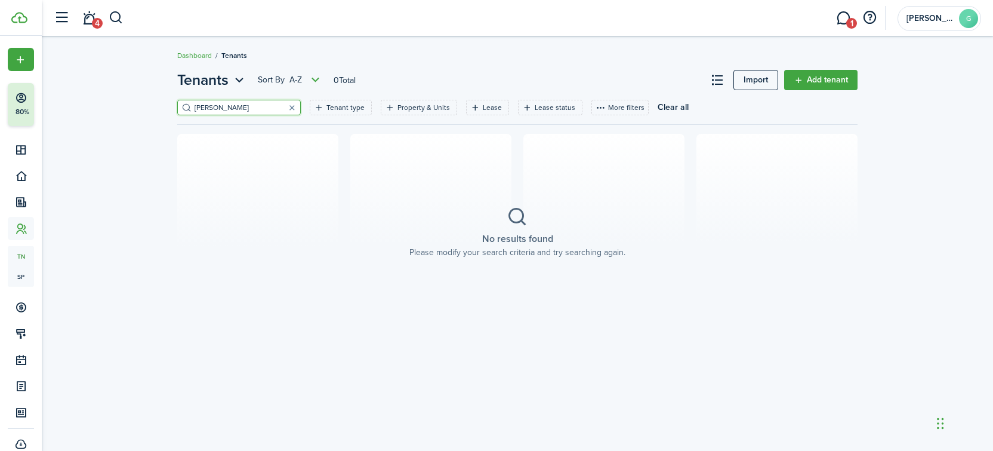
click at [197, 108] on input "[PERSON_NAME]" at bounding box center [244, 107] width 105 height 11
click at [220, 111] on input "[PERSON_NAME]" at bounding box center [244, 107] width 105 height 11
drag, startPoint x: 235, startPoint y: 105, endPoint x: 164, endPoint y: 105, distance: 70.4
click at [164, 105] on div "Tenants Sort by A-Z 0 Total Import Add tenant Coo Tenant type Property & Units …" at bounding box center [517, 199] width 951 height 273
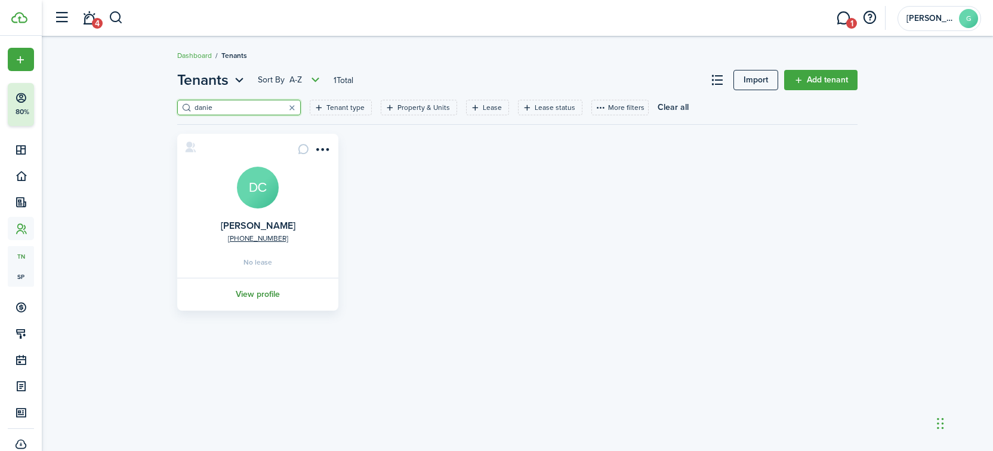
type input "danie"
click at [237, 298] on link "View profile" at bounding box center [257, 293] width 165 height 33
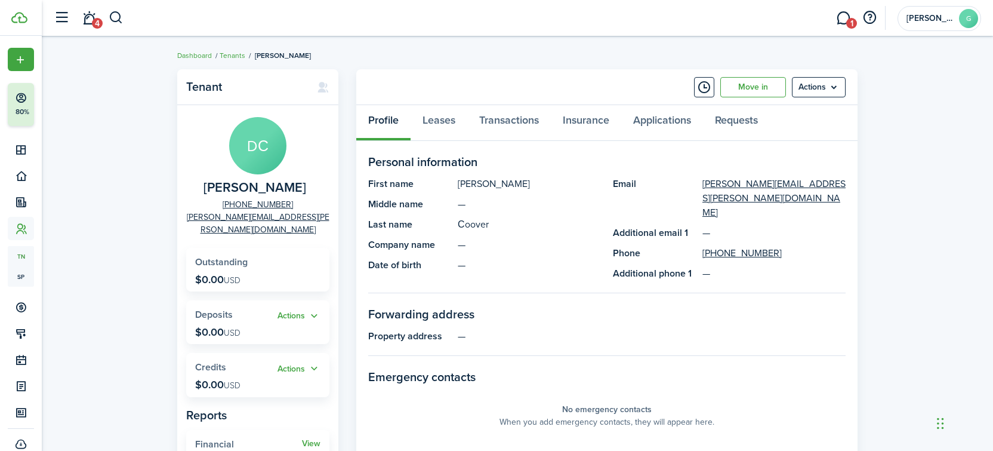
drag, startPoint x: 490, startPoint y: 224, endPoint x: 447, endPoint y: 224, distance: 43.0
click at [447, 224] on panel-main-item "Last name [PERSON_NAME]" at bounding box center [484, 224] width 233 height 14
copy panel-main-item "Сoover"
click at [234, 50] on link "Tenants" at bounding box center [233, 55] width 26 height 11
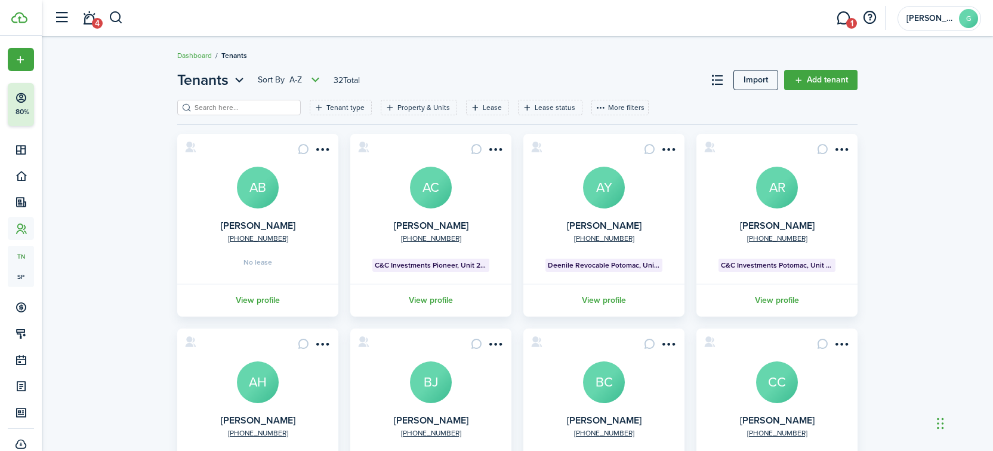
click at [237, 110] on input "search" at bounding box center [244, 107] width 105 height 11
paste input "Сoover"
type input "Сoover"
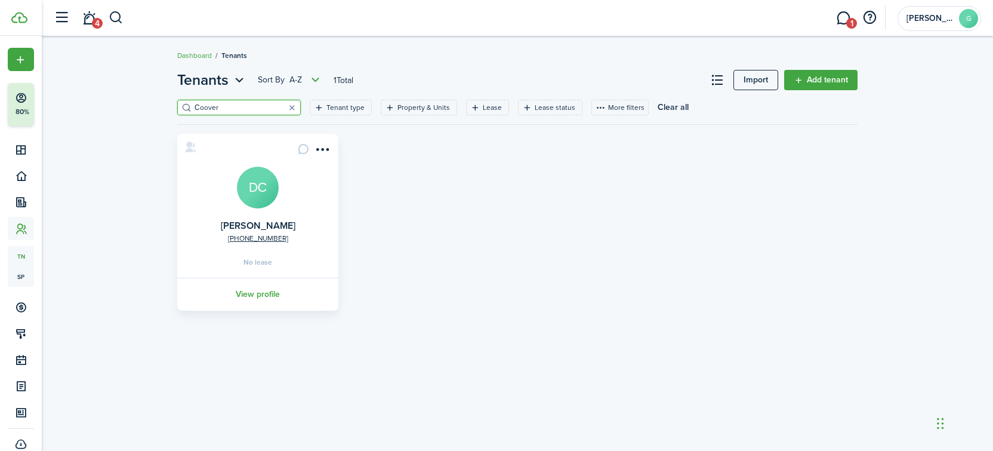
drag, startPoint x: 237, startPoint y: 110, endPoint x: 176, endPoint y: 110, distance: 61.5
click at [177, 110] on filter-search "Сoover" at bounding box center [239, 108] width 124 height 16
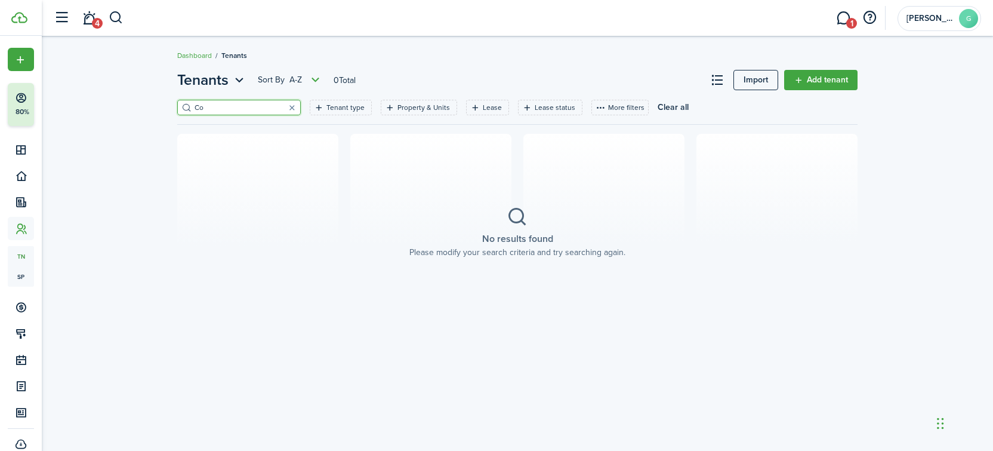
type input "C"
type input "c"
type input "Сoover"
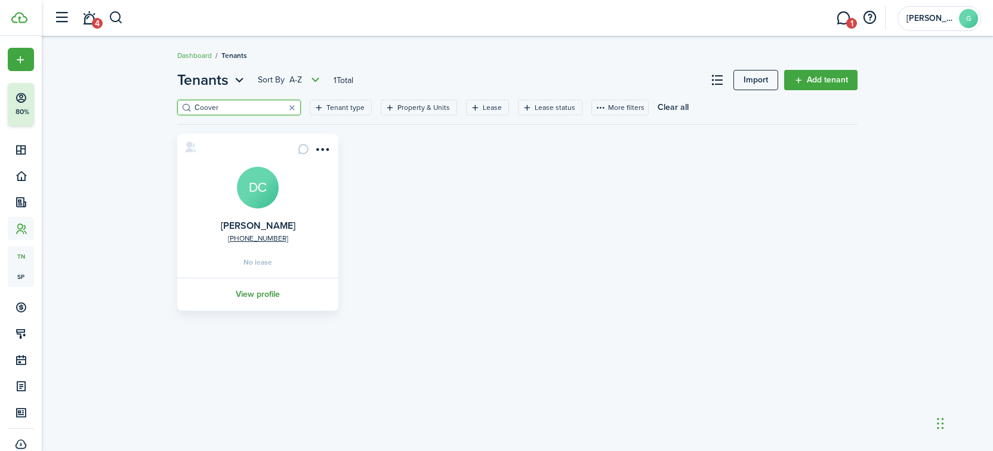
click at [271, 291] on link "View profile" at bounding box center [257, 293] width 165 height 33
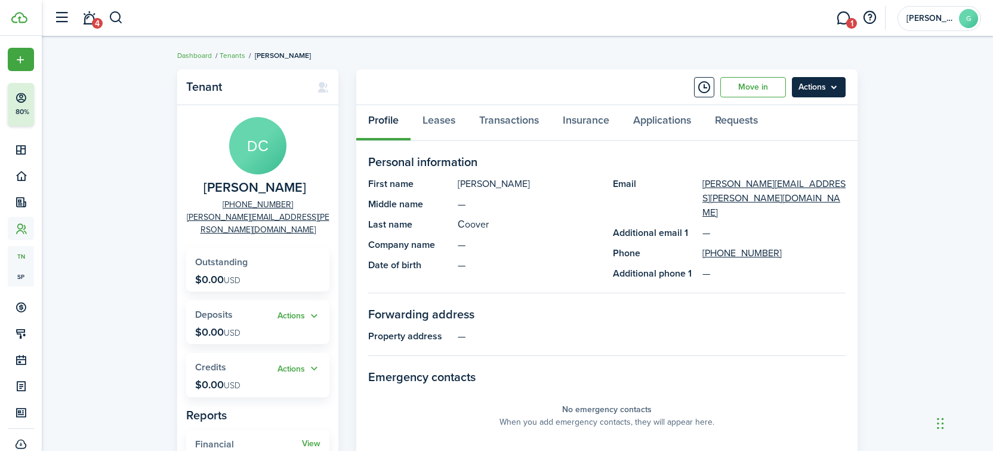
click at [815, 87] on menu-btn "Actions" at bounding box center [819, 87] width 54 height 20
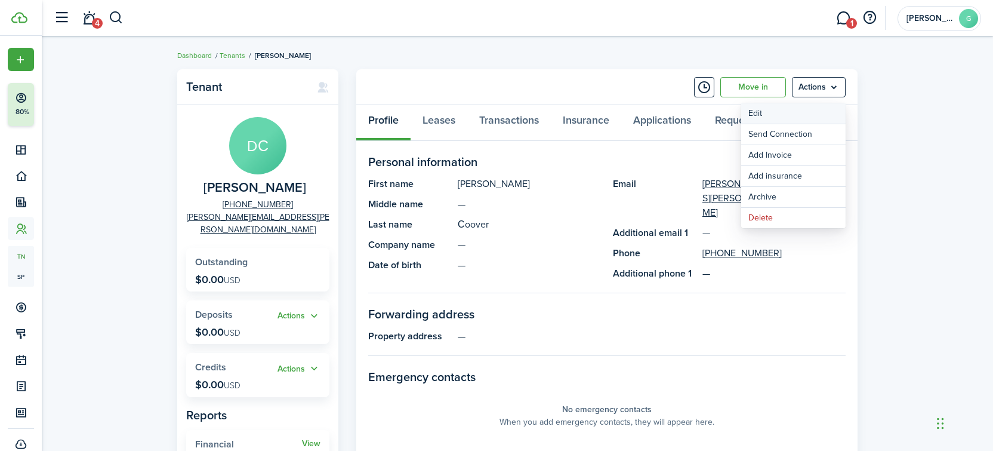
click at [787, 115] on link "Edit" at bounding box center [793, 113] width 104 height 20
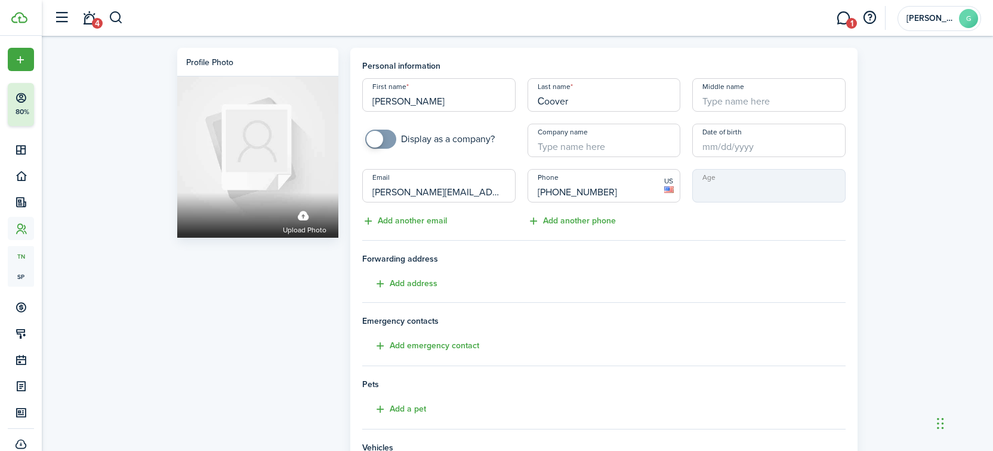
click at [538, 100] on input "Сoover" at bounding box center [603, 94] width 153 height 33
click at [371, 100] on input "[PERSON_NAME]" at bounding box center [438, 94] width 153 height 33
click at [622, 94] on input "Сoover" at bounding box center [603, 94] width 153 height 33
click at [610, 104] on input "Сoover" at bounding box center [603, 94] width 153 height 33
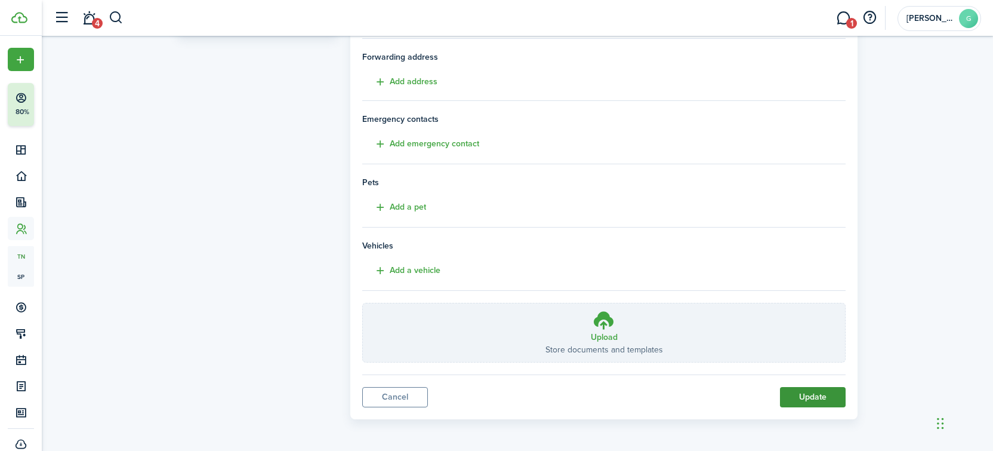
click at [822, 397] on button "Update" at bounding box center [813, 397] width 66 height 20
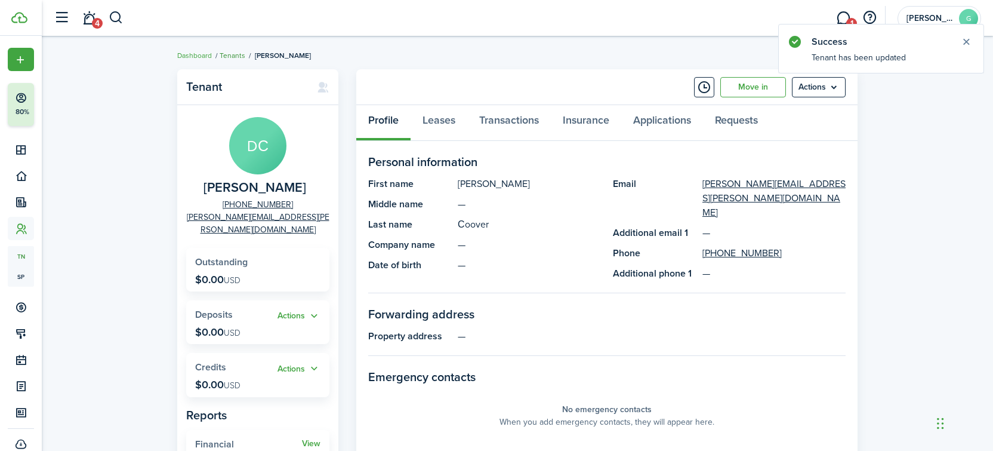
click at [229, 58] on link "Tenants" at bounding box center [233, 55] width 26 height 11
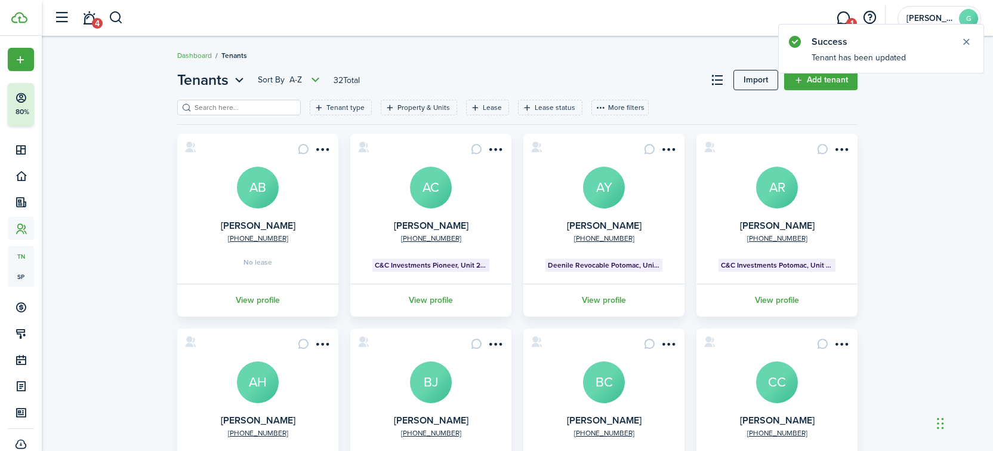
click at [240, 108] on input "search" at bounding box center [244, 107] width 105 height 11
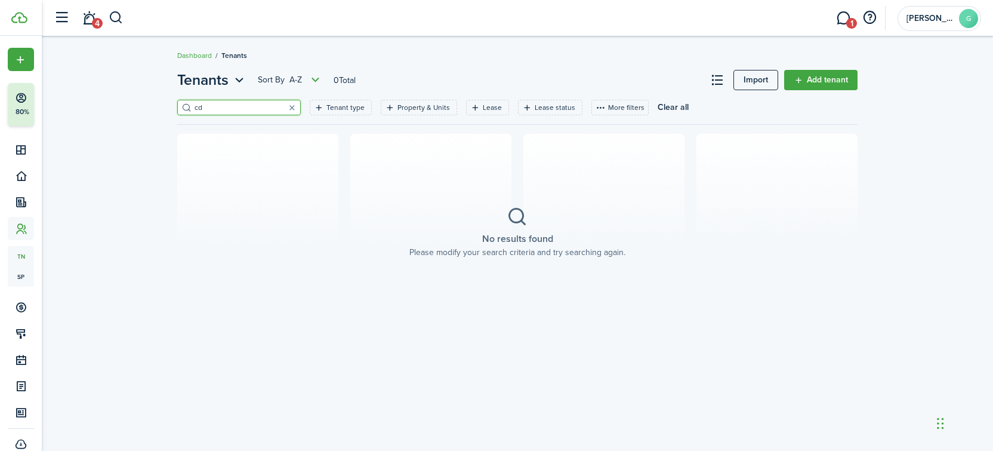
type input "c"
type input "d"
click at [193, 109] on input "ainie" at bounding box center [244, 107] width 105 height 11
click at [247, 108] on input "dainie" at bounding box center [244, 107] width 105 height 11
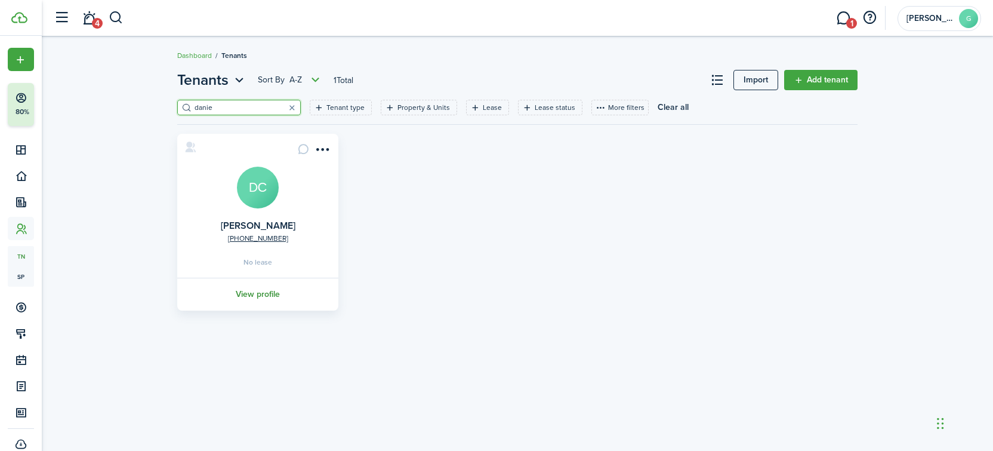
type input "danie"
click at [256, 291] on link "View profile" at bounding box center [257, 293] width 165 height 33
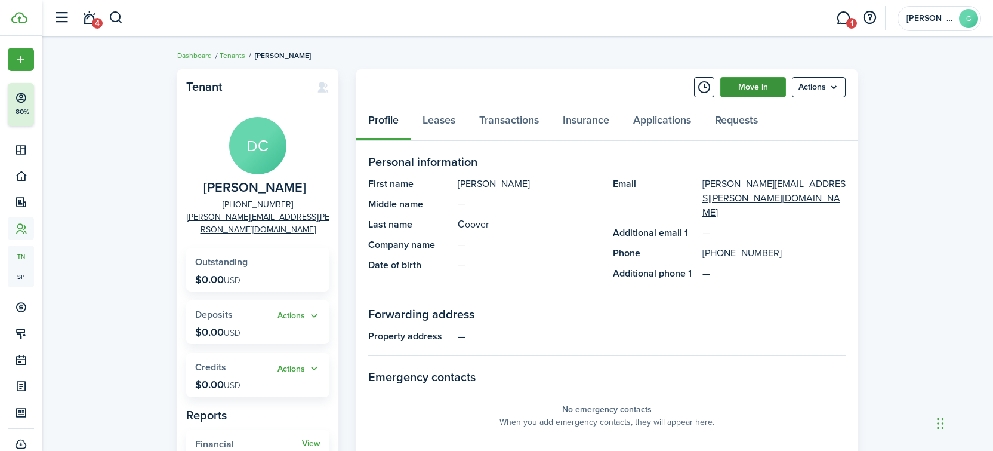
click at [746, 85] on link "Move in" at bounding box center [753, 87] width 66 height 20
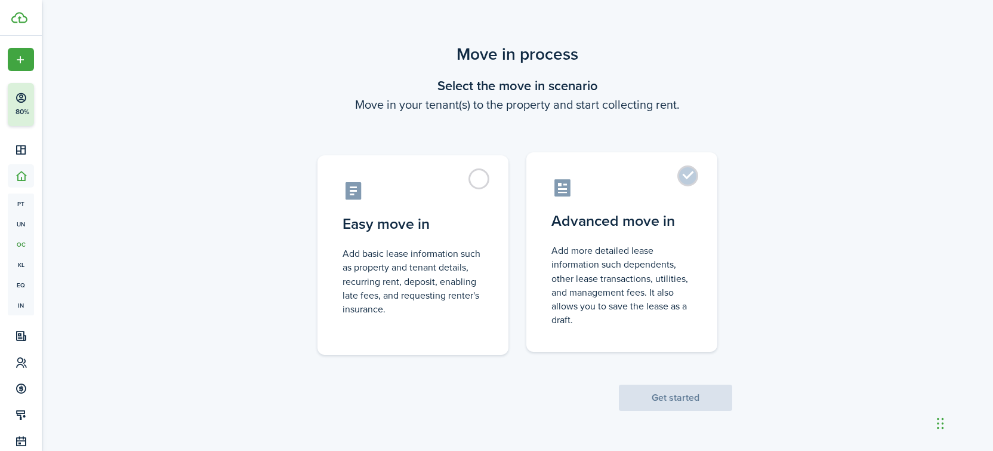
click at [684, 235] on label "Advanced move in Add more detailed lease information such dependents, other lea…" at bounding box center [621, 251] width 191 height 199
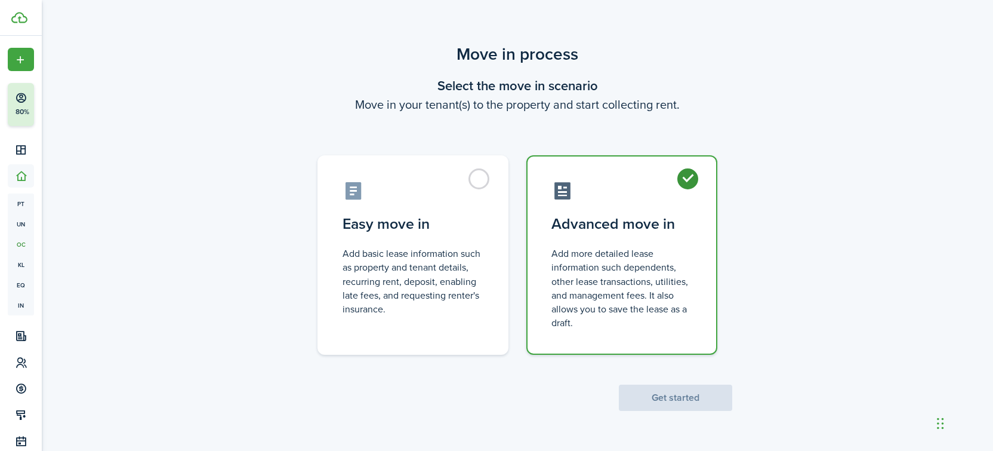
radio input "true"
click at [647, 396] on button "Get started" at bounding box center [675, 397] width 113 height 26
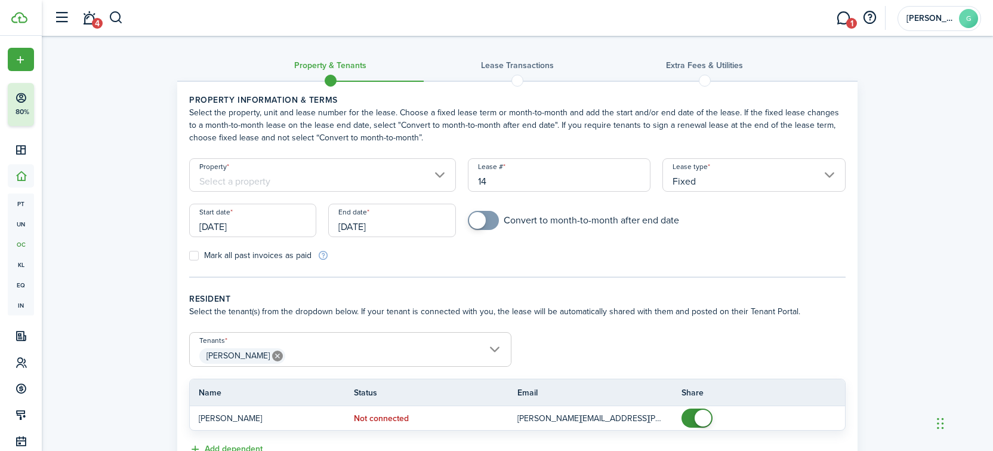
click at [258, 175] on input "Property" at bounding box center [322, 174] width 267 height 33
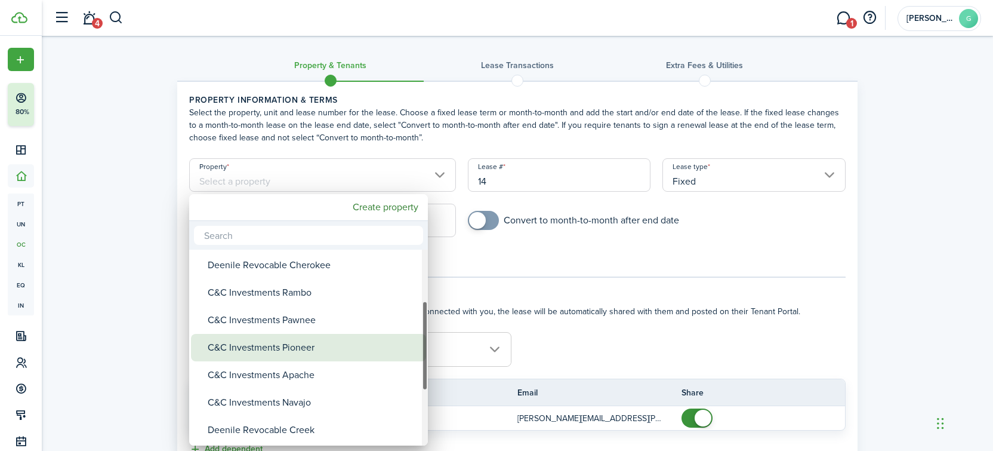
click at [297, 352] on div "C&C Investments Pioneer" at bounding box center [313, 347] width 211 height 27
type input "C&C Investments Pioneer"
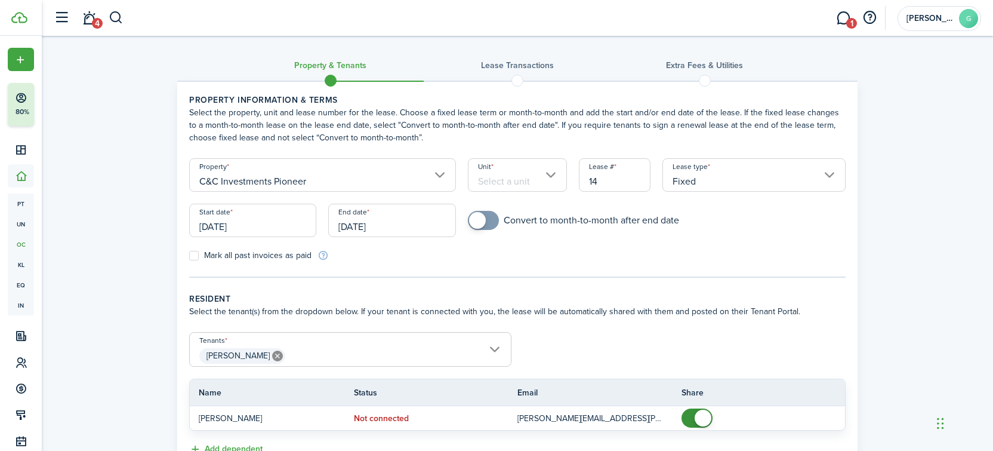
click at [507, 178] on input "Unit" at bounding box center [518, 174] width 100 height 33
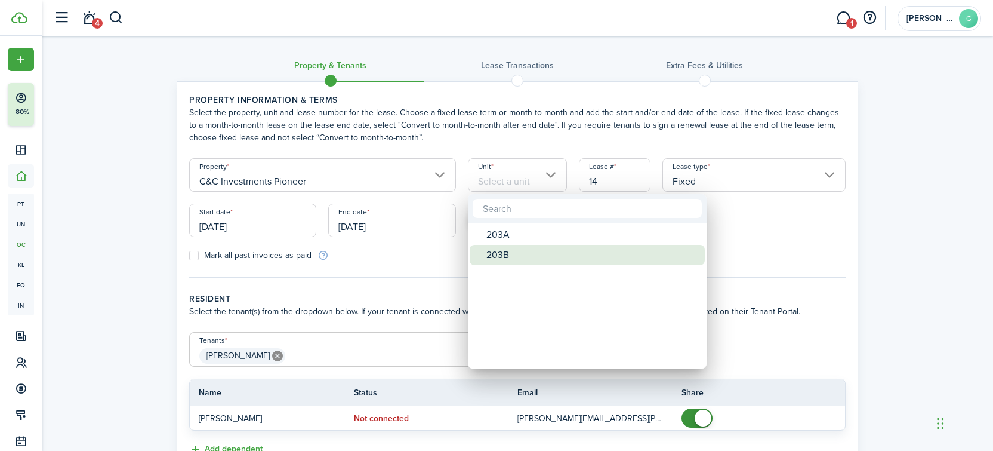
click at [499, 255] on div "203B" at bounding box center [591, 255] width 211 height 20
type input "203B"
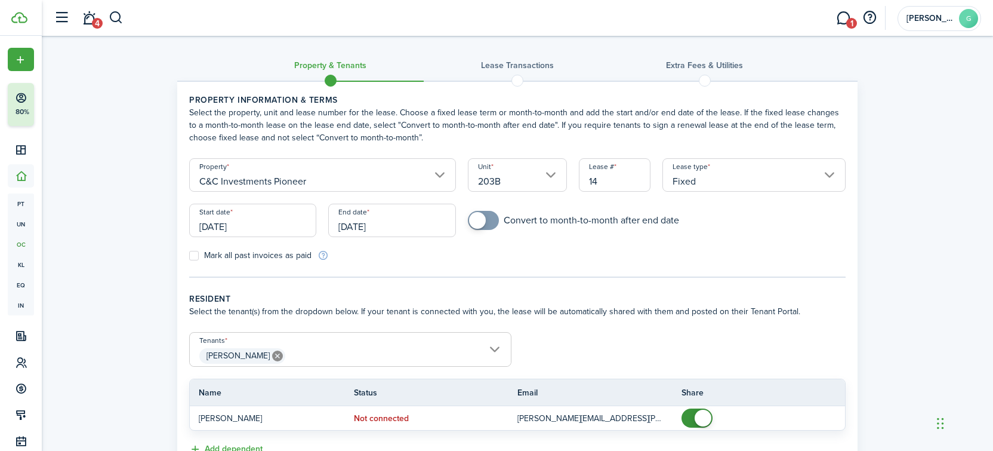
click at [261, 227] on input "[DATE]" at bounding box center [252, 219] width 127 height 33
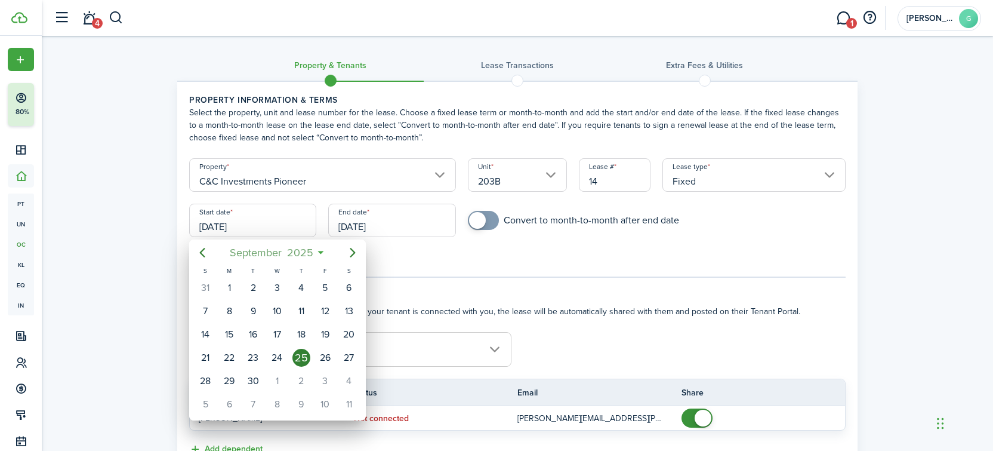
click at [288, 256] on span "2025" at bounding box center [300, 252] width 32 height 21
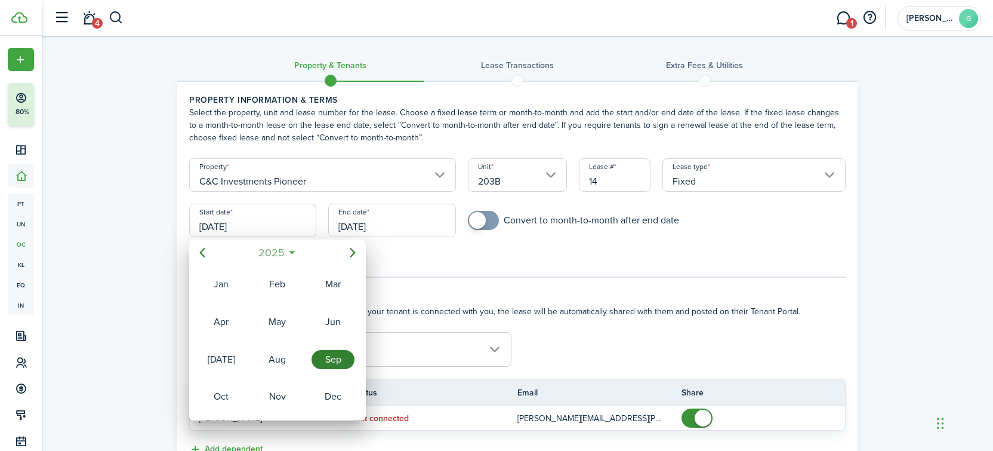
click at [288, 256] on mbsc-button "2025" at bounding box center [271, 252] width 41 height 21
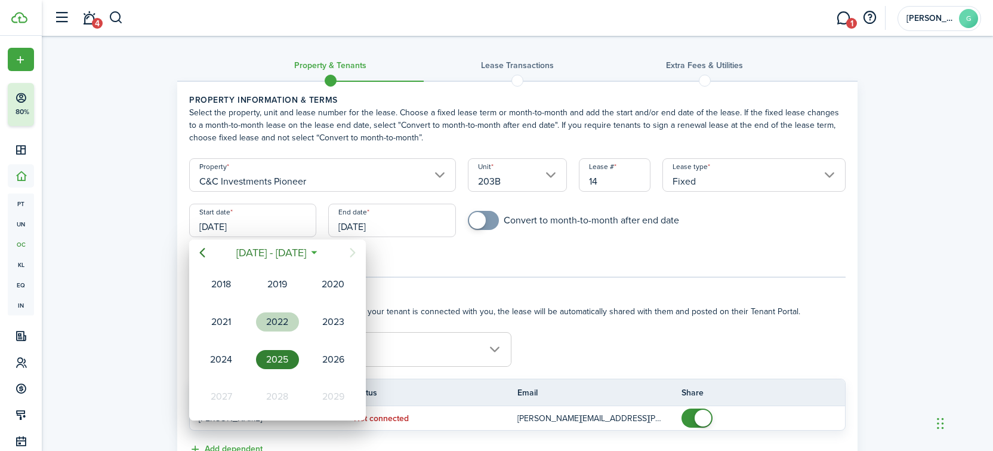
click at [285, 314] on div "2022" at bounding box center [277, 321] width 43 height 19
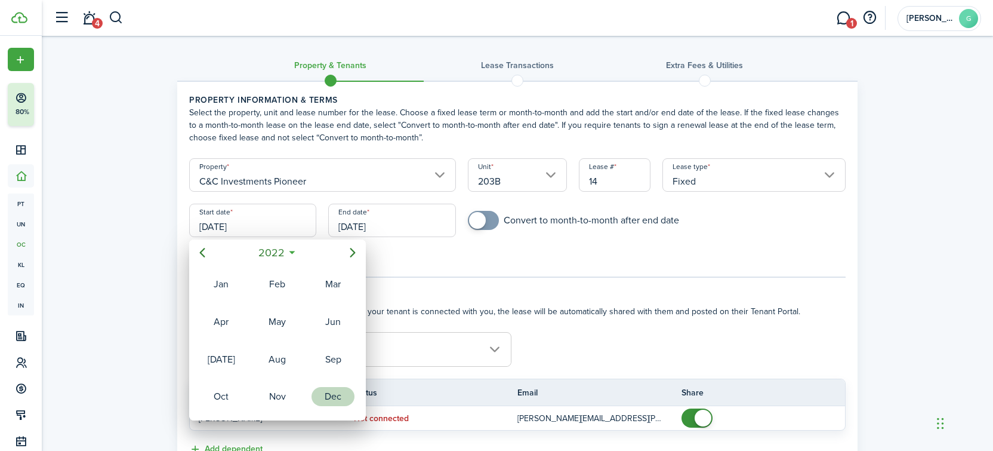
click at [324, 403] on div "Dec" at bounding box center [332, 396] width 43 height 19
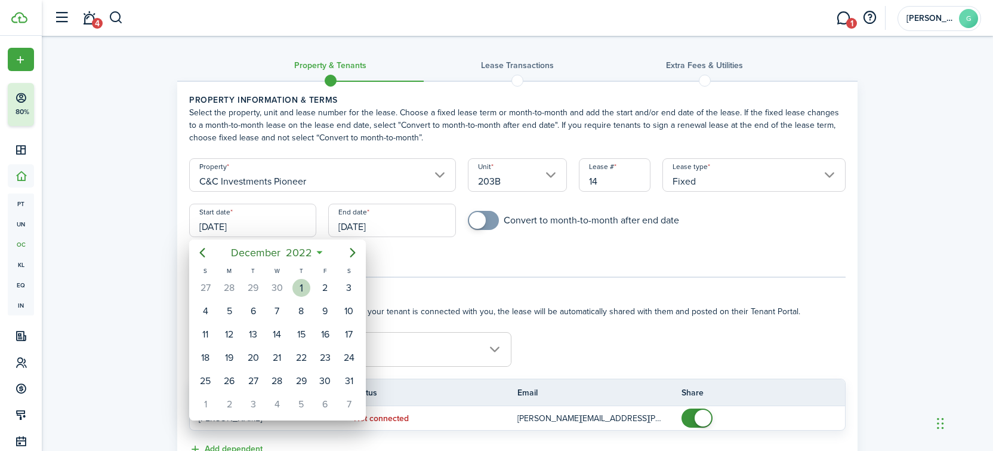
click at [314, 285] on div "2" at bounding box center [325, 287] width 24 height 23
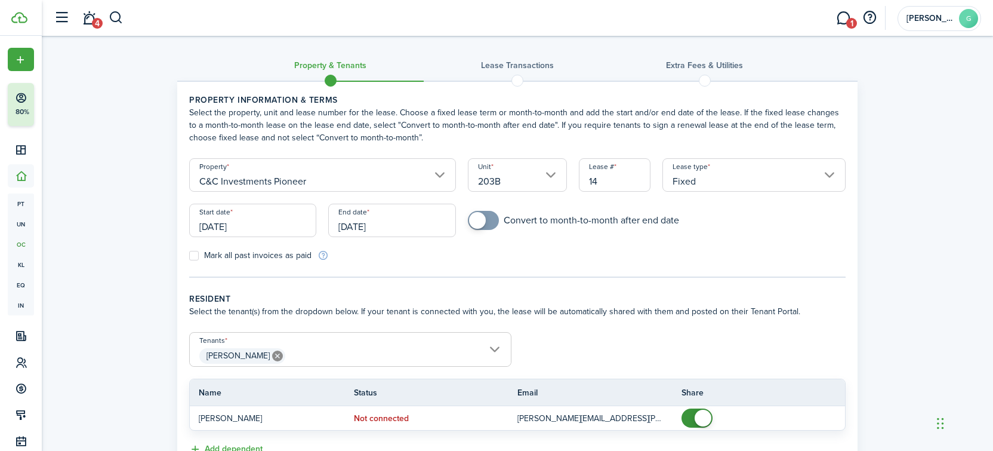
click at [264, 224] on input "[DATE]" at bounding box center [252, 219] width 127 height 33
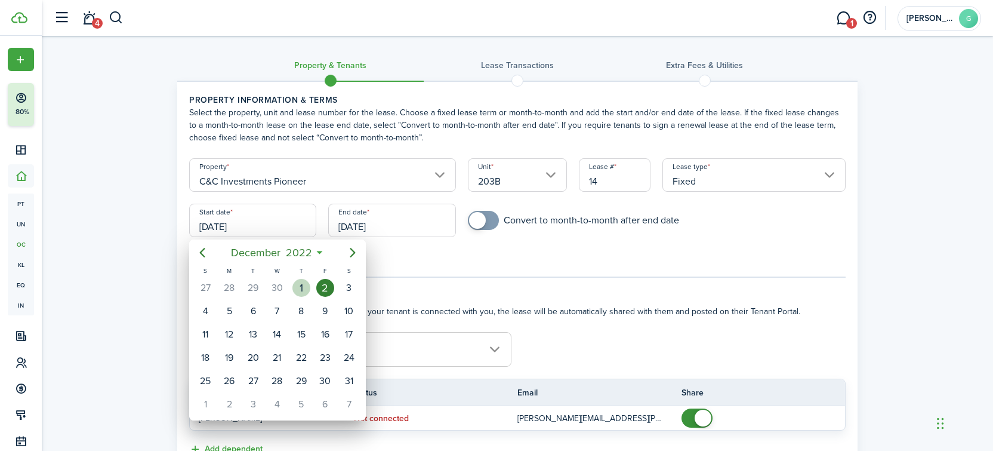
click at [305, 286] on div "1" at bounding box center [301, 288] width 18 height 18
type input "[DATE]"
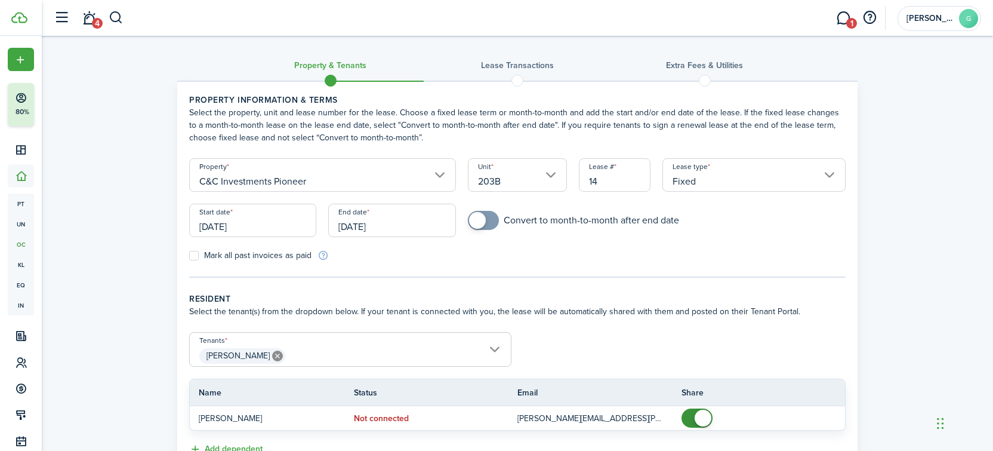
click at [740, 182] on input "Fixed" at bounding box center [753, 174] width 183 height 33
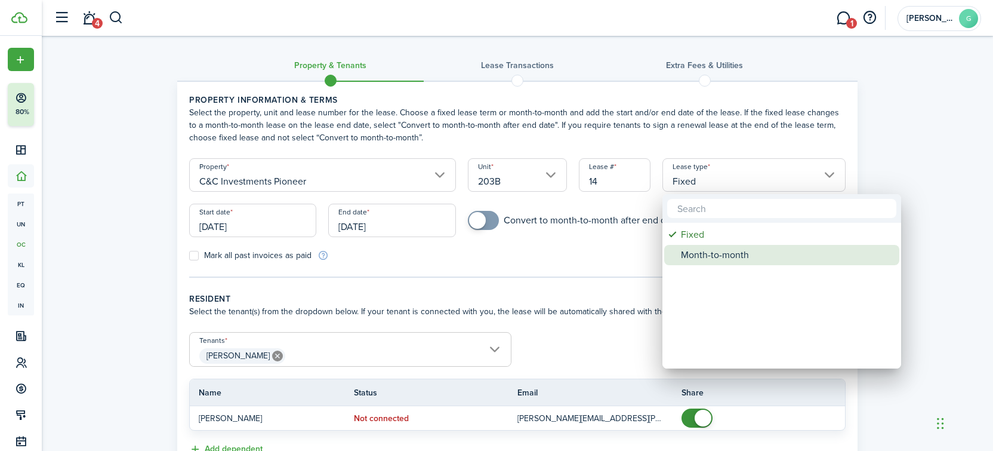
click at [697, 254] on div "Month-to-month" at bounding box center [786, 255] width 211 height 20
type input "Month-to-month"
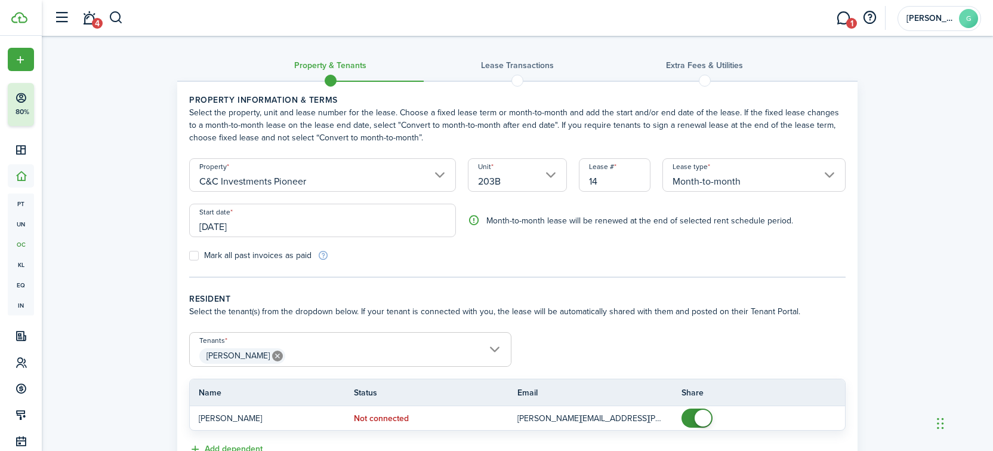
click at [655, 268] on tc-wizard-step "Property information & terms Select the property, unit and lease number for the…" at bounding box center [517, 186] width 656 height 184
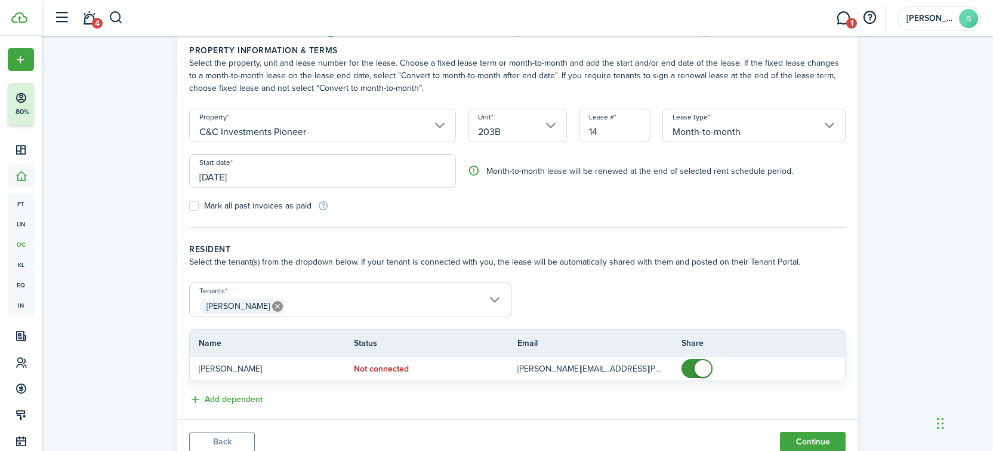
scroll to position [95, 0]
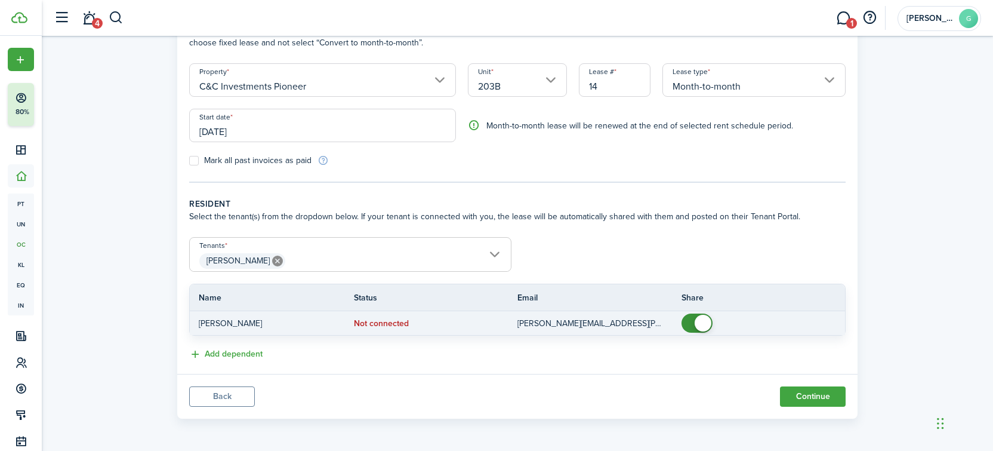
click at [692, 311] on td at bounding box center [763, 322] width 164 height 23
checkbox input "false"
click at [693, 322] on span at bounding box center [697, 322] width 12 height 19
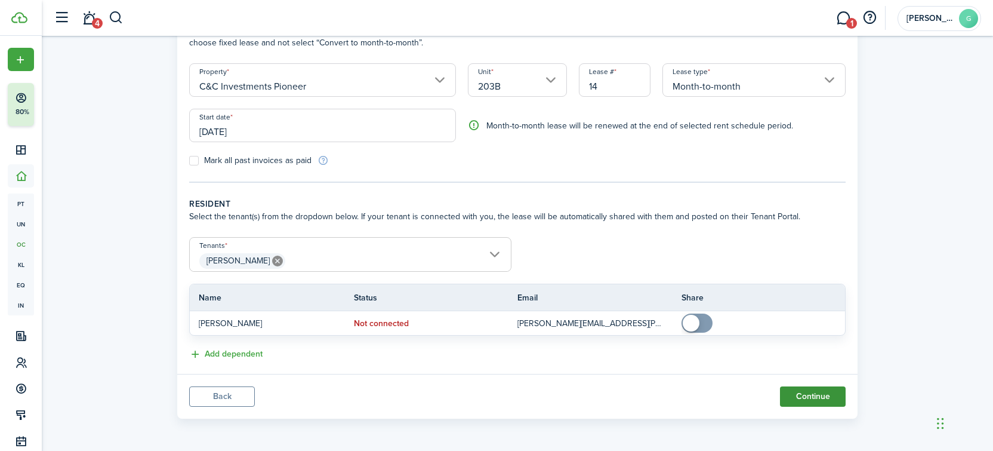
click at [803, 400] on button "Continue" at bounding box center [813, 396] width 66 height 20
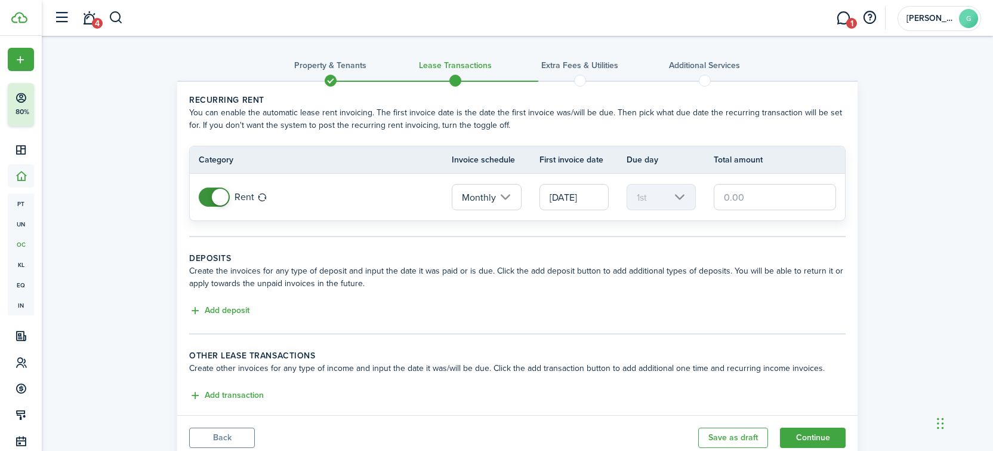
click at [764, 190] on input "text" at bounding box center [775, 197] width 122 height 26
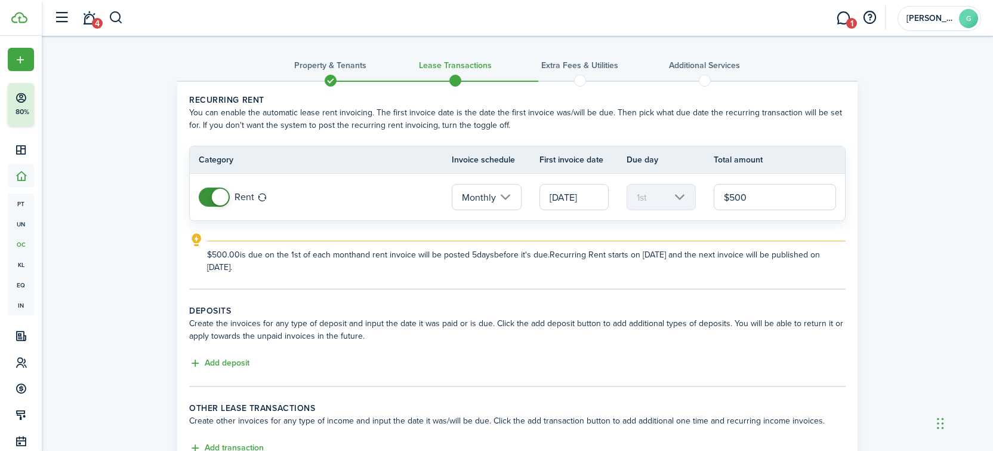
click at [582, 195] on input "[DATE]" at bounding box center [573, 197] width 69 height 26
type input "$500.00"
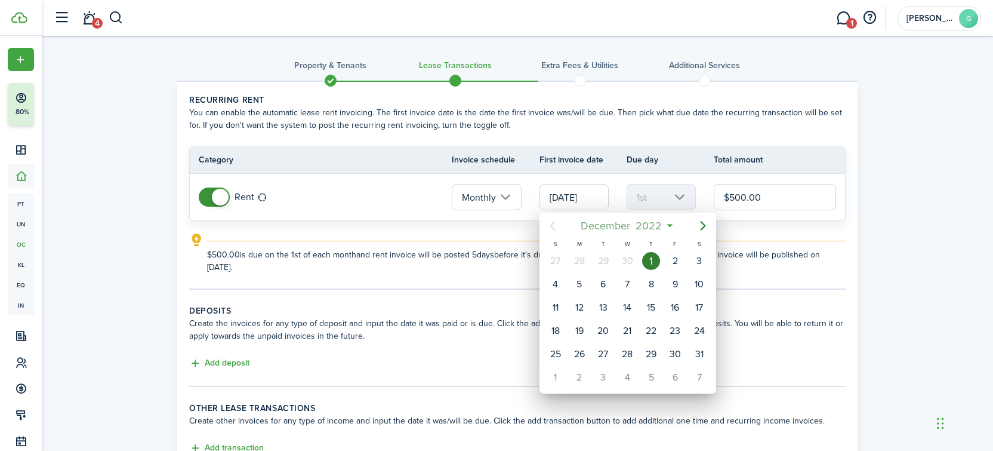
click at [625, 229] on span "December" at bounding box center [605, 225] width 55 height 21
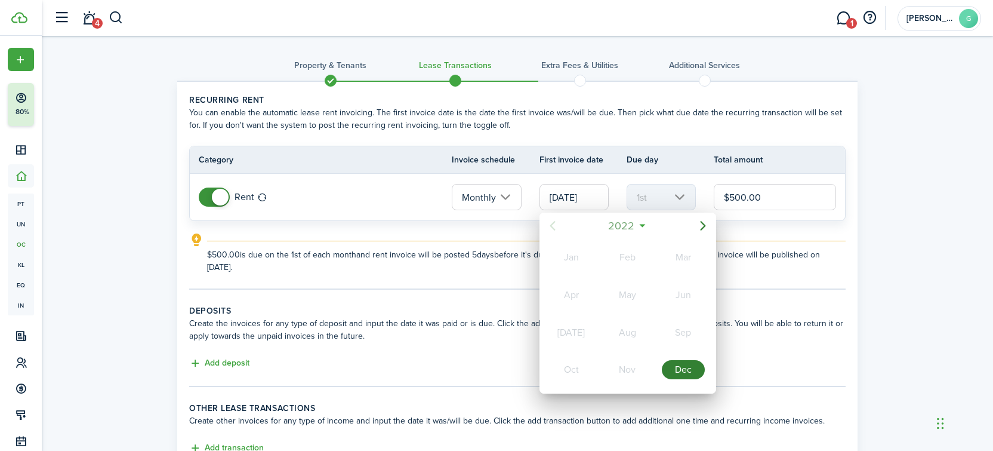
click at [625, 229] on span "2022" at bounding box center [622, 225] width 32 height 21
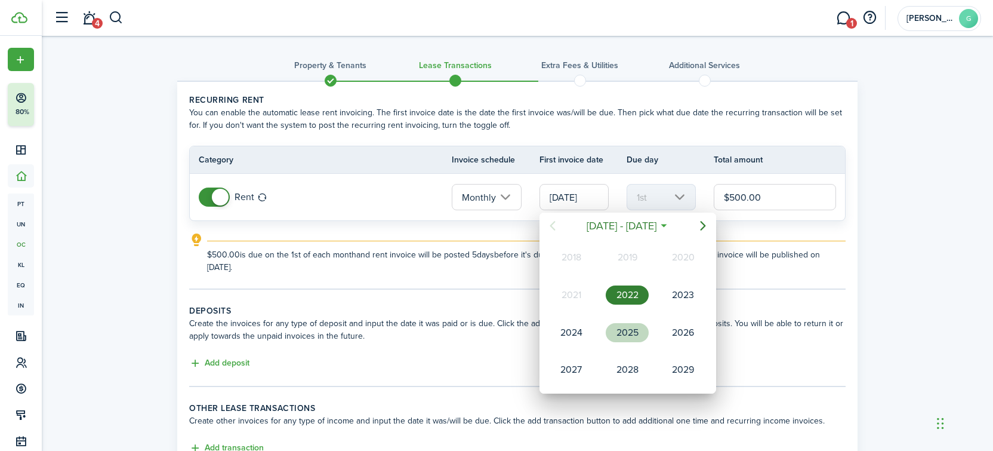
click at [631, 335] on div "2025" at bounding box center [627, 332] width 43 height 19
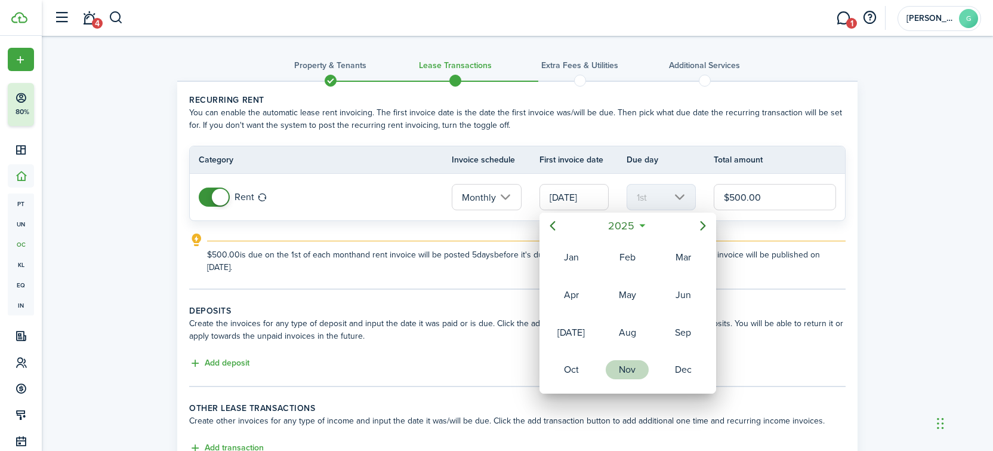
click at [636, 358] on div "Nov" at bounding box center [627, 369] width 48 height 36
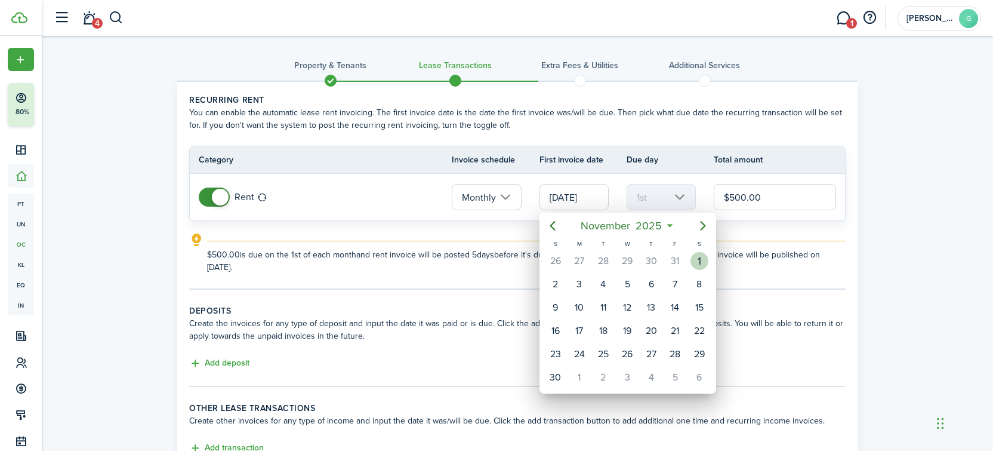
click at [696, 255] on div "1" at bounding box center [699, 261] width 18 height 18
type input "[DATE]"
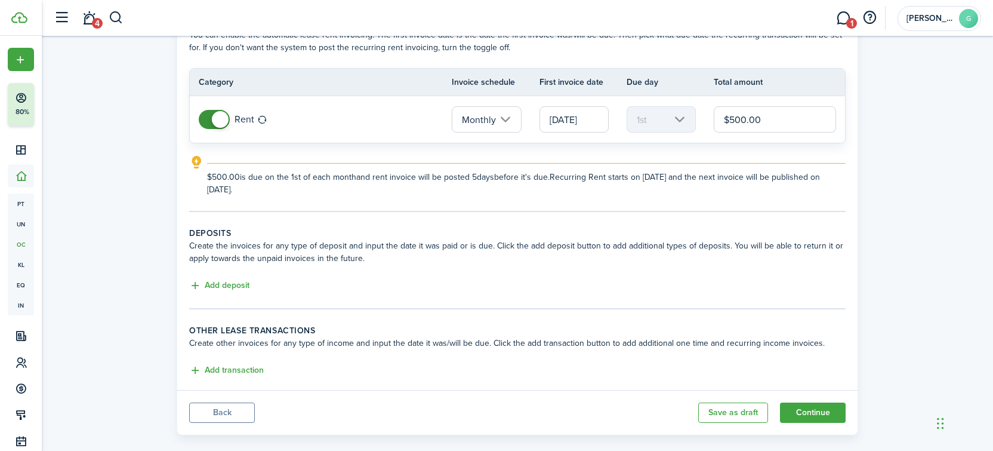
scroll to position [94, 0]
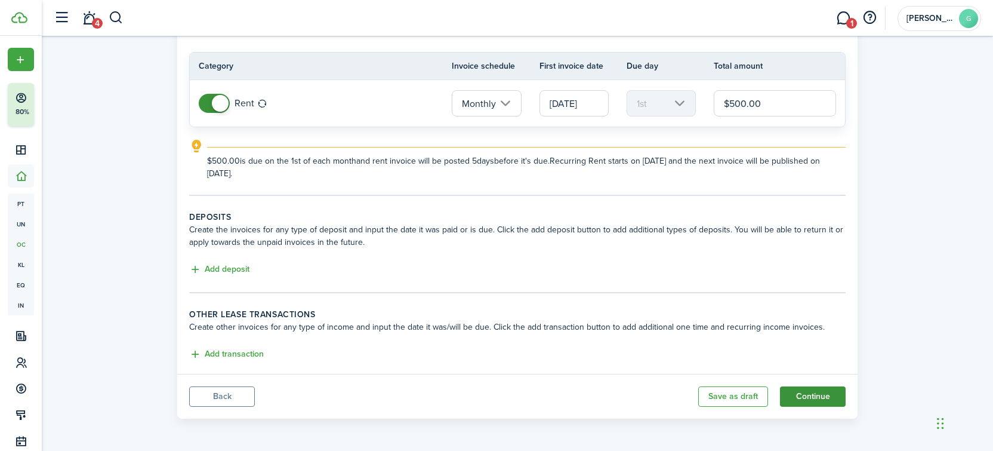
click at [821, 395] on button "Continue" at bounding box center [813, 396] width 66 height 20
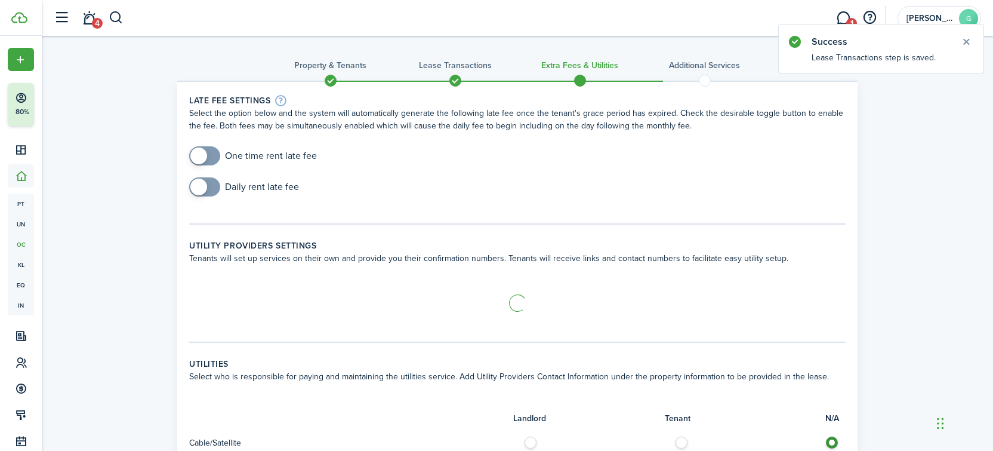
click at [290, 156] on input "checkbox" at bounding box center [253, 155] width 128 height 19
checkbox input "true"
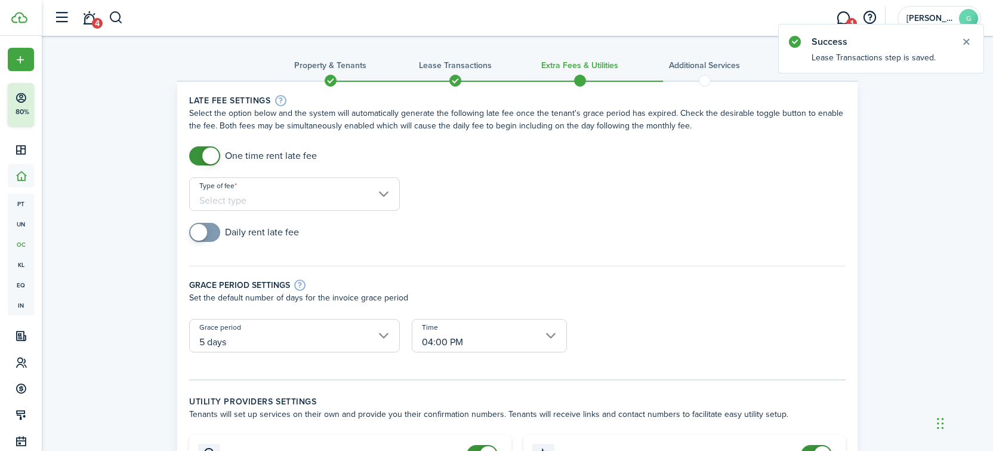
click at [276, 195] on input "Type of fee" at bounding box center [294, 193] width 211 height 33
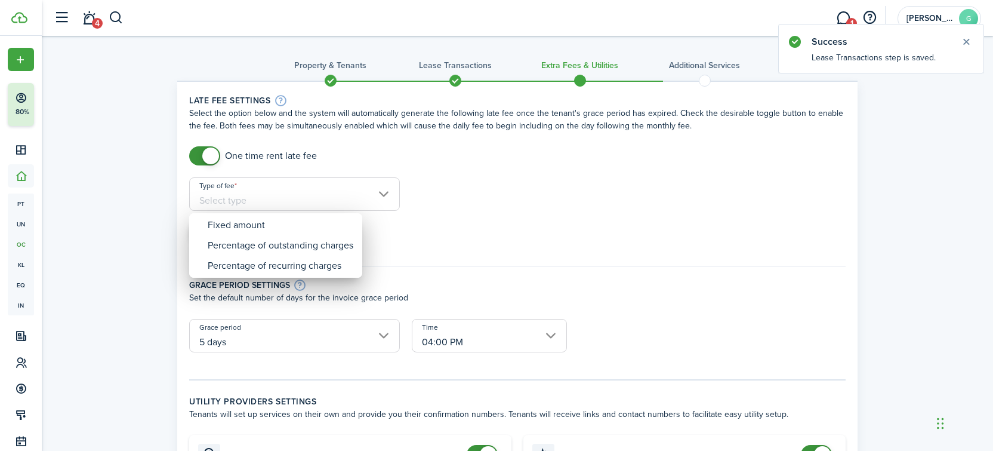
click at [276, 195] on div at bounding box center [497, 225] width 1184 height 641
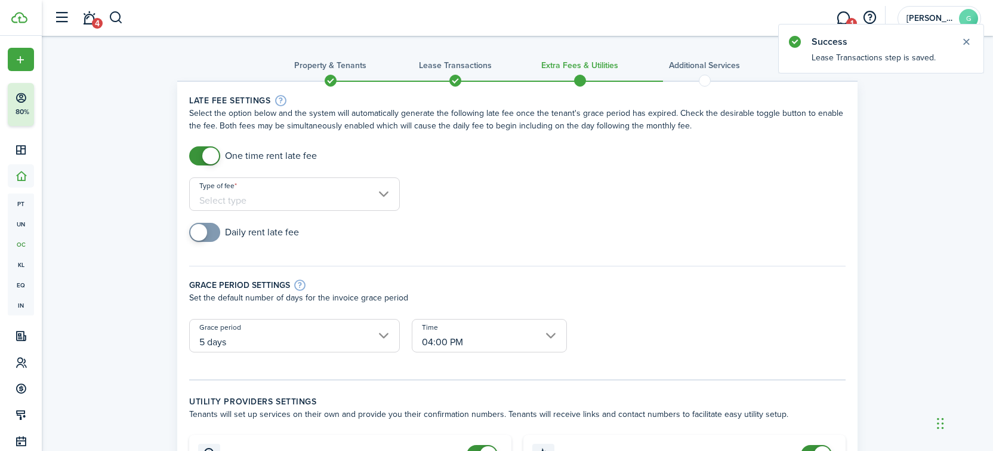
click at [278, 215] on div "Type of fee" at bounding box center [294, 199] width 223 height 45
click at [276, 200] on input "Type of fee" at bounding box center [294, 193] width 211 height 33
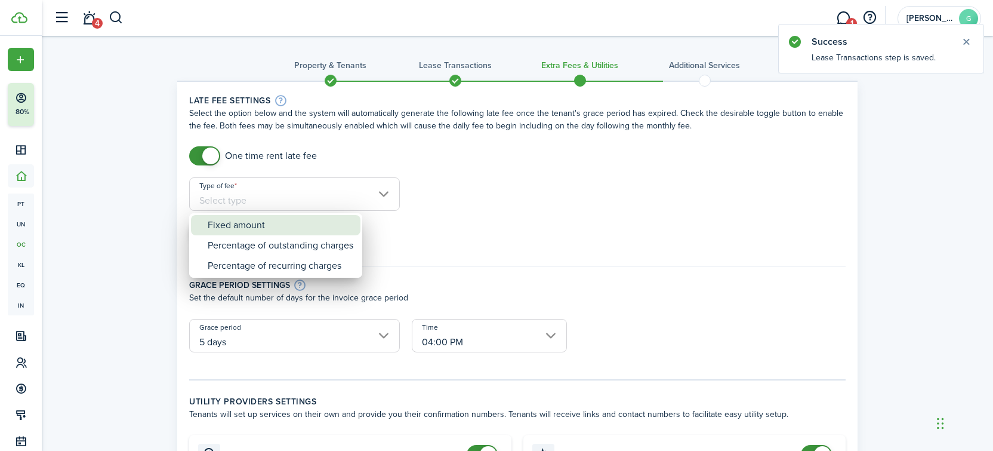
click at [275, 229] on div "Fixed amount" at bounding box center [281, 225] width 146 height 20
type input "Fixed amount"
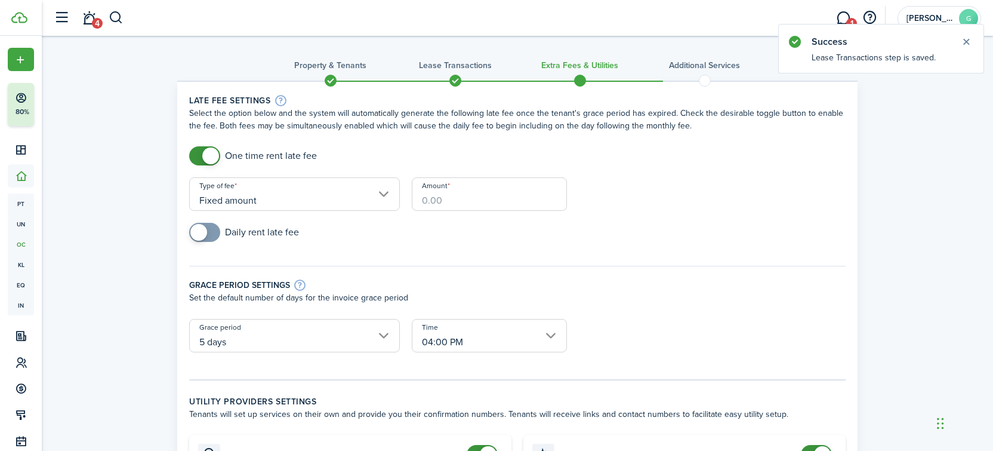
click at [443, 199] on input "Amount" at bounding box center [489, 193] width 155 height 33
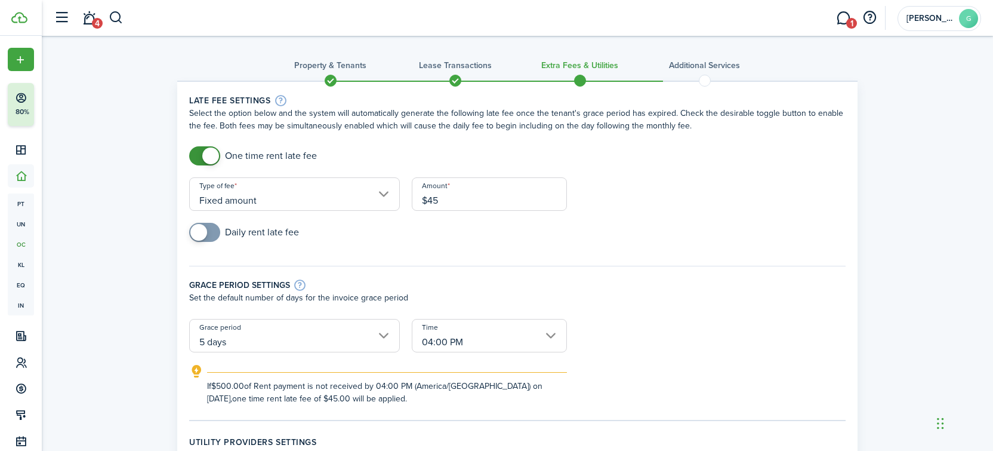
type input "$45.00"
click at [447, 249] on div "Daily rent late fee" at bounding box center [517, 238] width 668 height 31
click at [335, 344] on input "5 days" at bounding box center [294, 335] width 211 height 33
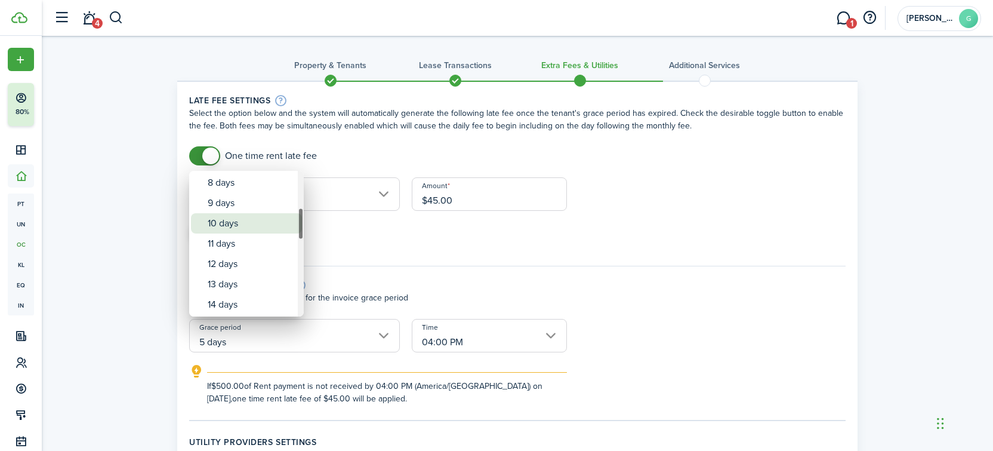
click at [232, 223] on div "10 days" at bounding box center [251, 223] width 87 height 20
type input "10 days"
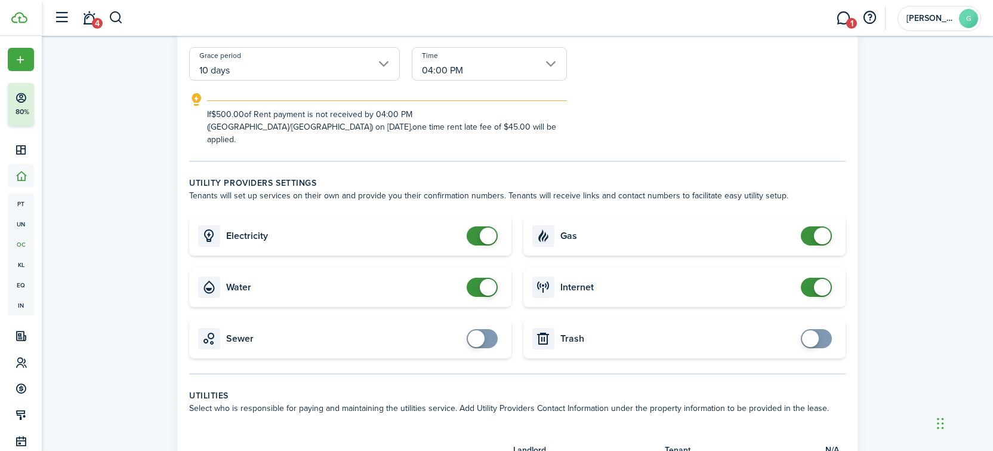
scroll to position [348, 0]
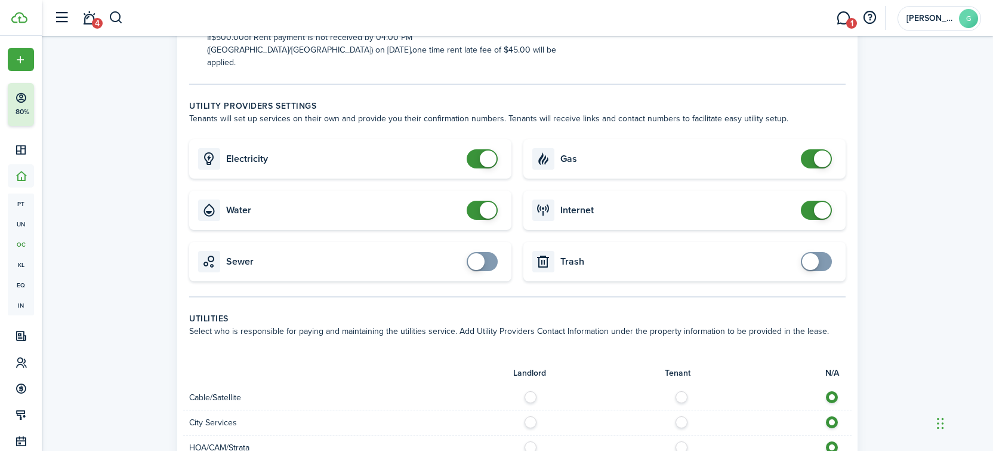
checkbox input "false"
click at [491, 152] on span at bounding box center [488, 158] width 17 height 17
checkbox input "false"
click at [482, 203] on span at bounding box center [488, 210] width 17 height 17
checkbox input "false"
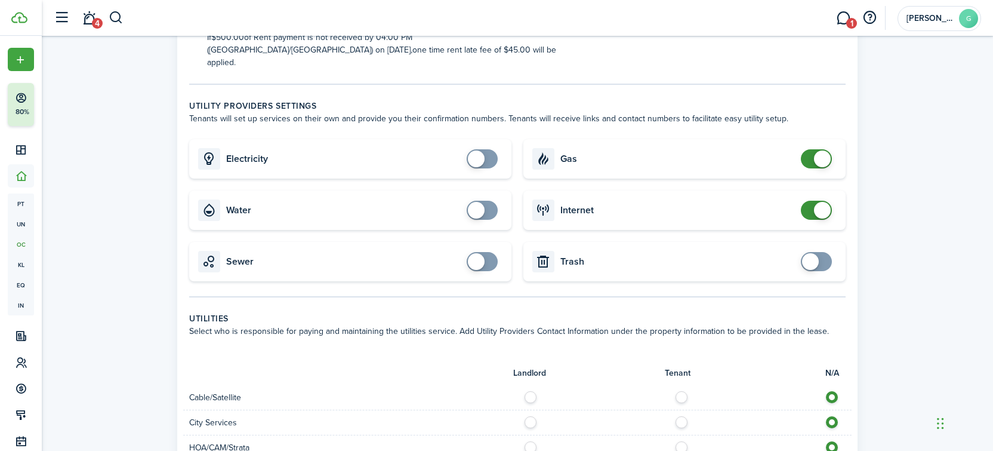
click at [821, 150] on span at bounding box center [822, 158] width 17 height 17
checkbox input "false"
click at [822, 202] on span at bounding box center [822, 210] width 17 height 17
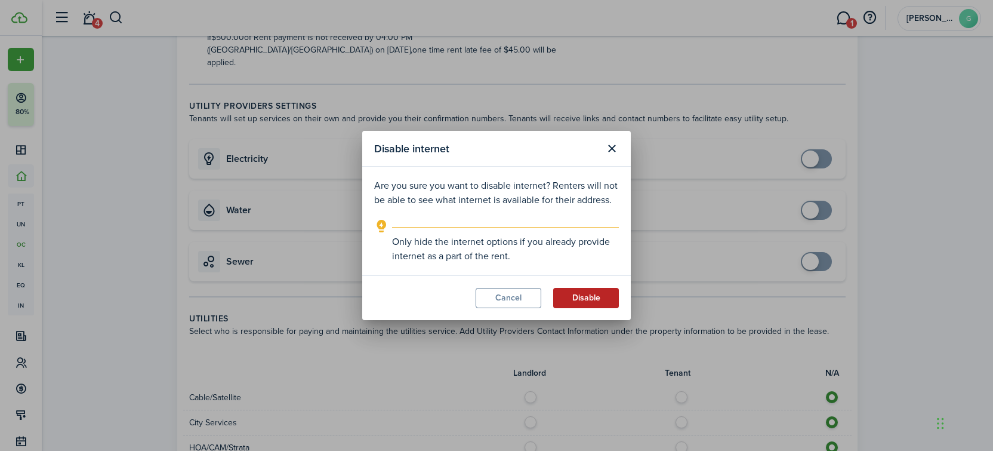
click at [588, 303] on button "Disable" at bounding box center [586, 298] width 66 height 20
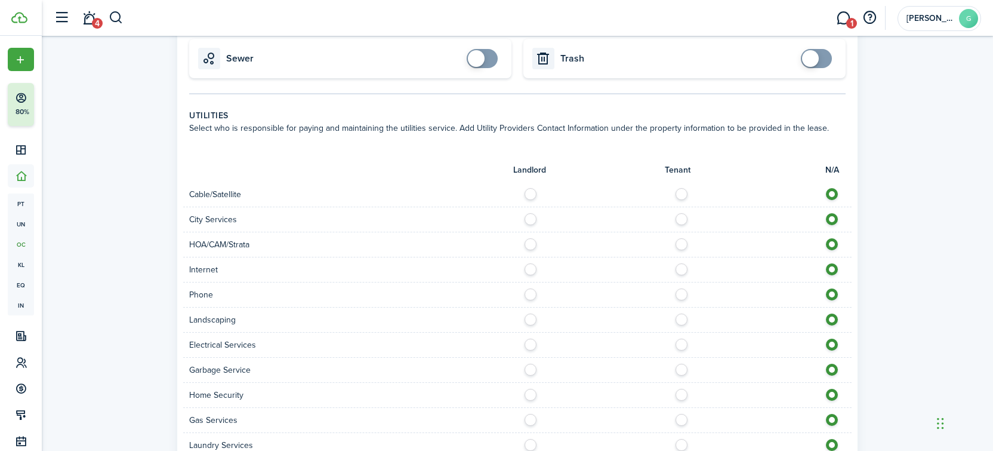
scroll to position [785, 0]
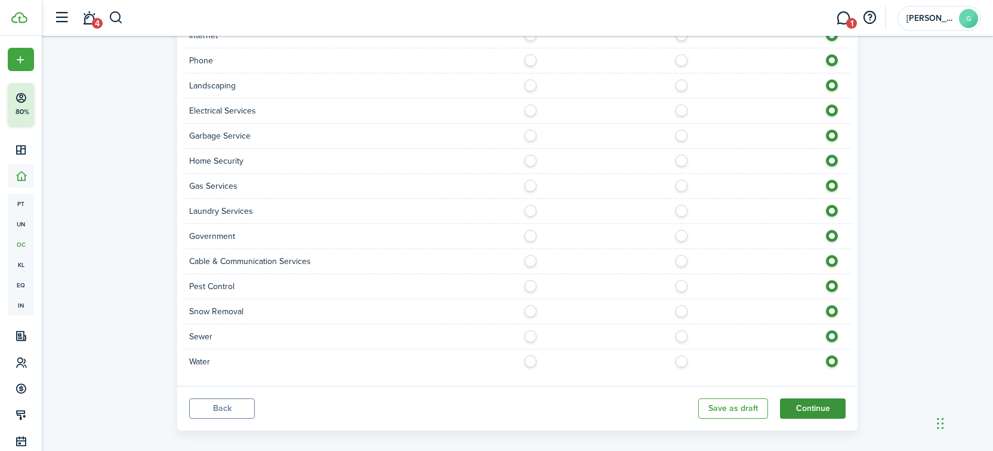
click at [795, 398] on button "Continue" at bounding box center [813, 408] width 66 height 20
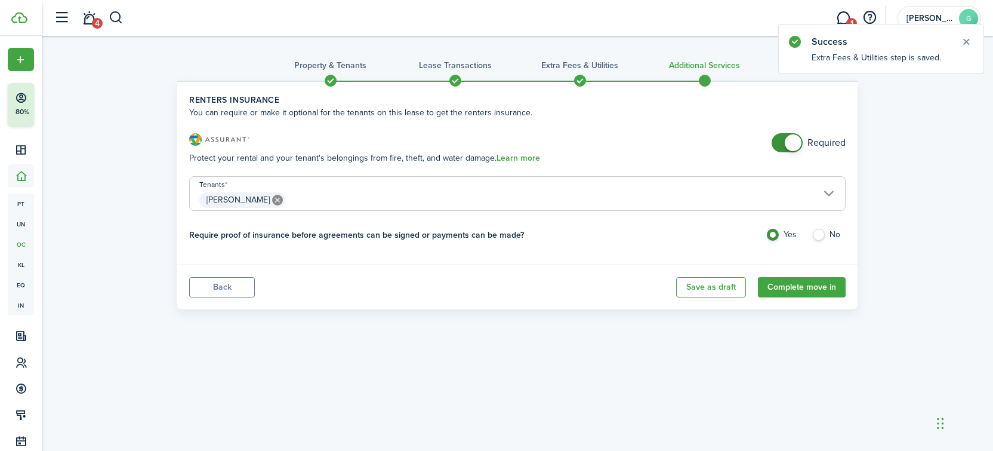
checkbox input "false"
click at [789, 145] on span at bounding box center [793, 142] width 17 height 17
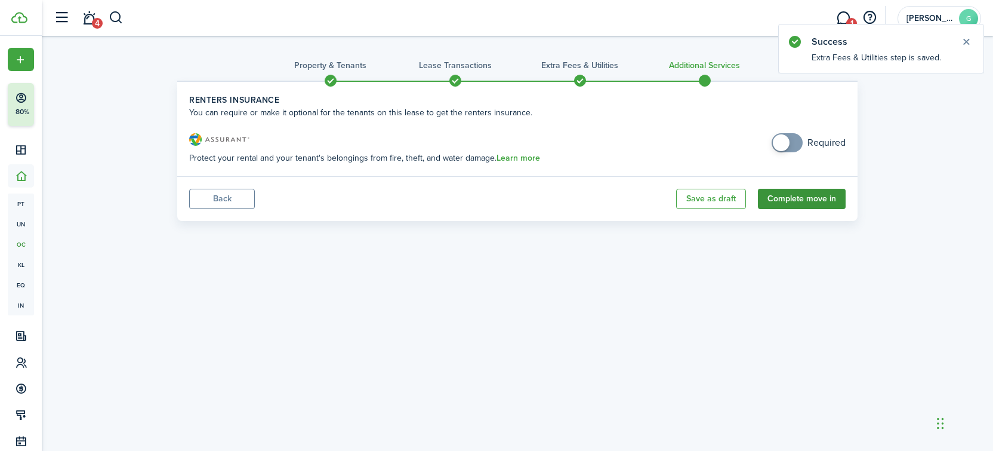
click at [794, 203] on button "Complete move in" at bounding box center [802, 199] width 88 height 20
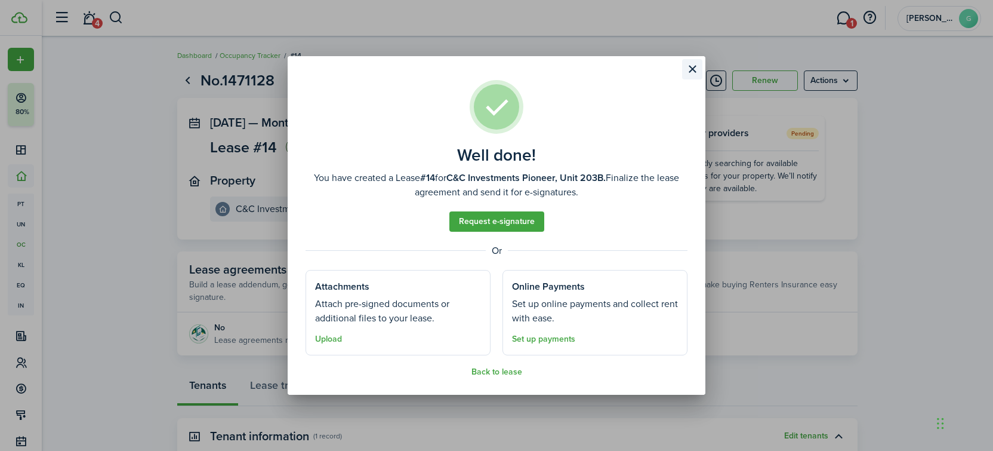
click at [693, 69] on button "Close modal" at bounding box center [692, 69] width 20 height 20
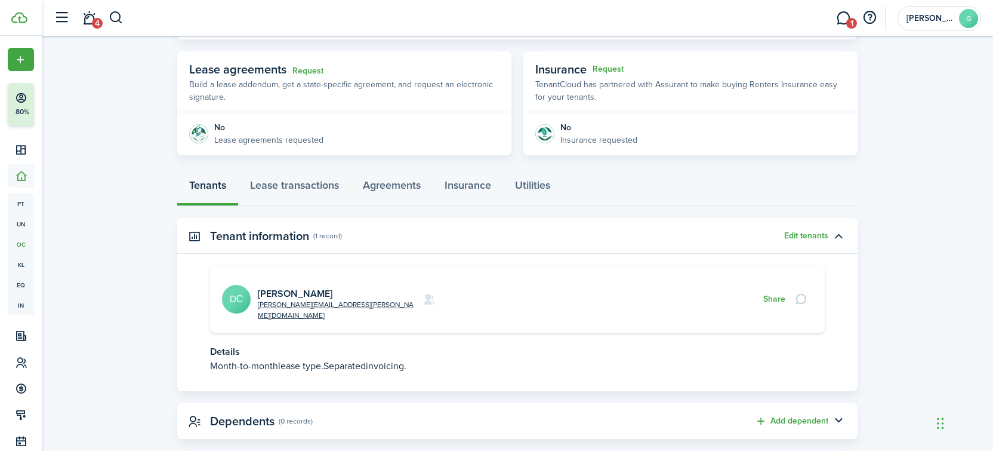
scroll to position [206, 0]
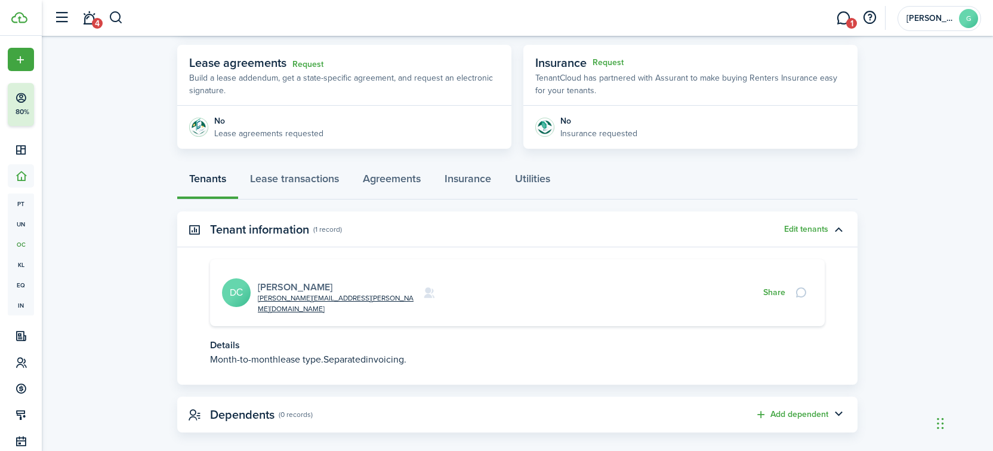
click at [294, 280] on link "[PERSON_NAME]" at bounding box center [295, 287] width 75 height 14
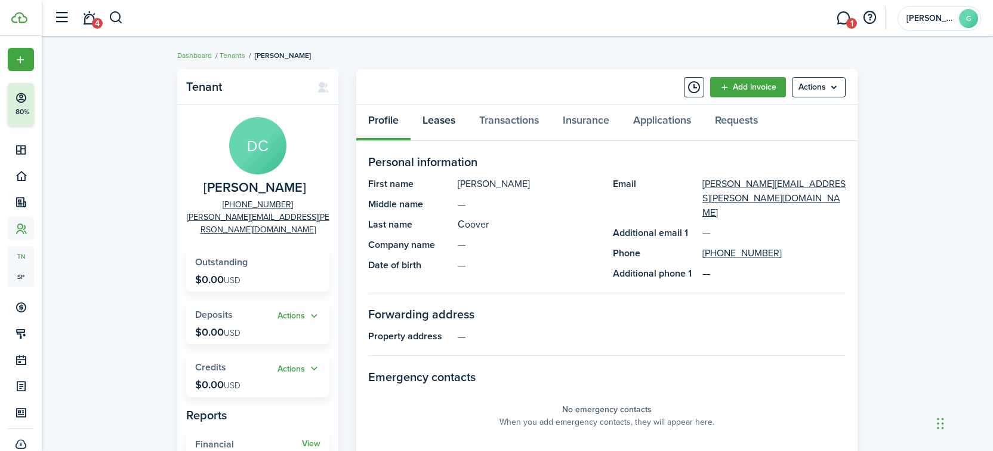
click at [440, 119] on link "Leases" at bounding box center [439, 123] width 57 height 36
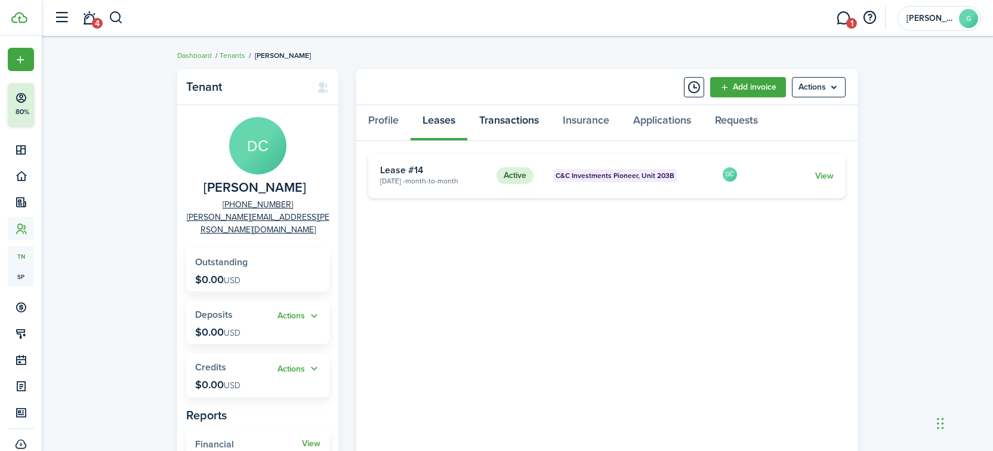
click at [498, 122] on link "Transactions" at bounding box center [509, 123] width 84 height 36
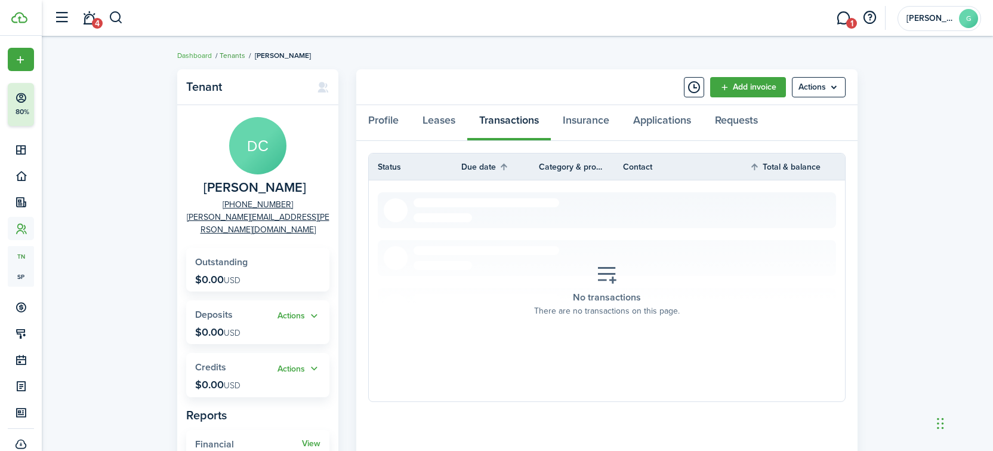
click at [230, 55] on link "Tenants" at bounding box center [233, 55] width 26 height 11
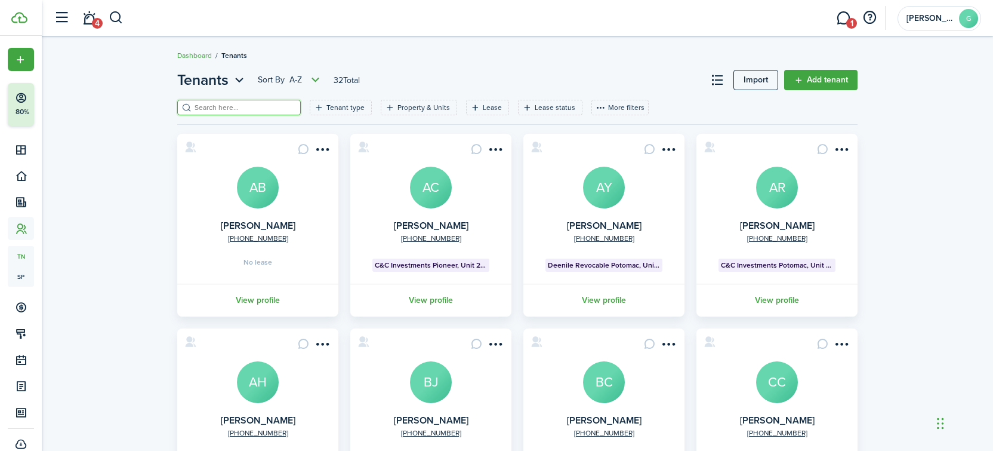
click at [220, 102] on input "search" at bounding box center [244, 107] width 105 height 11
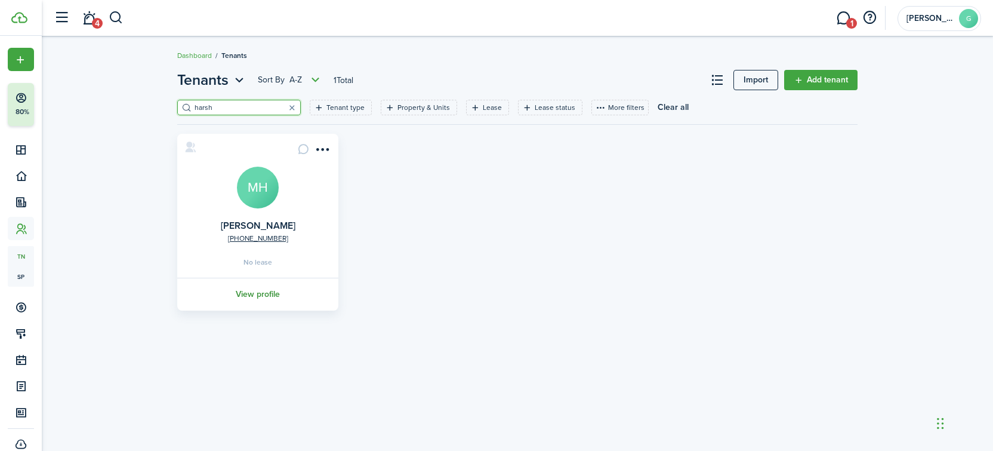
type input "harsh"
click at [255, 294] on link "View profile" at bounding box center [257, 293] width 165 height 33
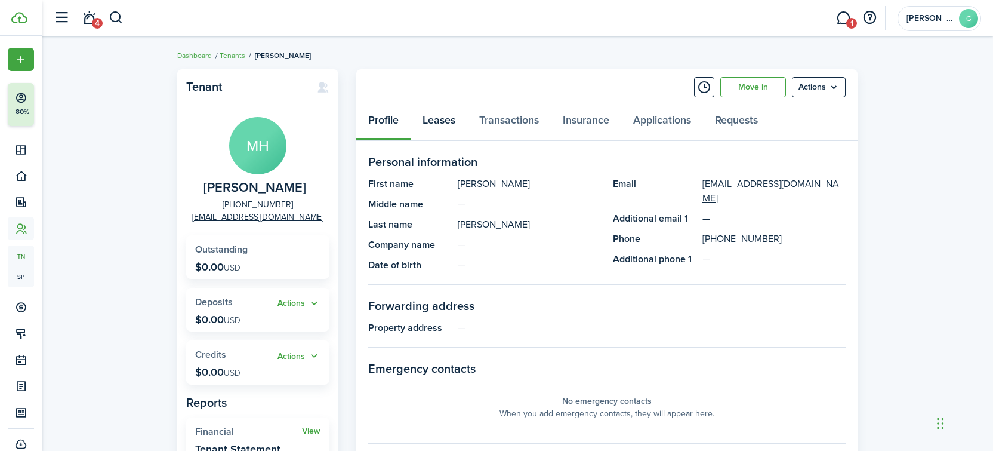
click at [433, 119] on link "Leases" at bounding box center [439, 123] width 57 height 36
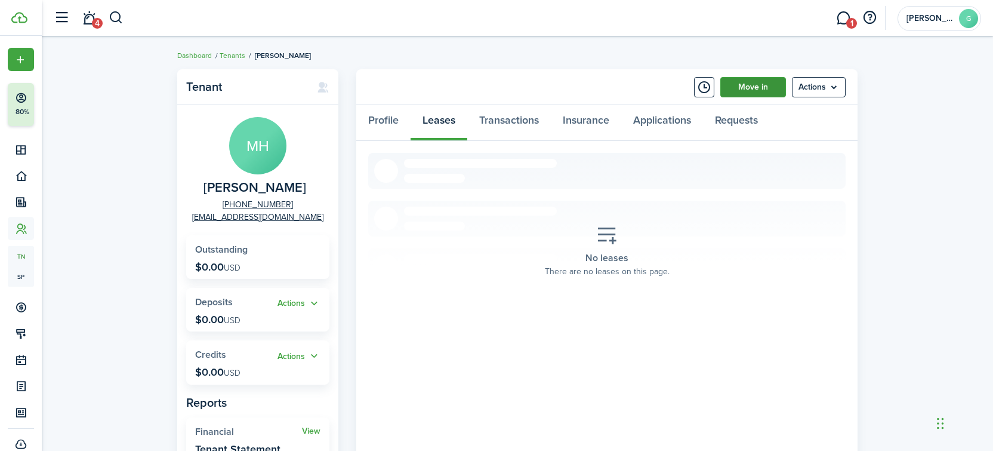
click at [752, 88] on link "Move in" at bounding box center [753, 87] width 66 height 20
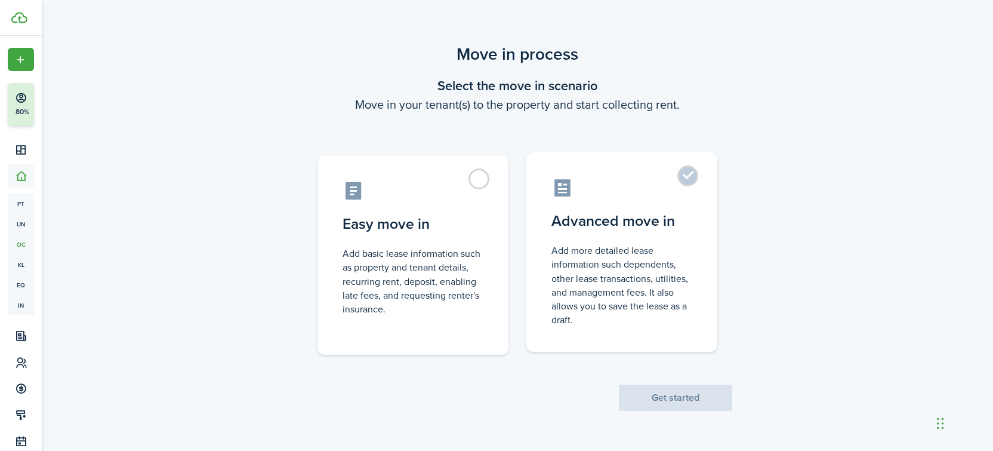
click at [595, 192] on control-radio-card-icon at bounding box center [621, 187] width 141 height 21
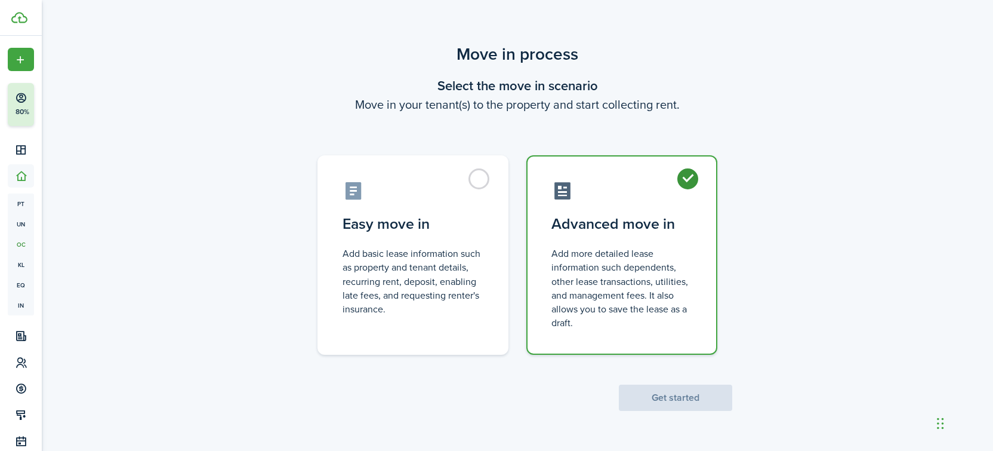
radio input "true"
click at [649, 396] on button "Get started" at bounding box center [675, 397] width 113 height 26
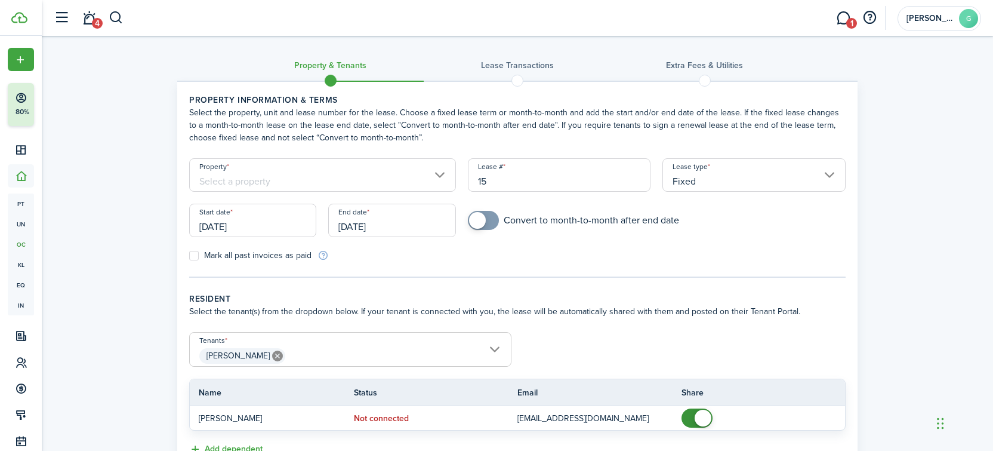
click at [297, 178] on input "Property" at bounding box center [322, 174] width 267 height 33
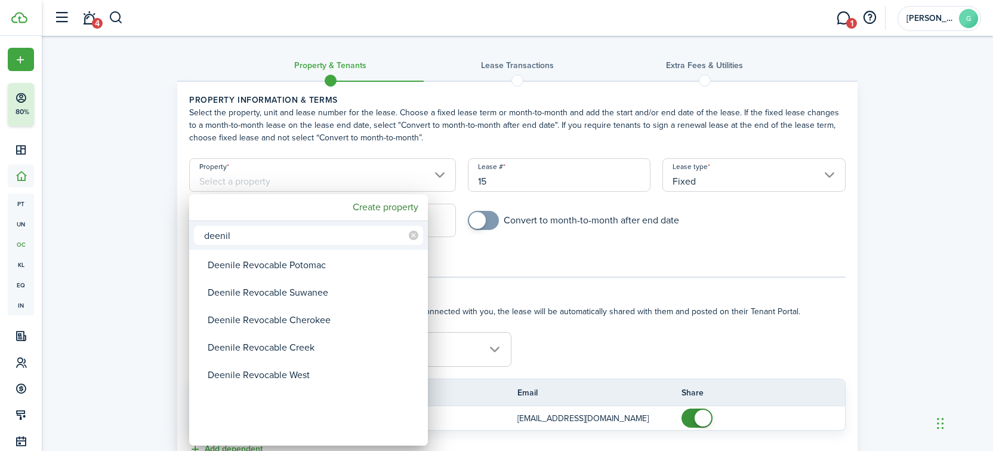
type input "deenil"
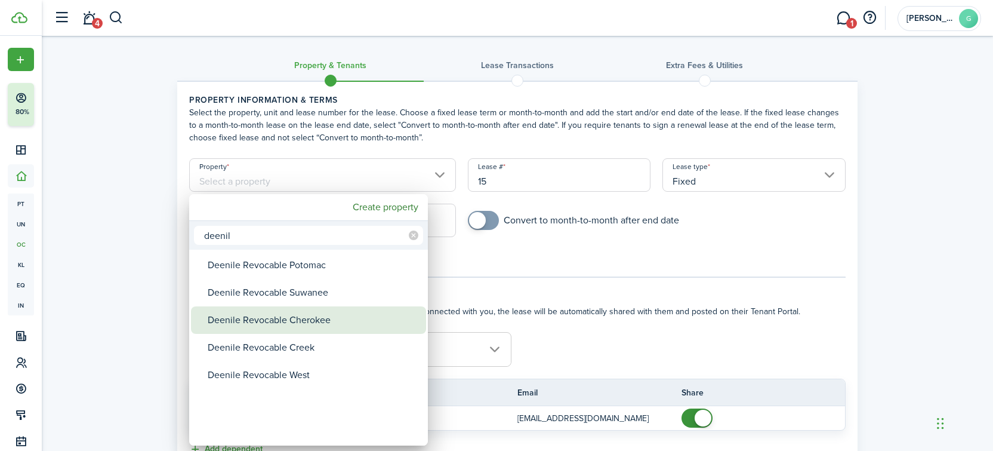
click at [320, 316] on div "Deenile Revocable Cherokee" at bounding box center [313, 319] width 211 height 27
type input "Deenile Revocable Cherokee"
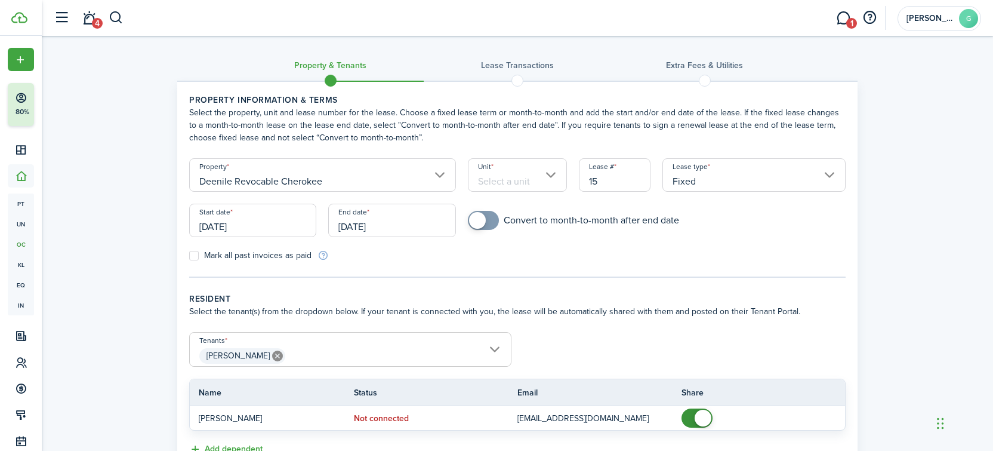
click at [474, 169] on input "Unit" at bounding box center [518, 174] width 100 height 33
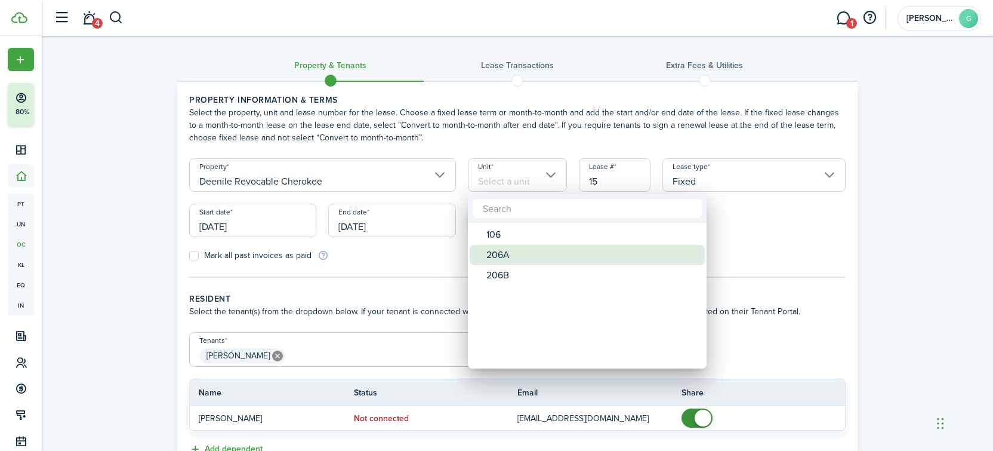
click at [517, 255] on div "206A" at bounding box center [591, 255] width 211 height 20
type input "206A"
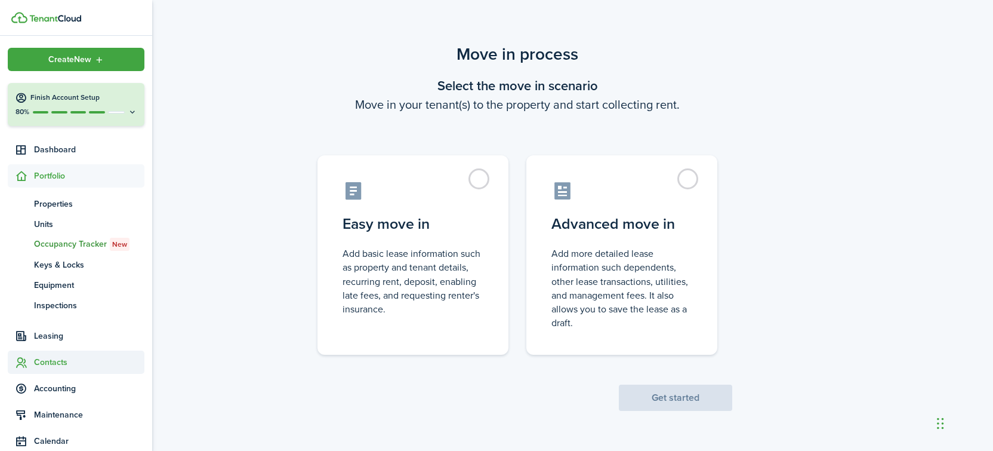
click at [50, 359] on span "Contacts" at bounding box center [89, 362] width 110 height 13
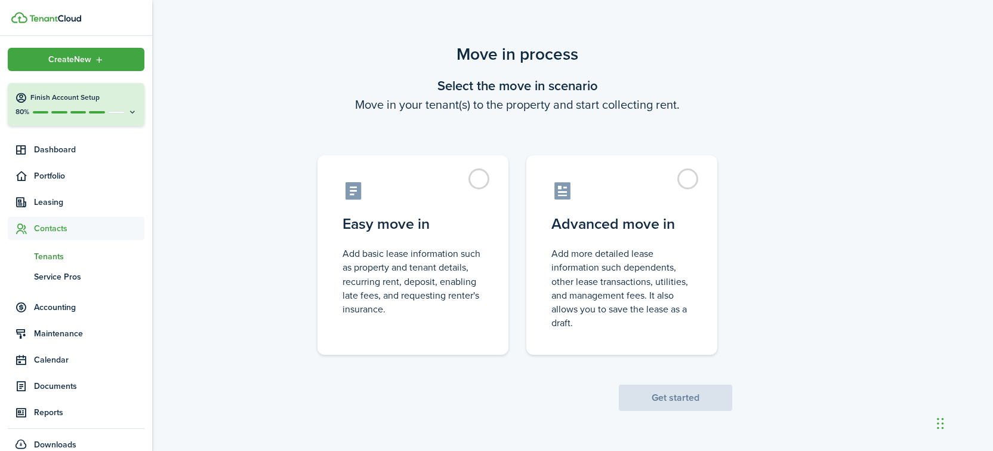
click at [56, 254] on span "Tenants" at bounding box center [89, 256] width 110 height 13
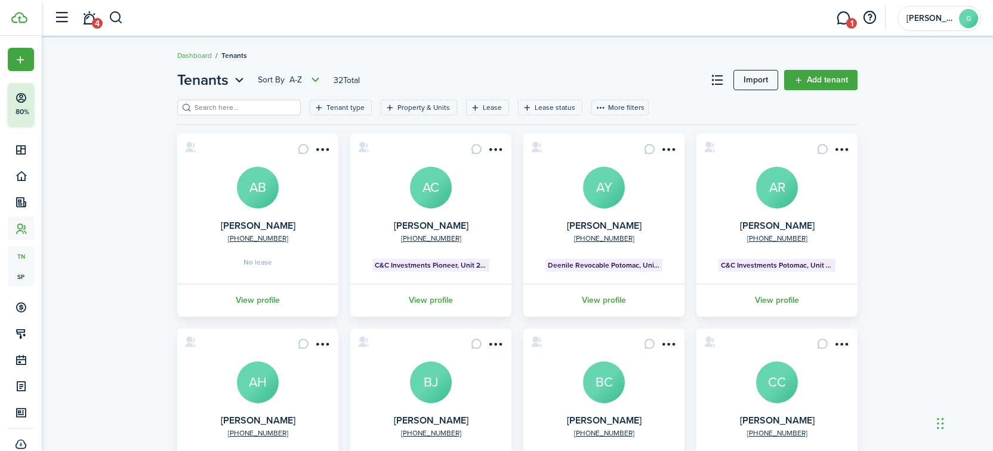
click at [246, 107] on input "search" at bounding box center [244, 107] width 105 height 11
paste input "Mikah"
type input "Mikah"
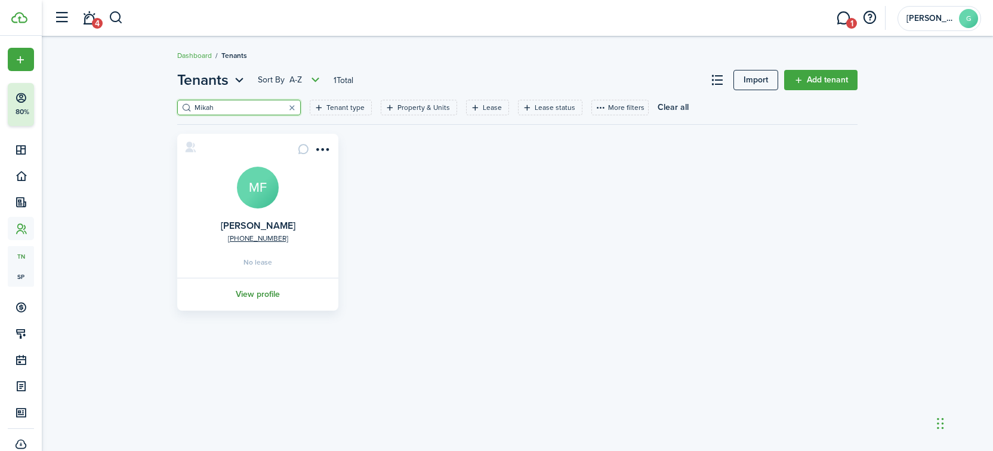
click at [254, 309] on link "View profile" at bounding box center [257, 293] width 165 height 33
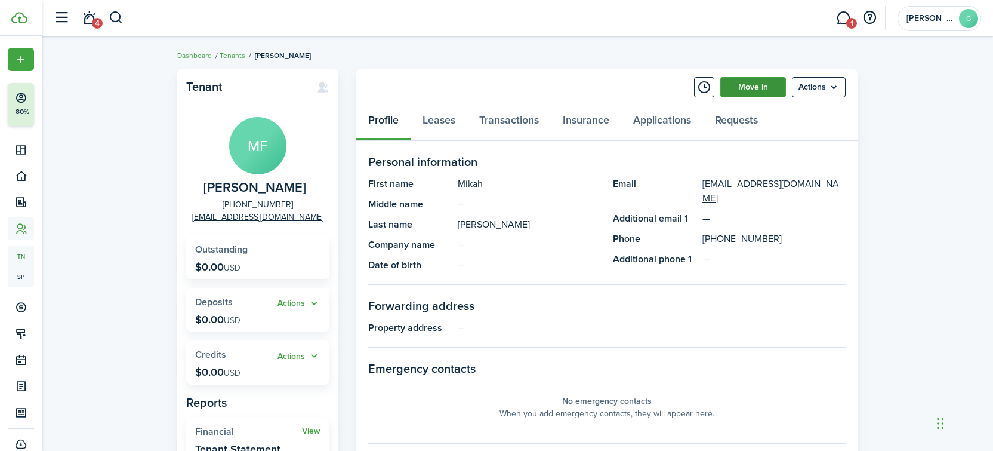
click at [752, 86] on link "Move in" at bounding box center [753, 87] width 66 height 20
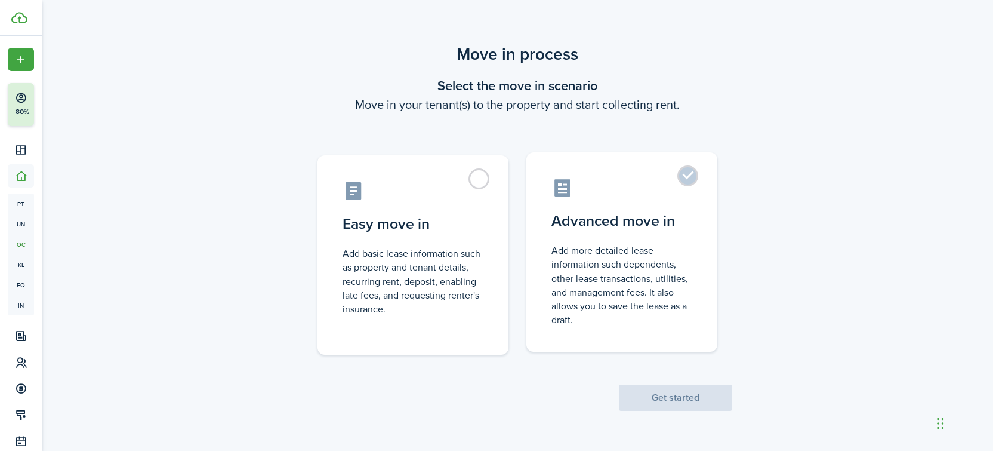
click at [675, 239] on label "Advanced move in Add more detailed lease information such dependents, other lea…" at bounding box center [621, 251] width 191 height 199
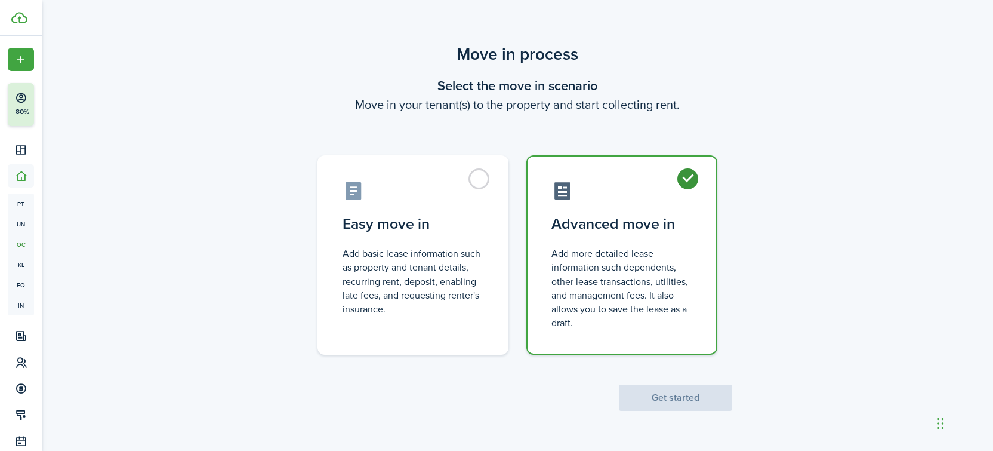
radio input "true"
click at [637, 396] on button "Get started" at bounding box center [675, 397] width 113 height 26
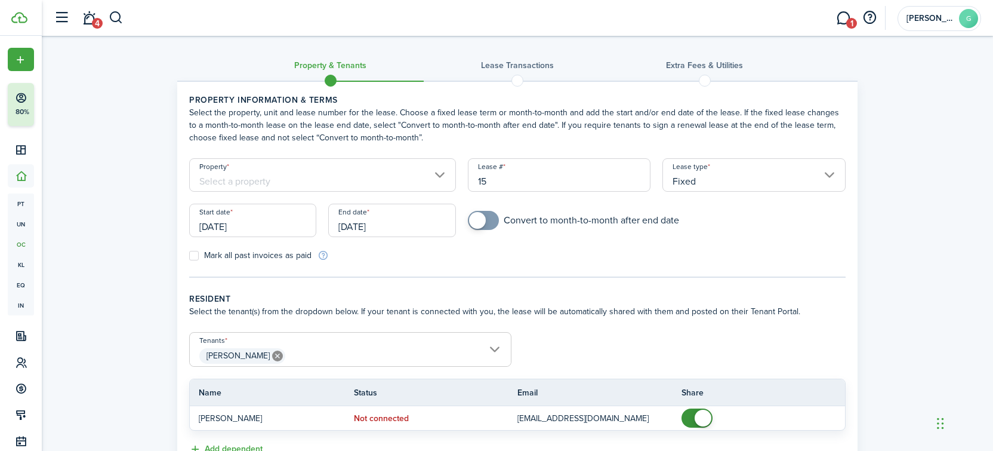
click at [257, 183] on input "Property" at bounding box center [322, 174] width 267 height 33
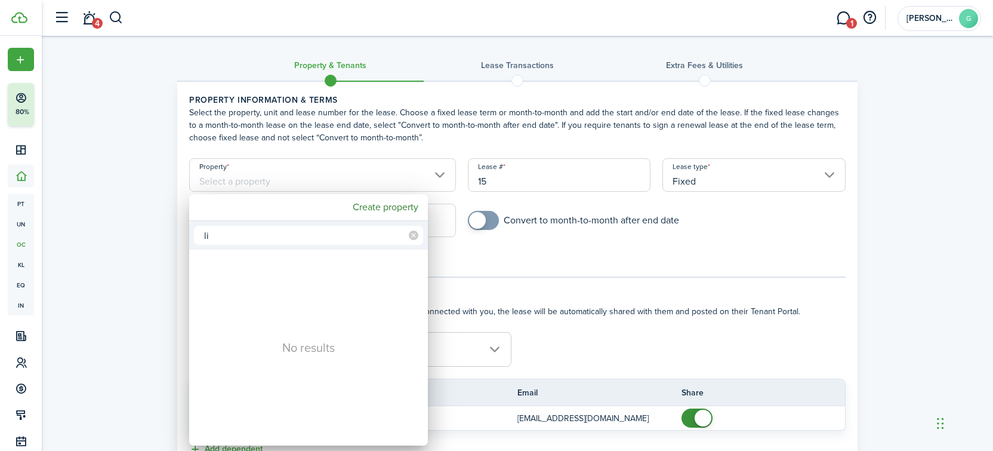
type input "l"
